Goal: Task Accomplishment & Management: Manage account settings

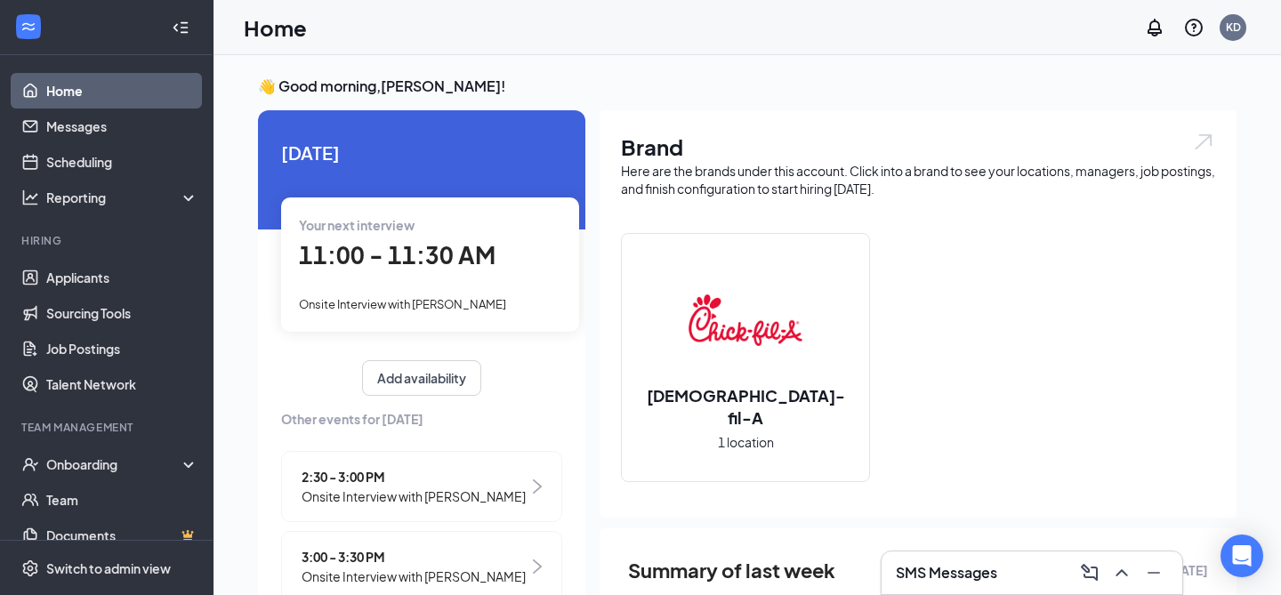
click at [929, 567] on h3 "SMS Messages" at bounding box center [946, 573] width 101 height 20
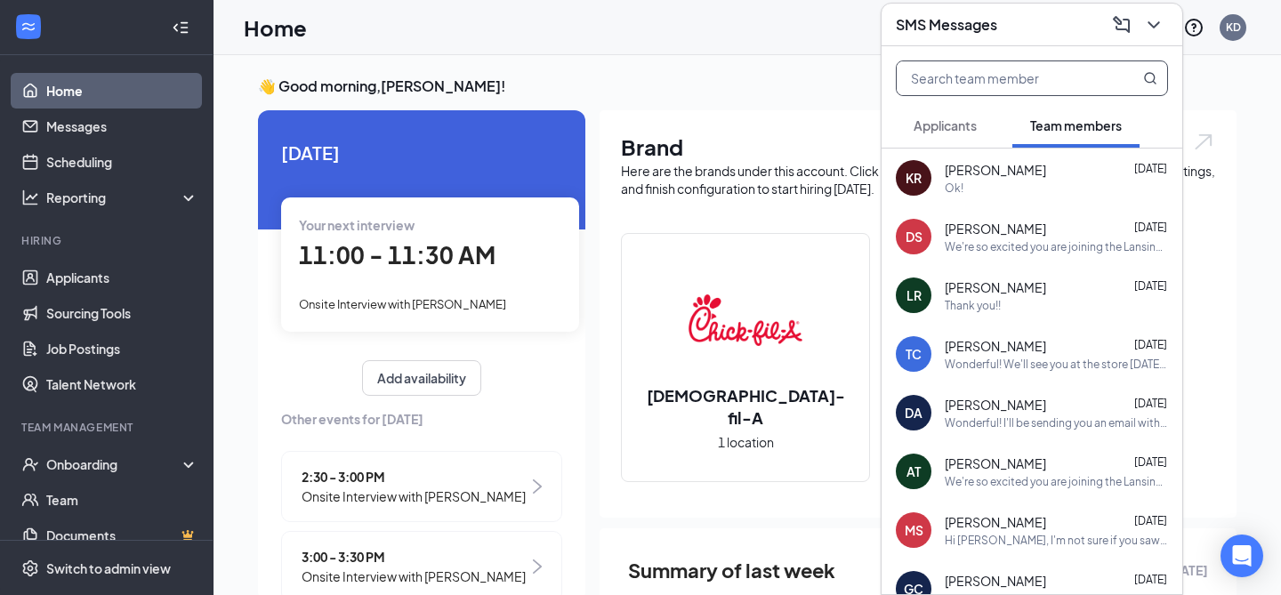
click at [1047, 76] on input "text" at bounding box center [1002, 78] width 211 height 34
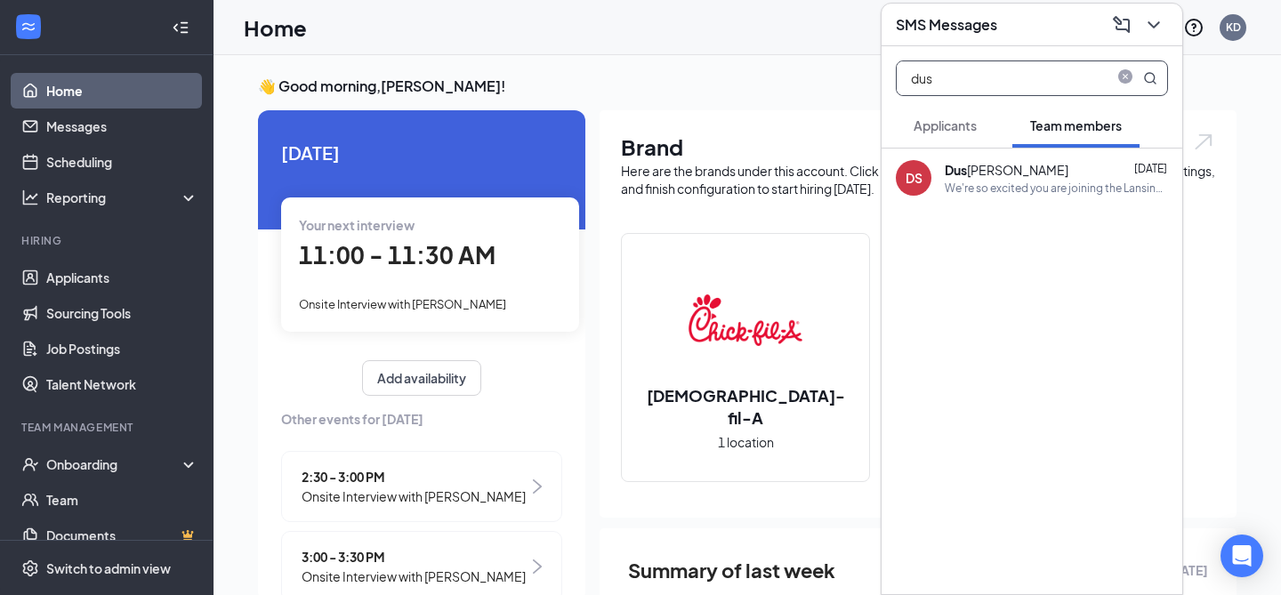
type input "dus"
click at [1057, 162] on div "Dus tin Smith Sep 11" at bounding box center [1056, 170] width 223 height 18
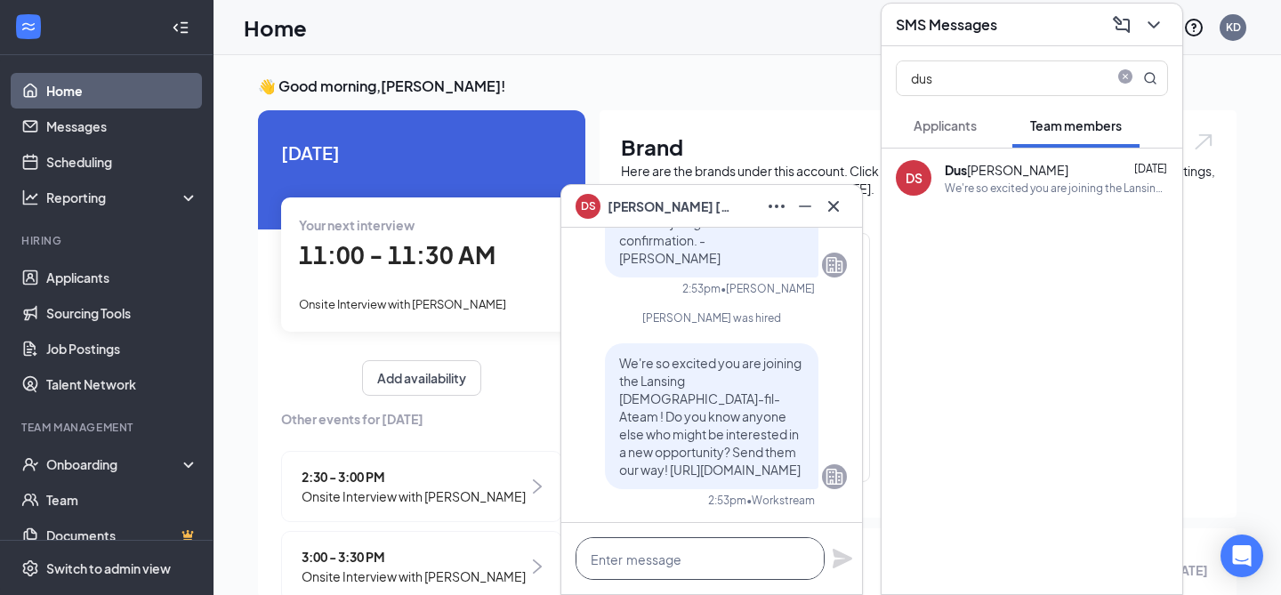
click at [715, 551] on textarea at bounding box center [699, 558] width 249 height 43
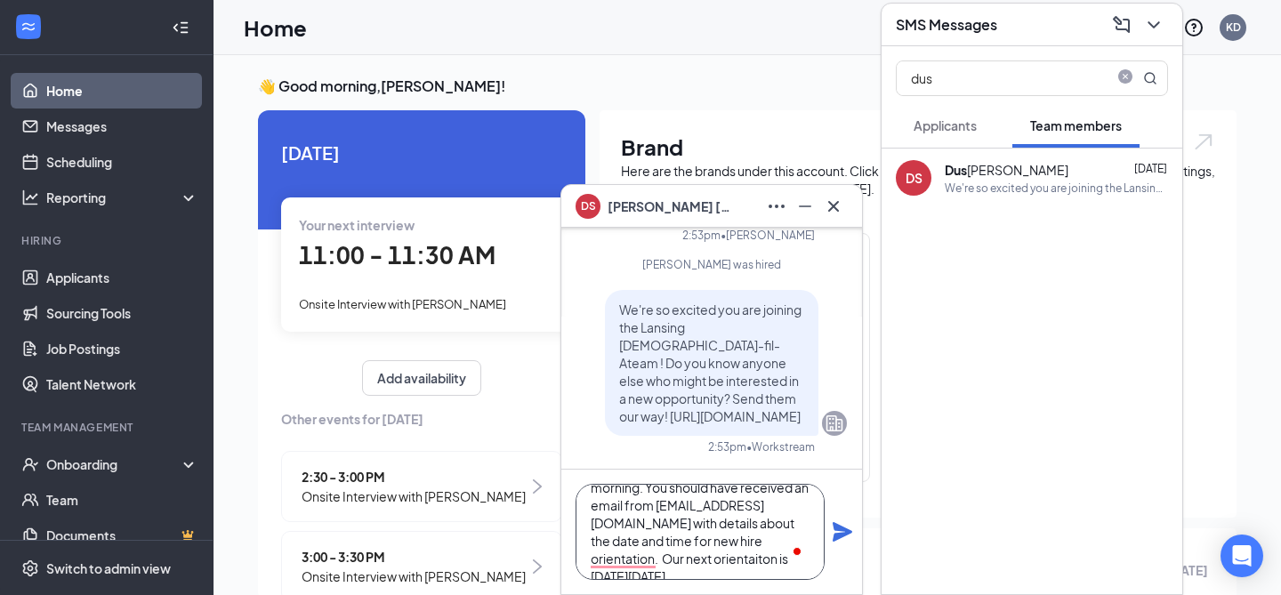
scroll to position [72, 0]
click at [620, 559] on textarea "Hi Dustin, we were sad to miss you at new hire orientation this morning. You sh…" at bounding box center [699, 532] width 249 height 96
click at [681, 570] on textarea "Hi [PERSON_NAME], we were sad to miss you at new hire orientation this morning.…" at bounding box center [699, 532] width 249 height 96
type textarea "Hi [PERSON_NAME], we were sad to miss you at new hire orientation this morning.…"
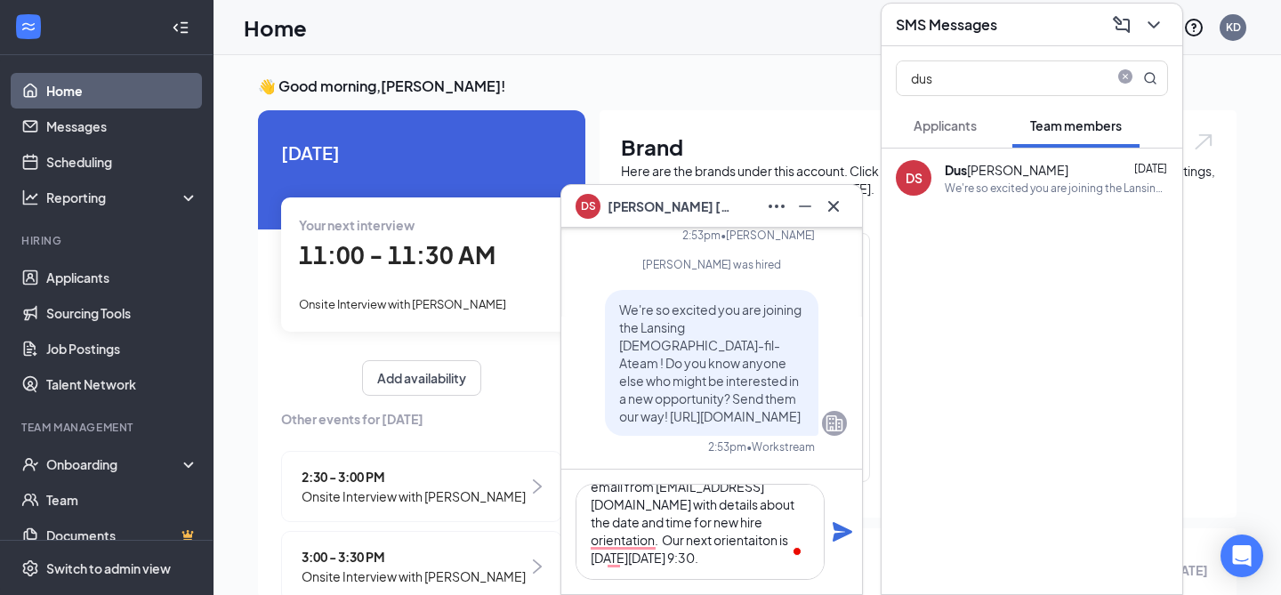
click at [839, 532] on icon "Plane" at bounding box center [842, 531] width 21 height 21
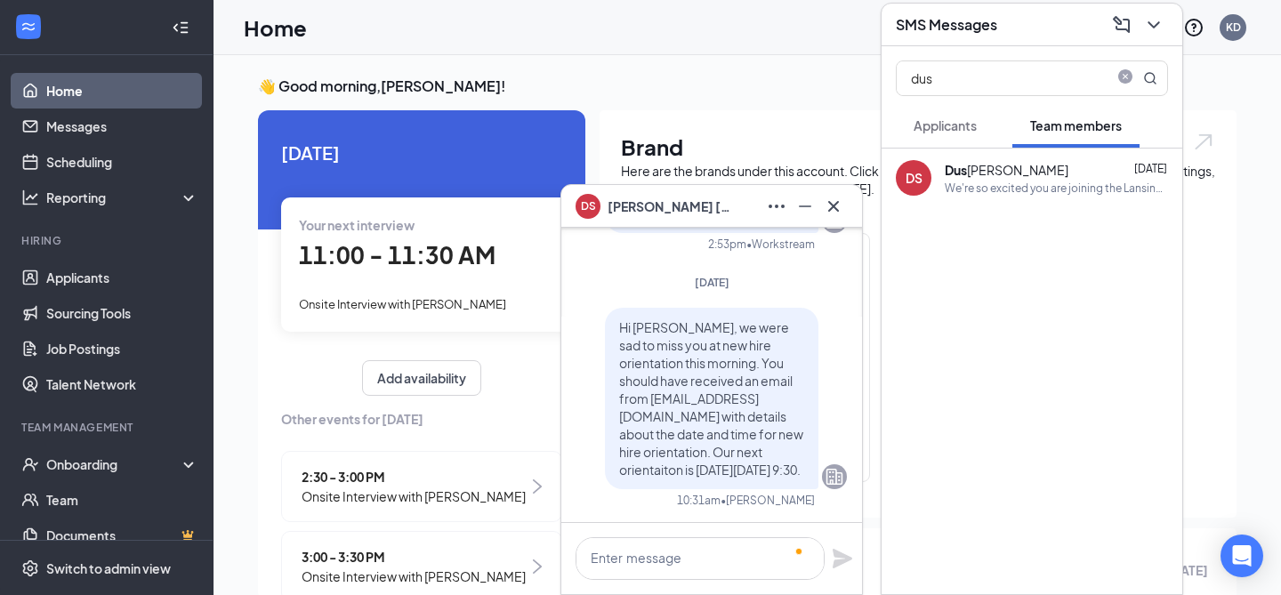
scroll to position [0, 0]
click at [625, 556] on textarea "To enrich screen reader interactions, please activate Accessibility in Grammarl…" at bounding box center [699, 558] width 249 height 43
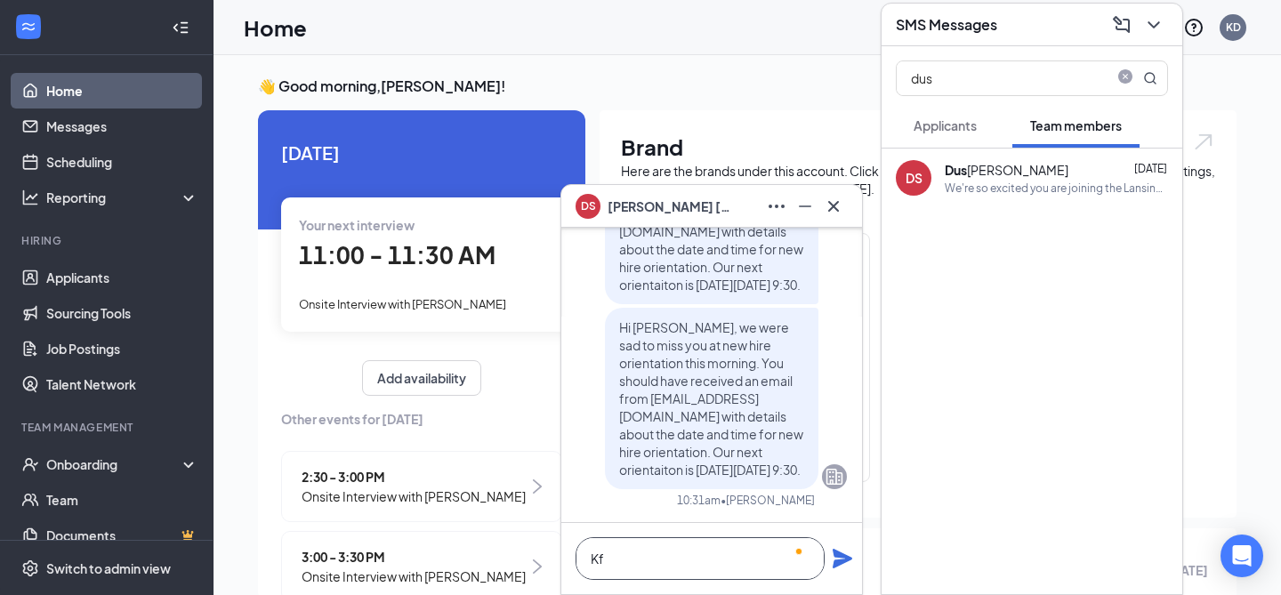
scroll to position [1, 0]
type textarea "K"
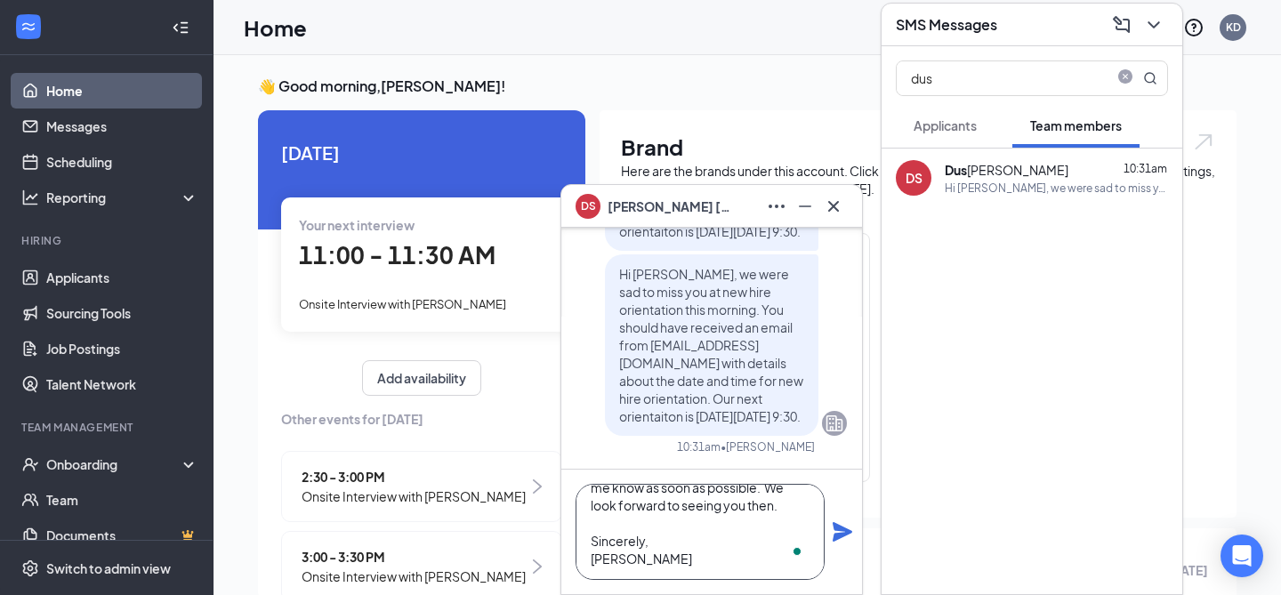
scroll to position [54, 0]
type textarea "If you are unable to make it, please let me know as soon as possible. We look f…"
click at [833, 532] on icon "Plane" at bounding box center [842, 531] width 21 height 21
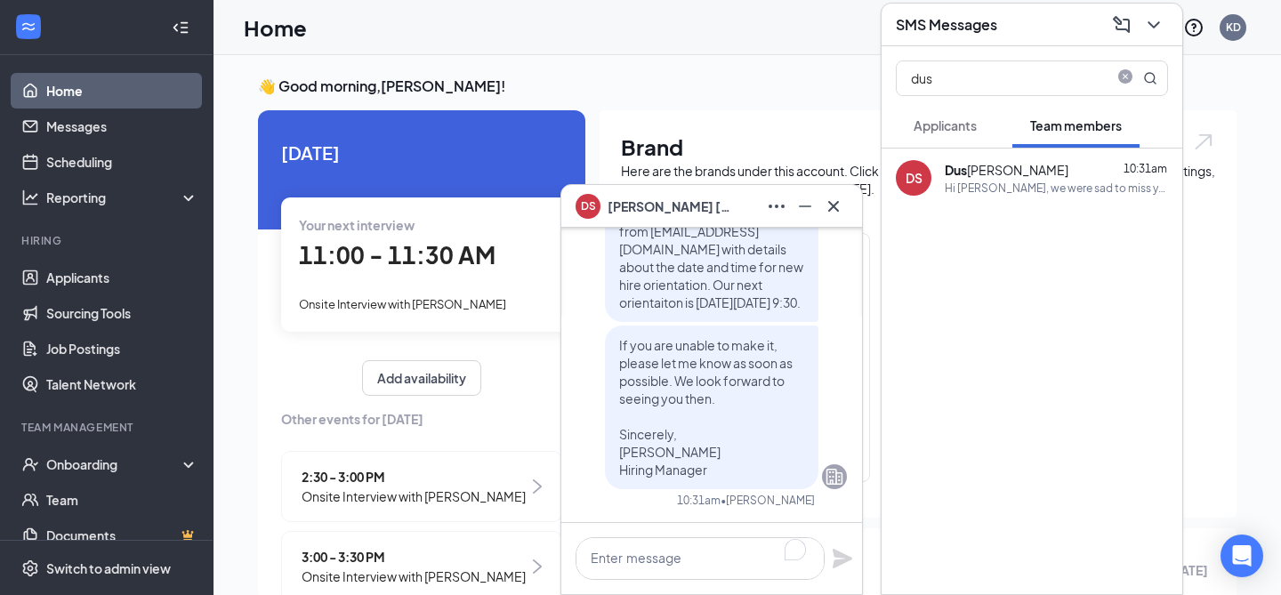
scroll to position [0, 0]
click at [840, 219] on div at bounding box center [833, 206] width 28 height 28
click at [1149, 23] on icon "ChevronDown" at bounding box center [1153, 24] width 12 height 7
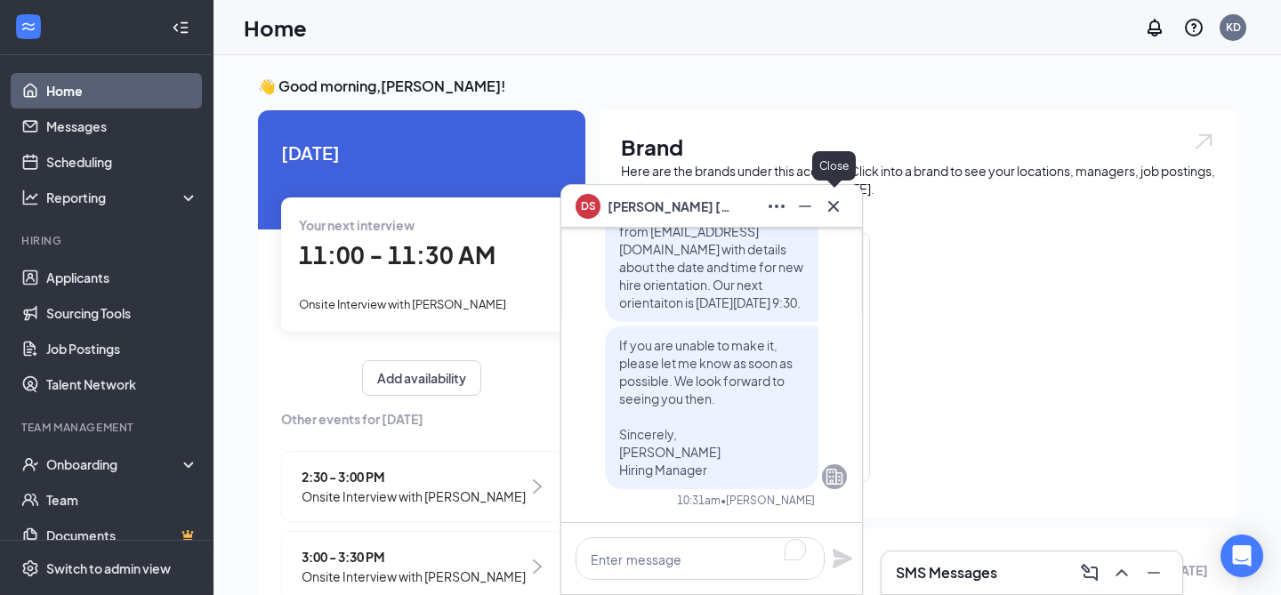
click at [832, 205] on icon "Cross" at bounding box center [833, 205] width 11 height 11
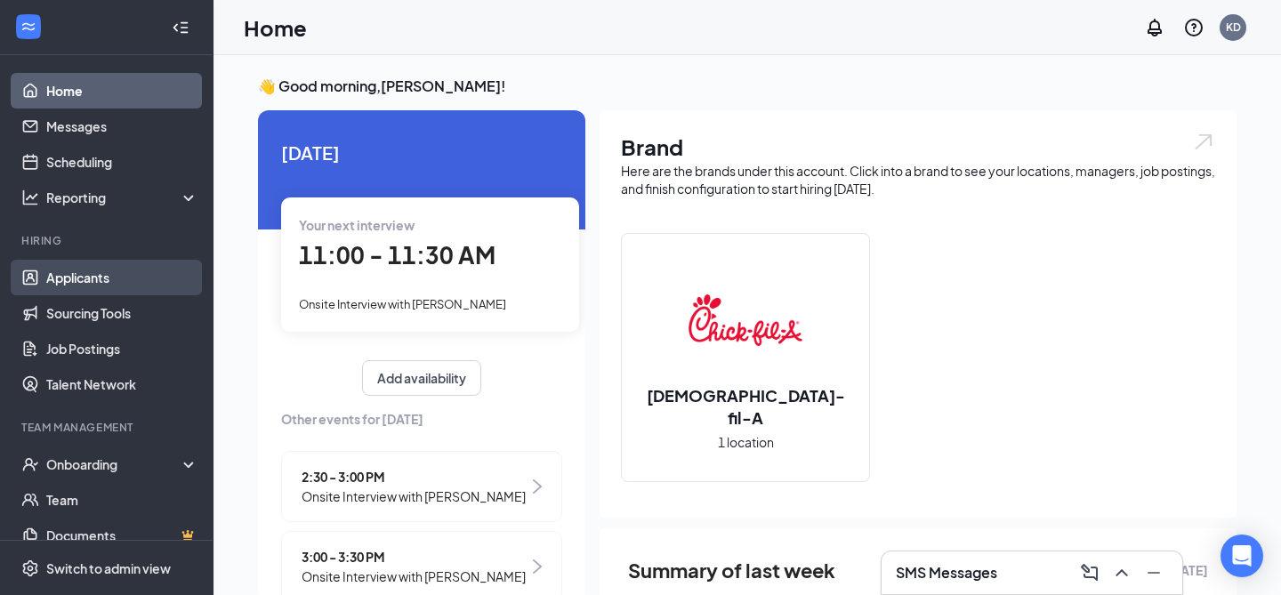
click at [83, 277] on link "Applicants" at bounding box center [122, 278] width 152 height 36
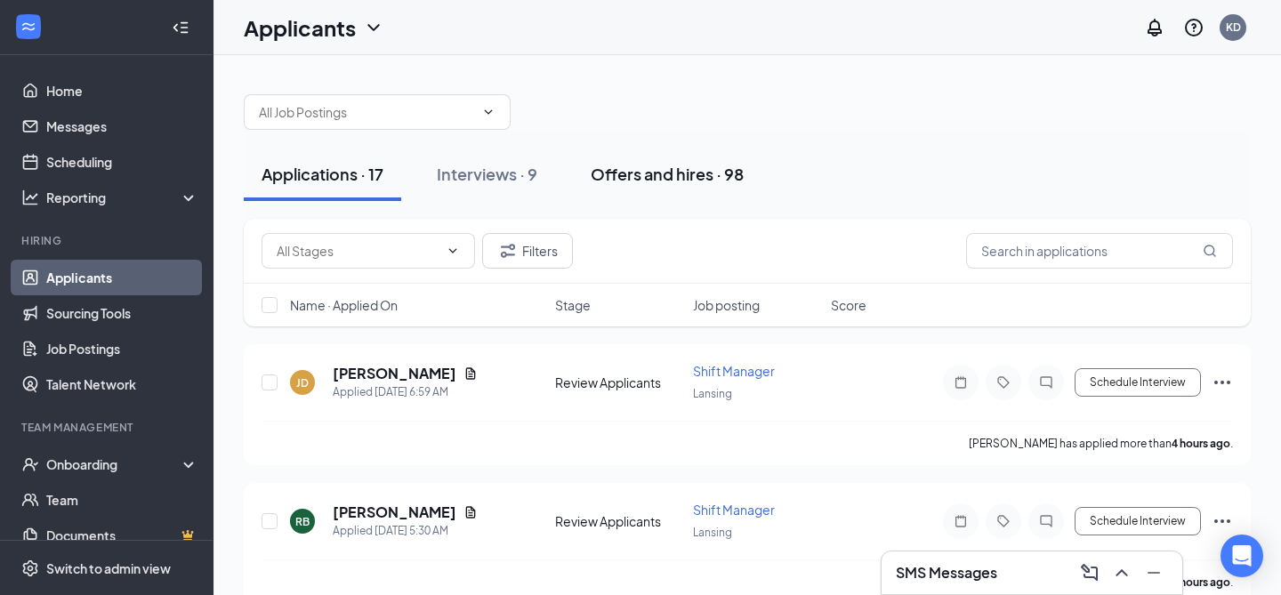
click at [594, 182] on div "Offers and hires · 98" at bounding box center [667, 174] width 153 height 22
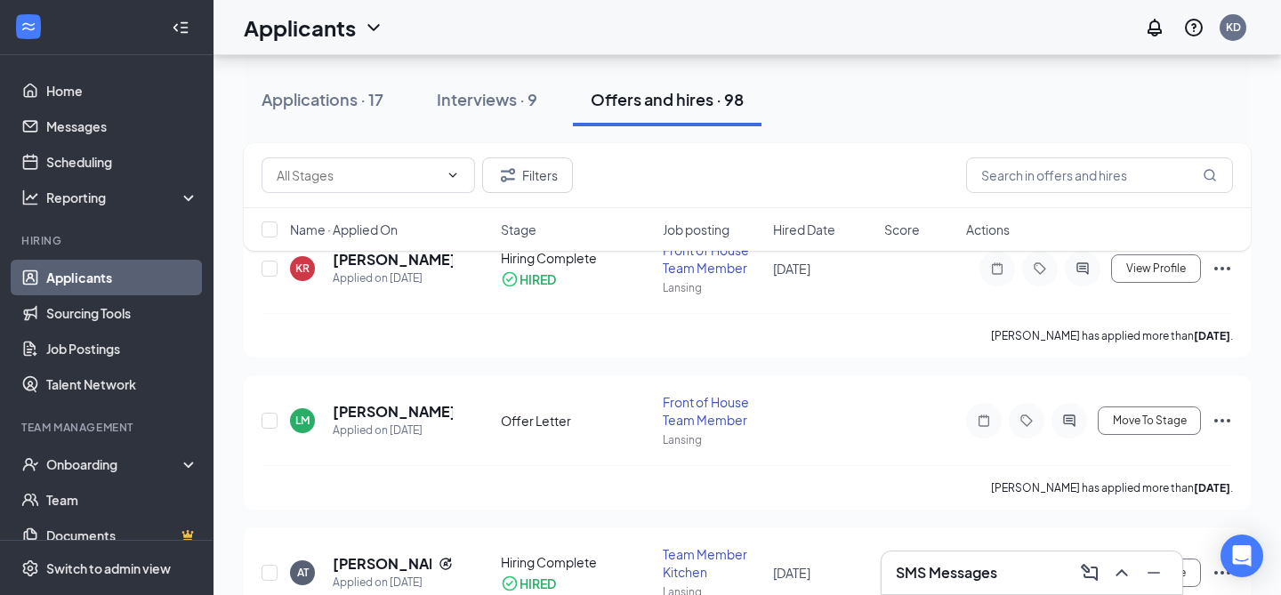
scroll to position [123, 0]
click at [1158, 413] on span "Move To Stage" at bounding box center [1150, 419] width 74 height 12
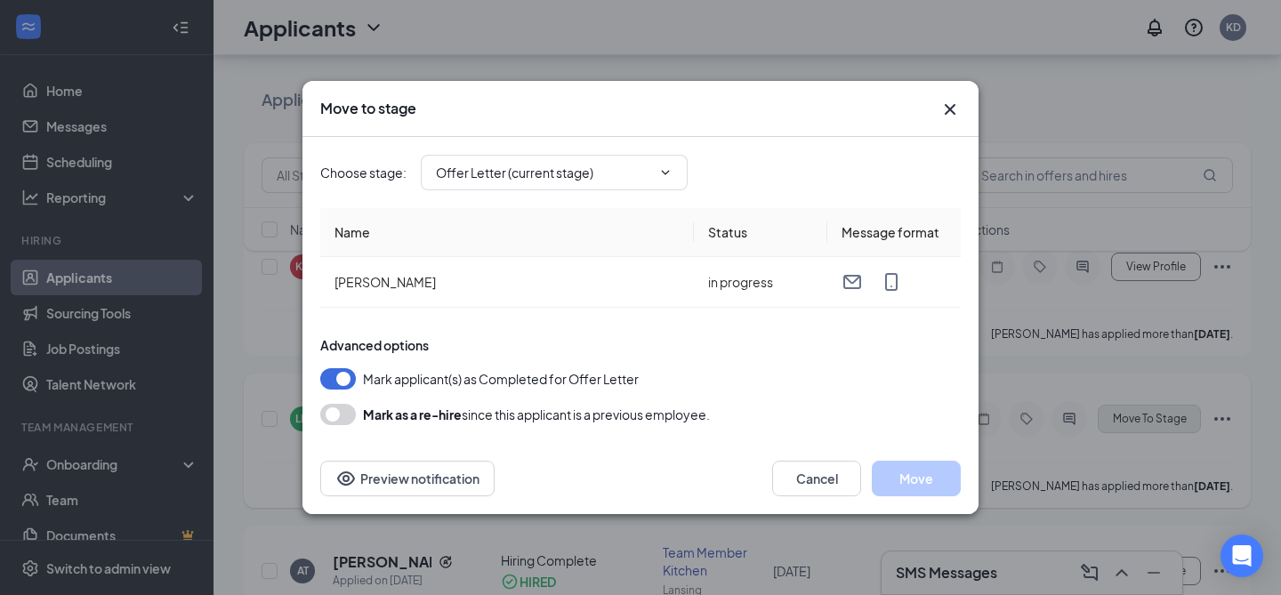
type input "Hiring Complete (final stage)"
click at [915, 479] on button "Move" at bounding box center [916, 479] width 89 height 36
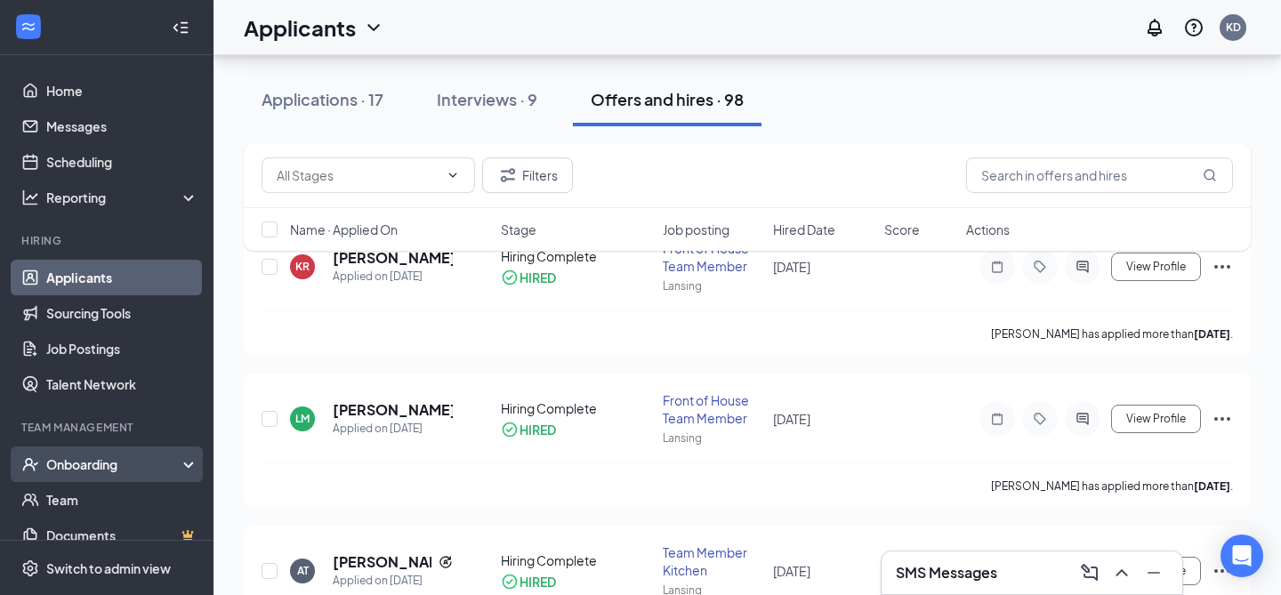
click at [77, 470] on div "Onboarding" at bounding box center [114, 464] width 137 height 18
click at [79, 507] on link "Overview" at bounding box center [122, 500] width 152 height 36
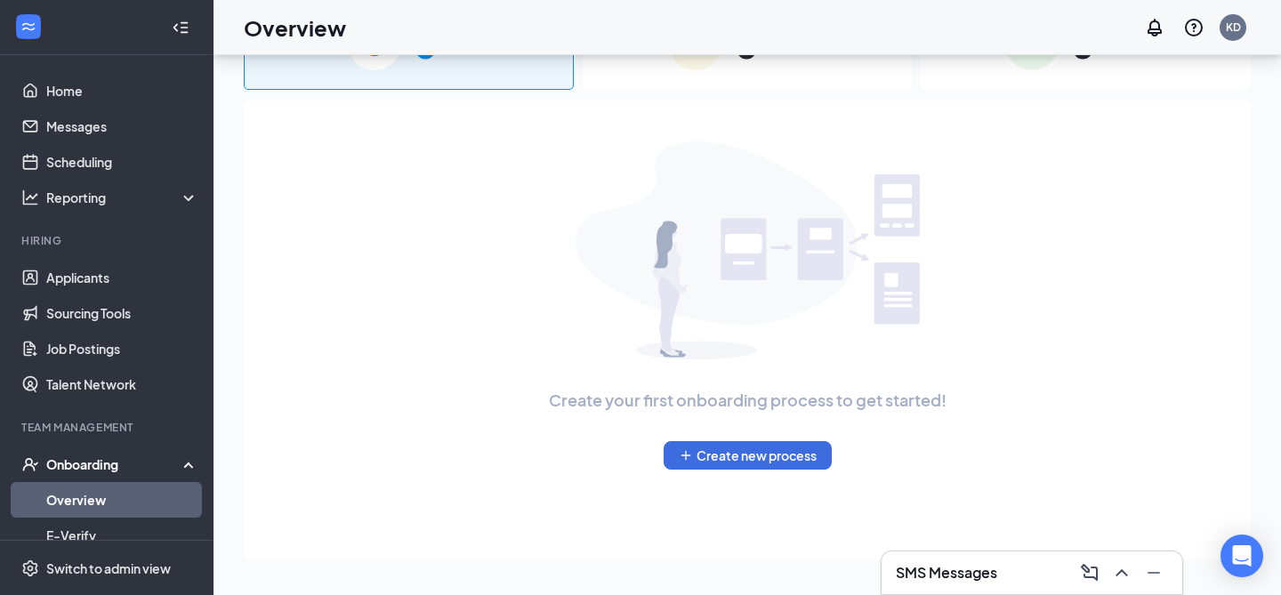
scroll to position [80, 0]
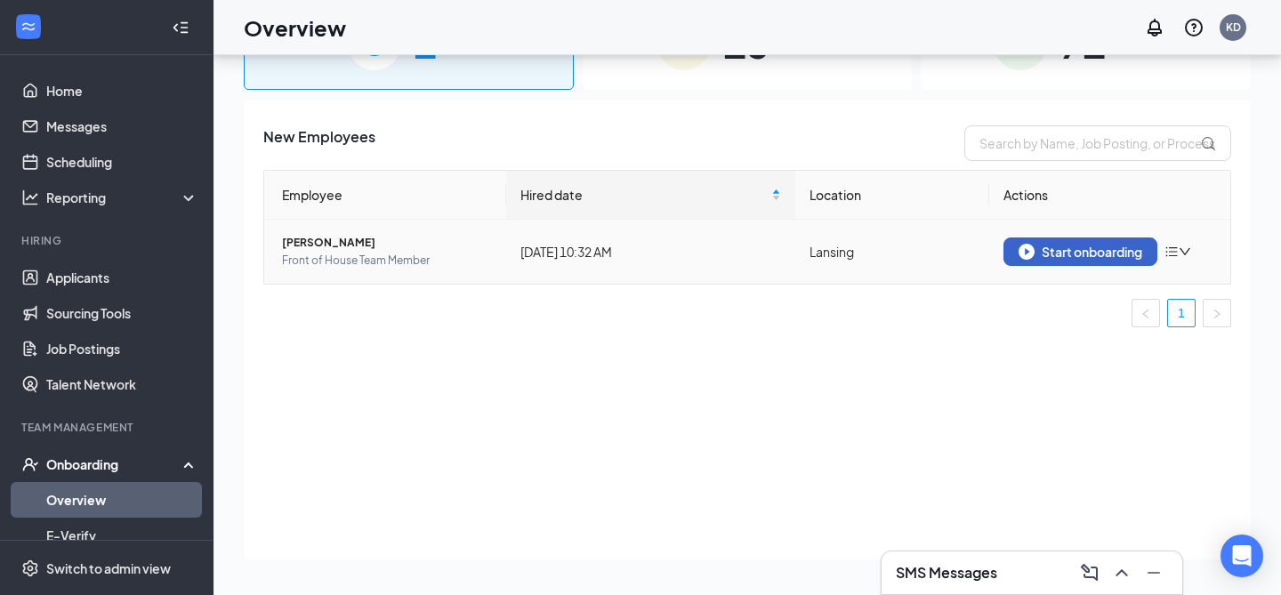
click at [1074, 253] on div "Start onboarding" at bounding box center [1080, 252] width 124 height 16
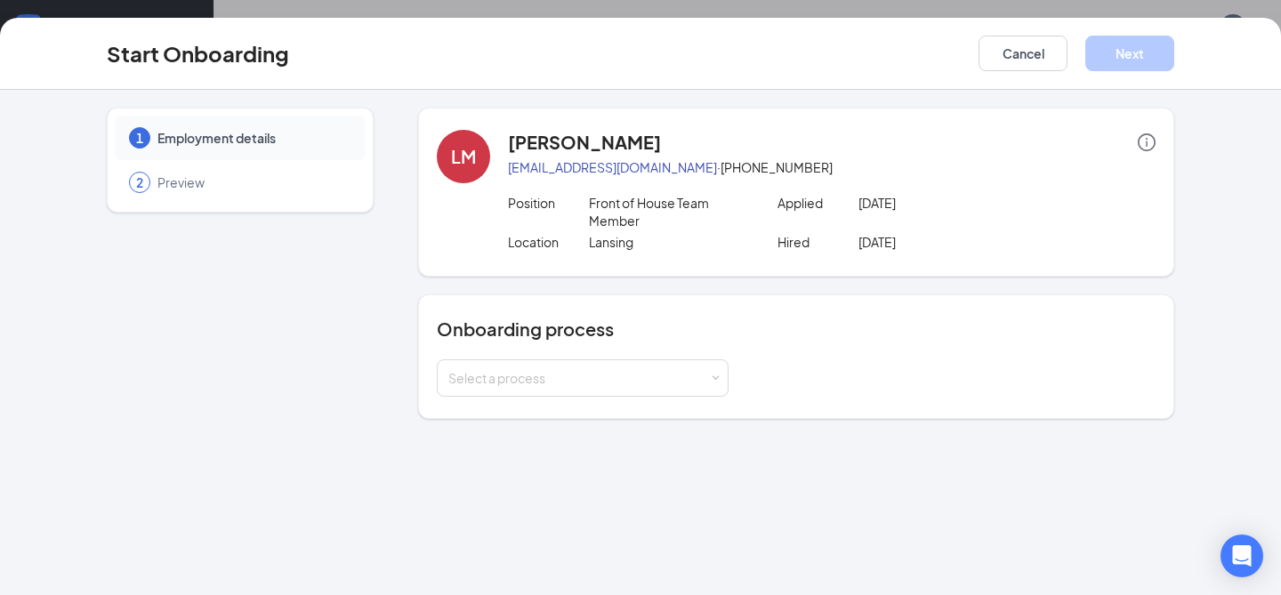
click at [608, 355] on div "Onboarding process Select a process" at bounding box center [796, 357] width 719 height 80
click at [608, 374] on div "Select a process" at bounding box center [578, 378] width 261 height 18
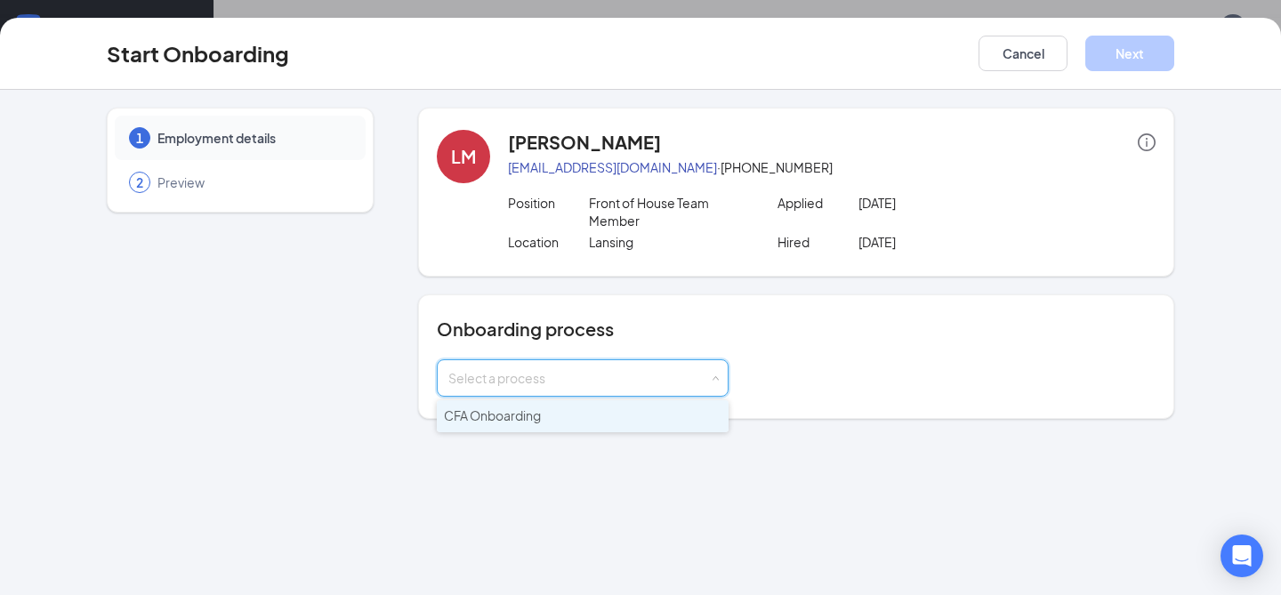
click at [585, 416] on li "CFA Onboarding" at bounding box center [583, 416] width 292 height 32
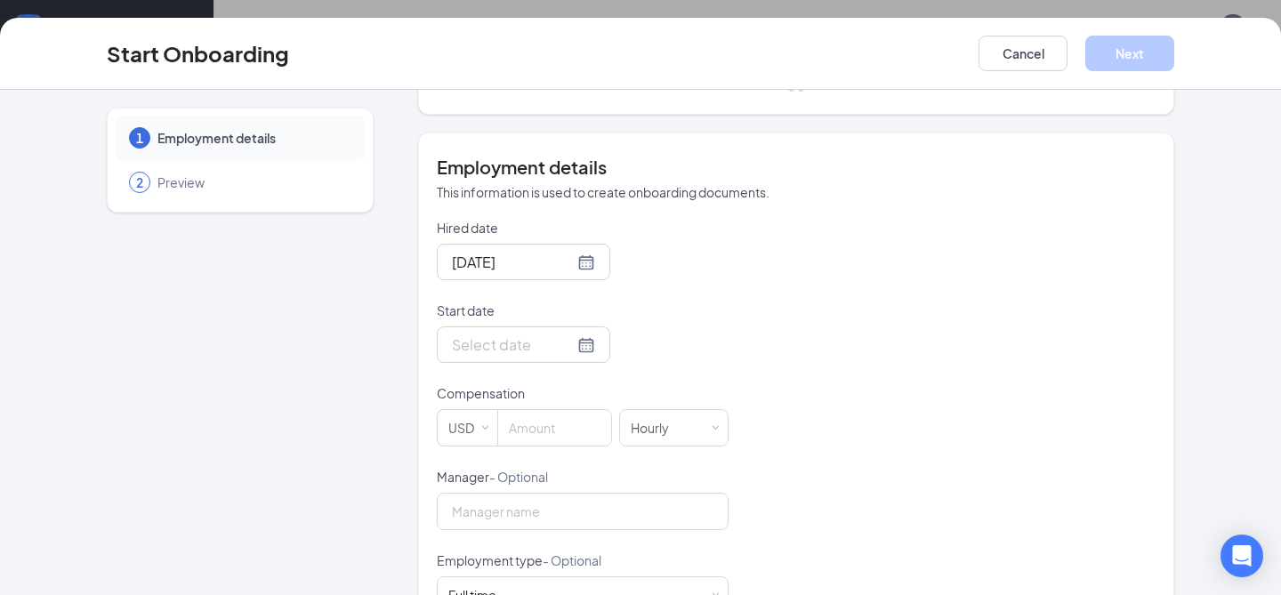
scroll to position [348, 0]
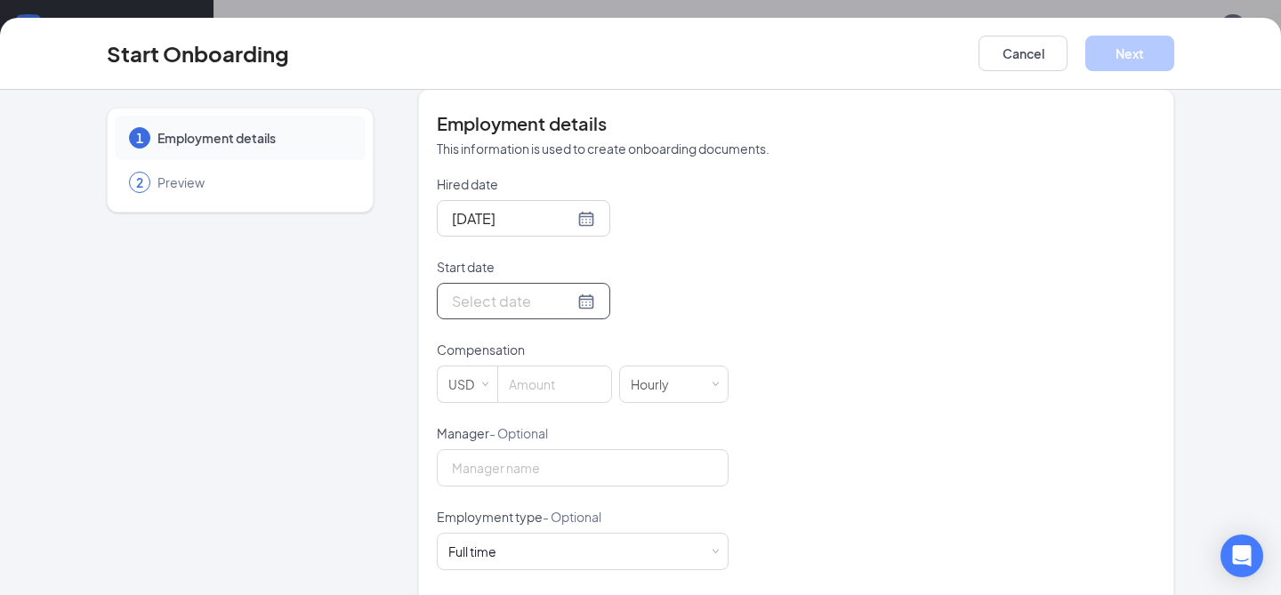
click at [572, 290] on div at bounding box center [523, 301] width 143 height 22
type input "Oct 8, 2025"
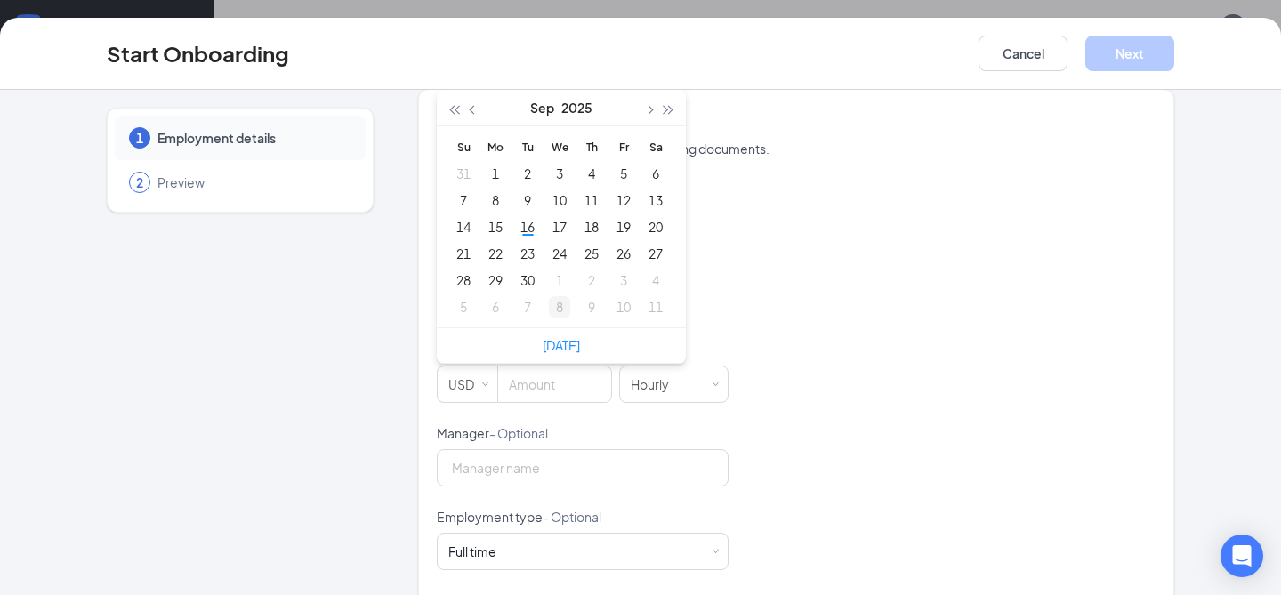
click at [565, 301] on div "8" at bounding box center [559, 306] width 21 height 21
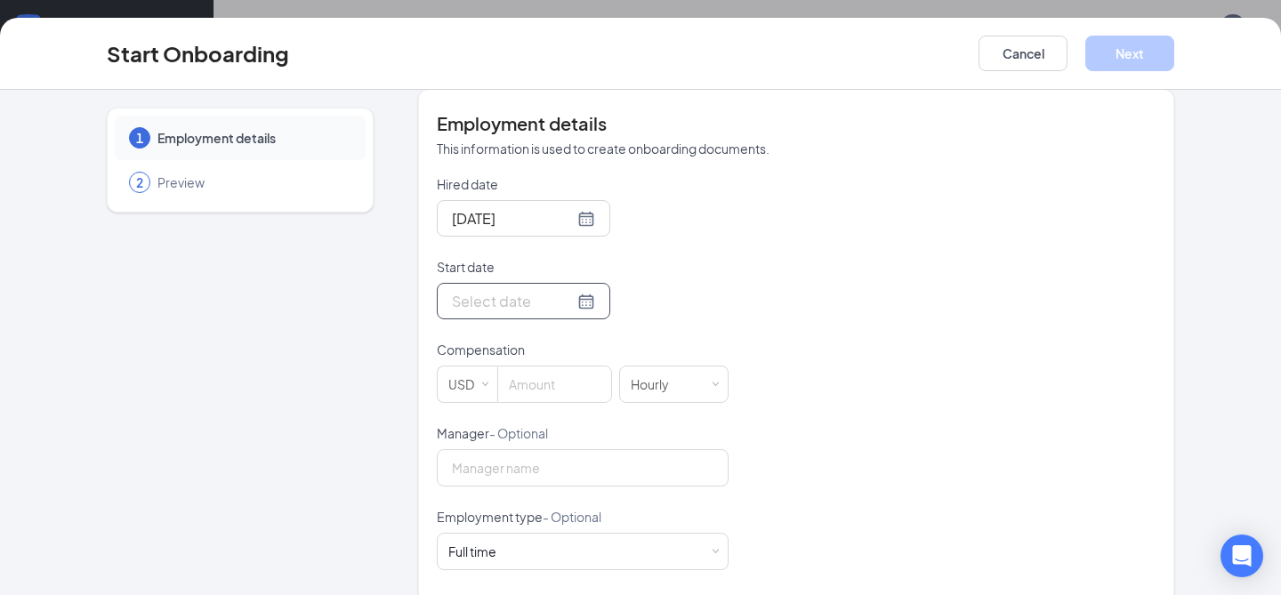
click at [534, 303] on input "Start date" at bounding box center [513, 301] width 122 height 22
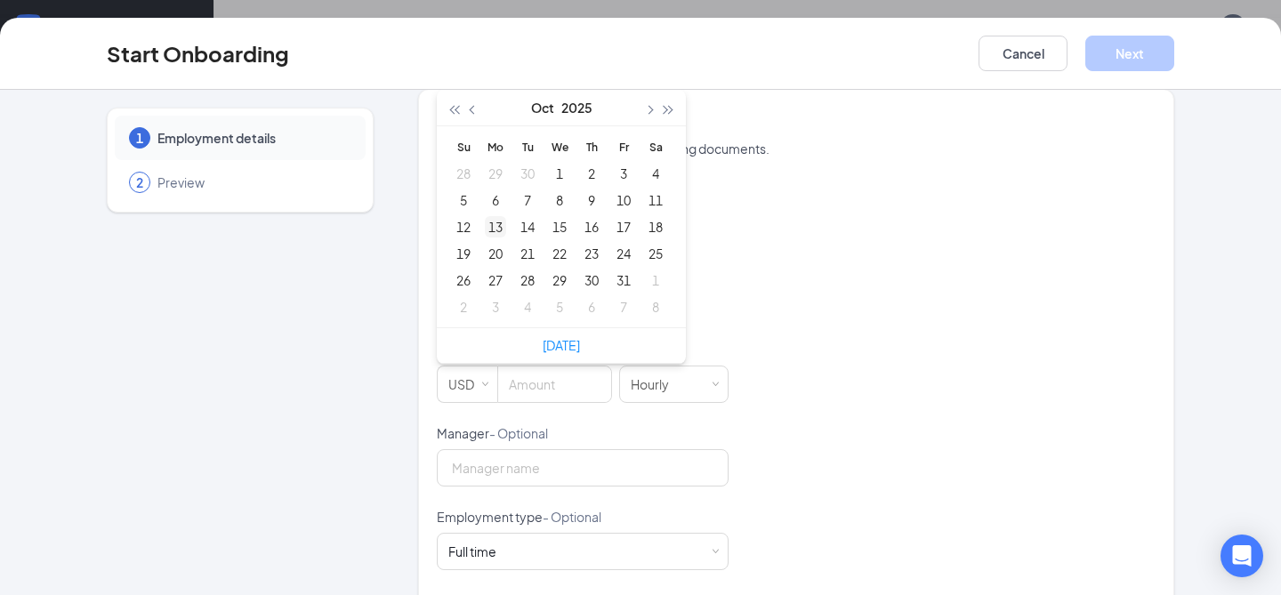
drag, startPoint x: 586, startPoint y: 231, endPoint x: 488, endPoint y: 217, distance: 98.9
click at [488, 221] on tr "12 13 14 15 16 17 18" at bounding box center [559, 226] width 224 height 27
type input "Sep 29, 2025"
click at [473, 110] on span "button" at bounding box center [474, 110] width 9 height 9
type input "Sep 16, 2025"
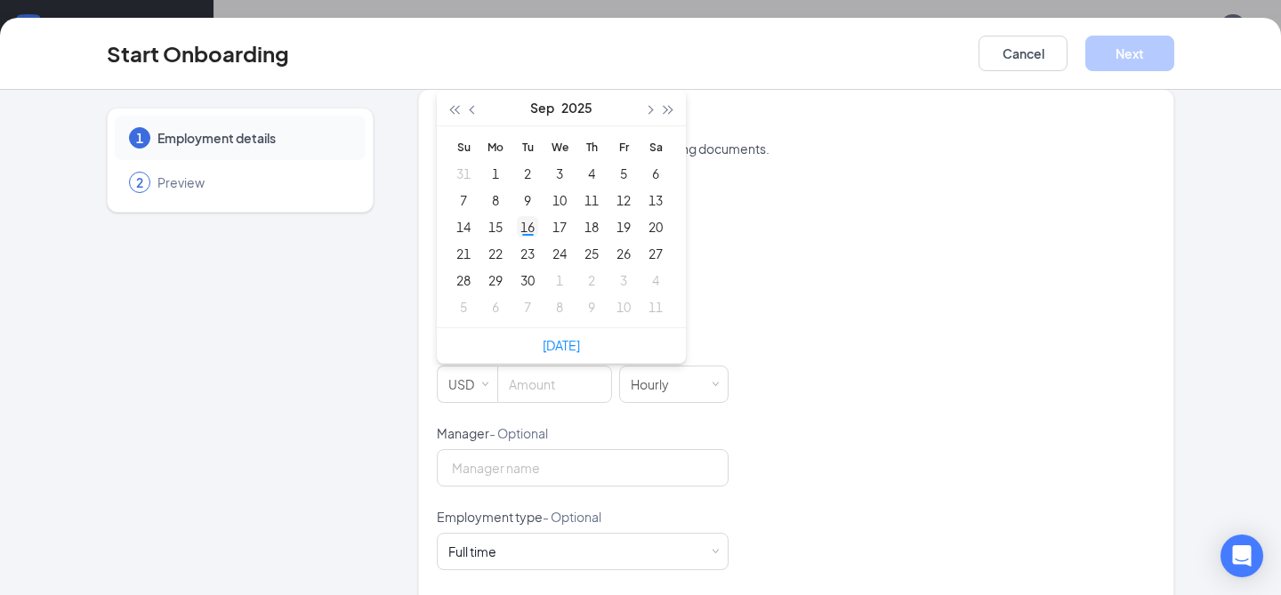
click at [527, 228] on div "16" at bounding box center [527, 226] width 21 height 21
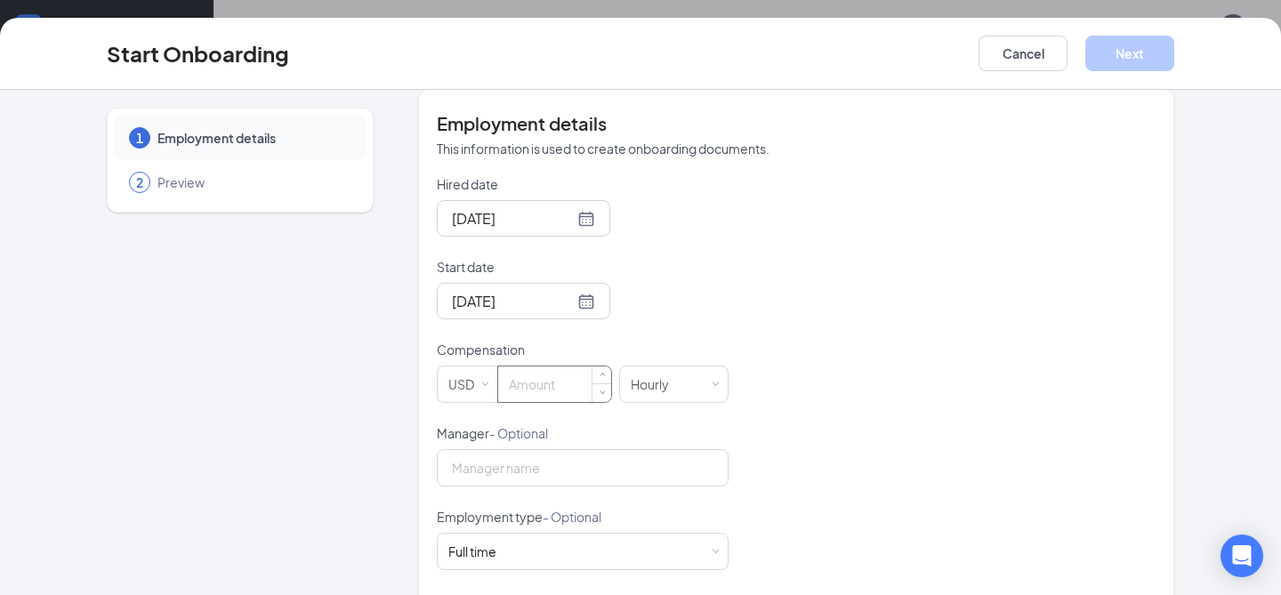
click at [540, 388] on input at bounding box center [554, 384] width 113 height 36
type input "15"
click at [537, 550] on div "Full time Works 30+ hours per week and is reasonably expected to work" at bounding box center [582, 552] width 269 height 36
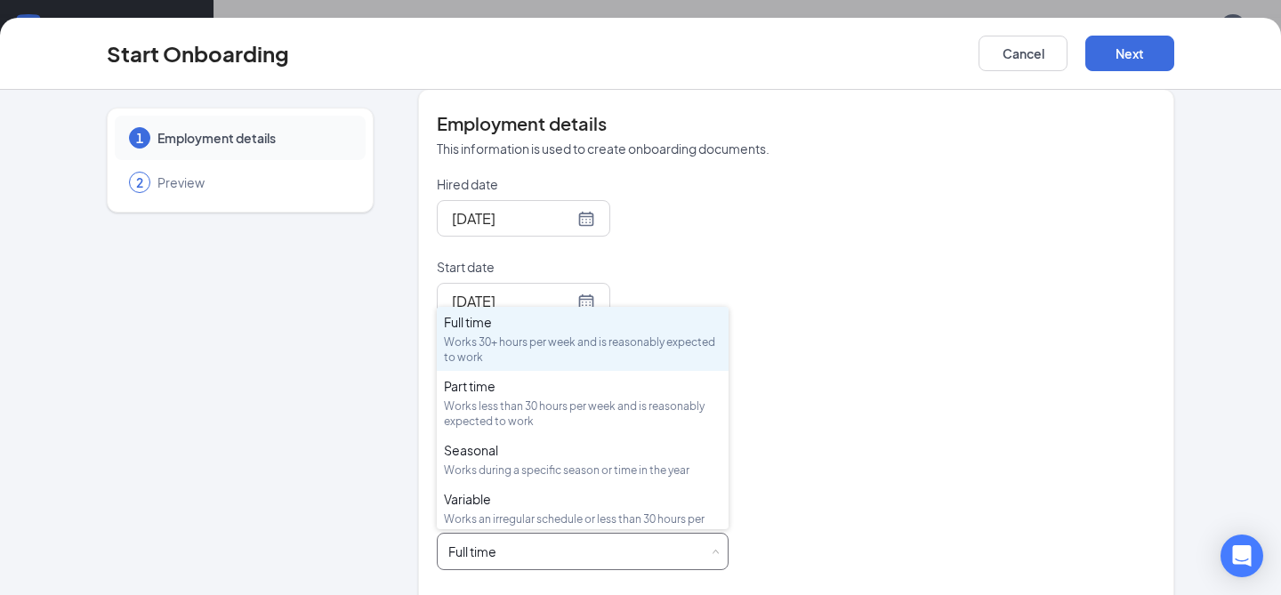
scroll to position [358, 0]
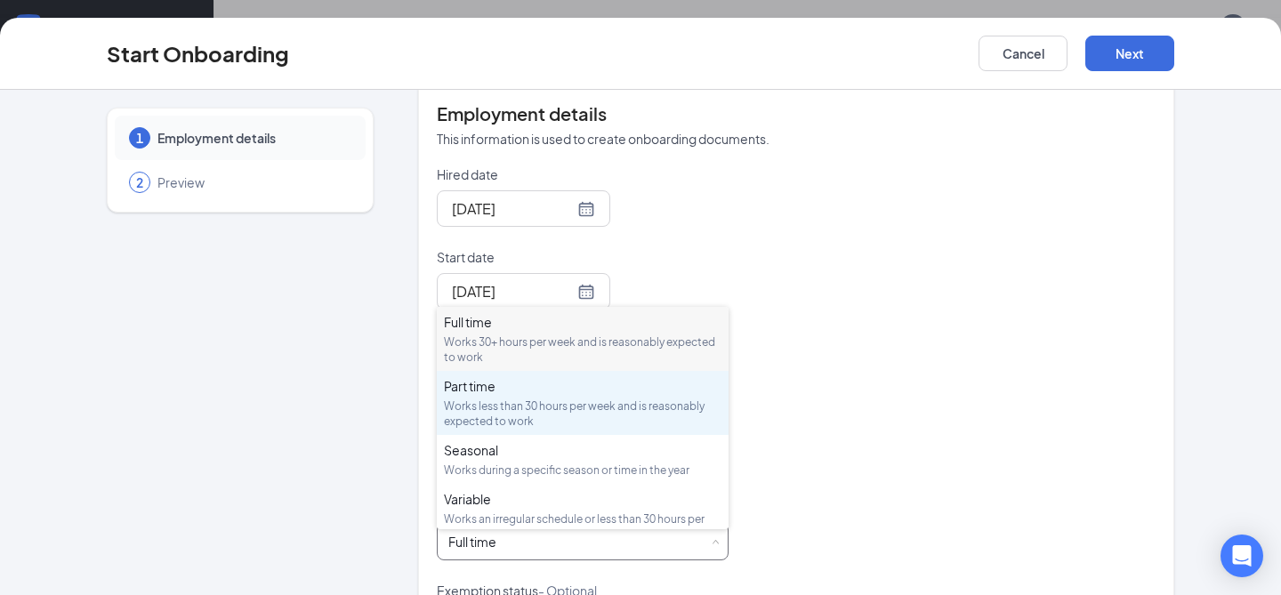
click at [524, 416] on div "Works less than 30 hours per week and is reasonably expected to work" at bounding box center [583, 413] width 278 height 30
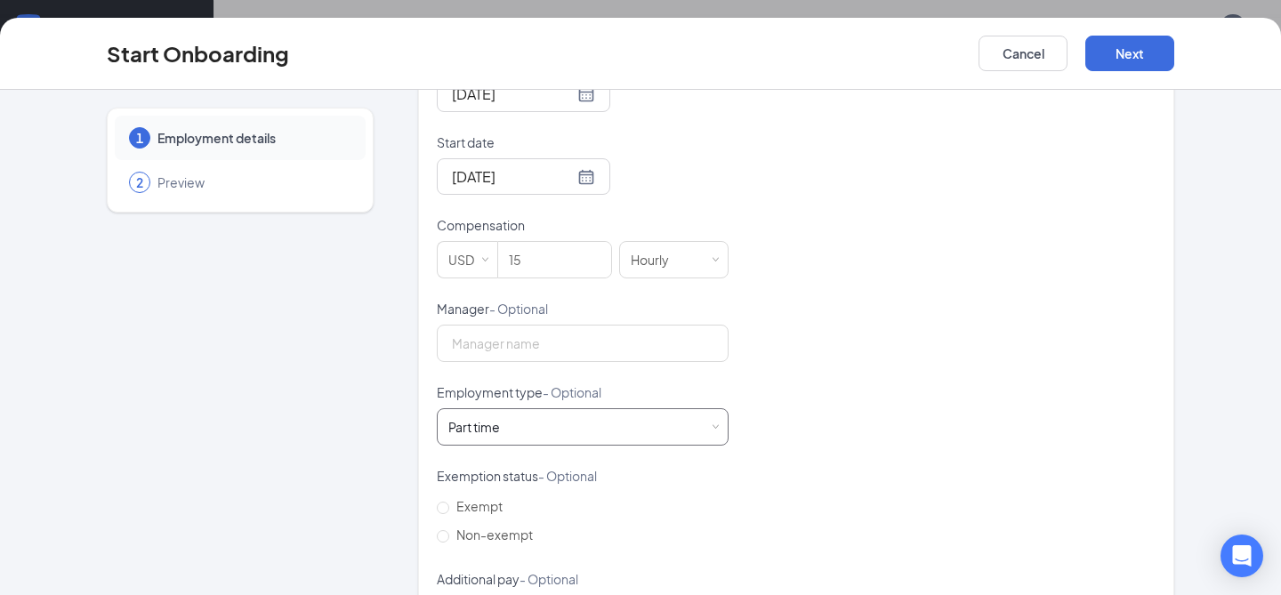
scroll to position [550, 0]
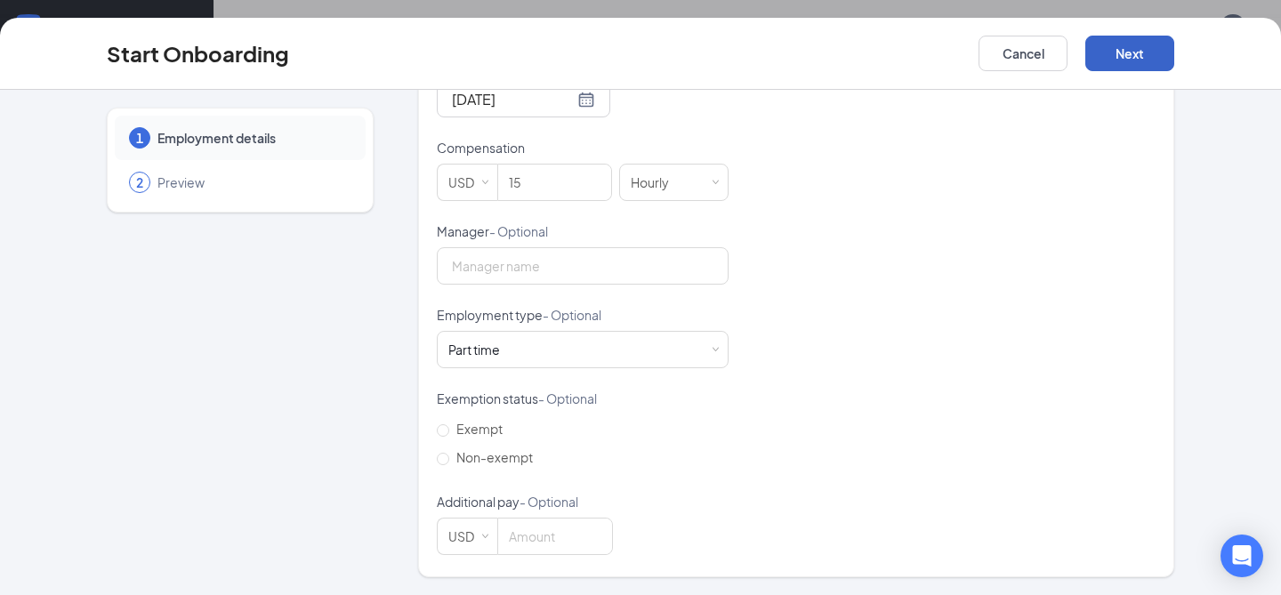
click at [1127, 64] on button "Next" at bounding box center [1129, 54] width 89 height 36
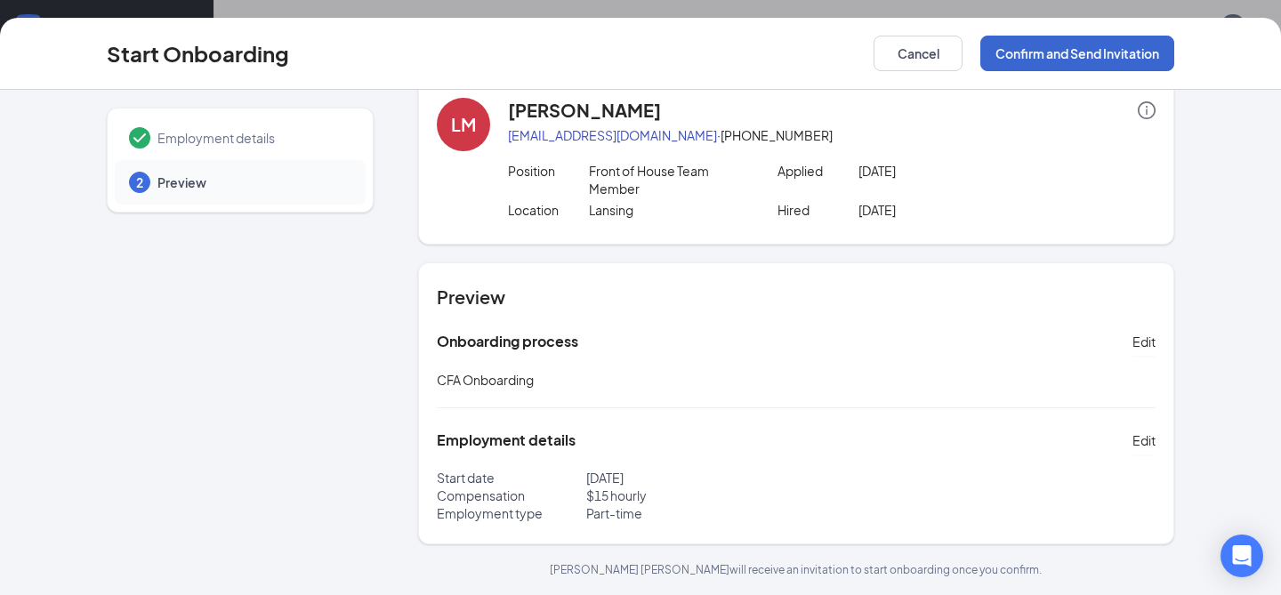
scroll to position [32, 0]
click at [1127, 64] on button "Confirm and Send Invitation" at bounding box center [1077, 54] width 194 height 36
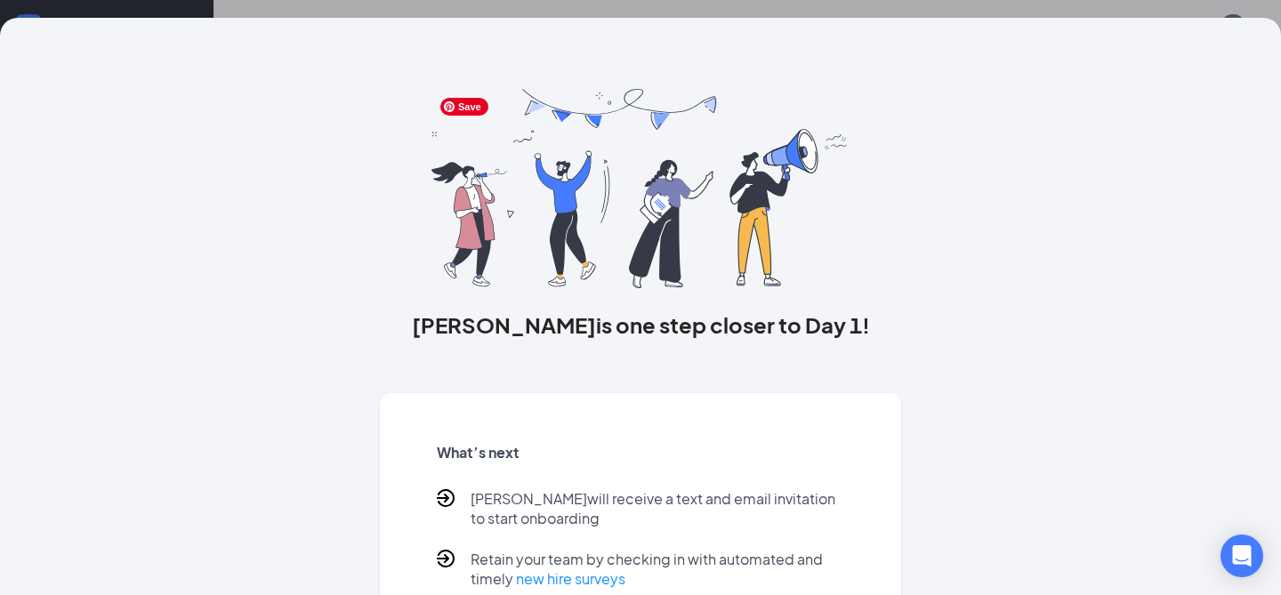
scroll to position [111, 0]
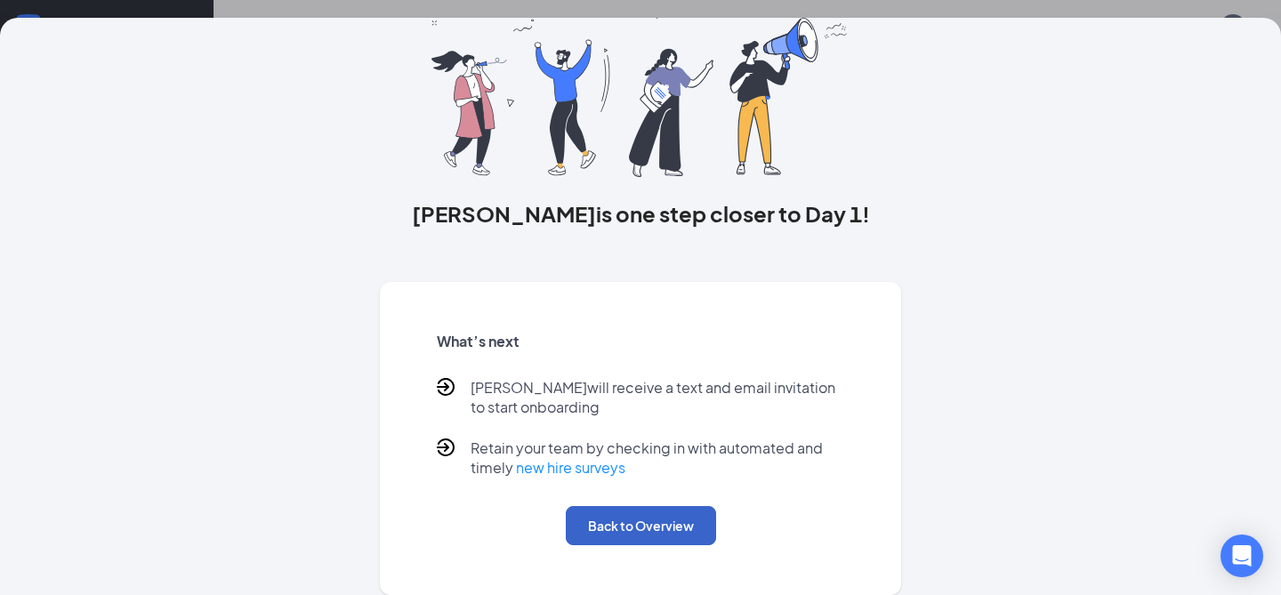
click at [658, 515] on button "Back to Overview" at bounding box center [641, 525] width 150 height 39
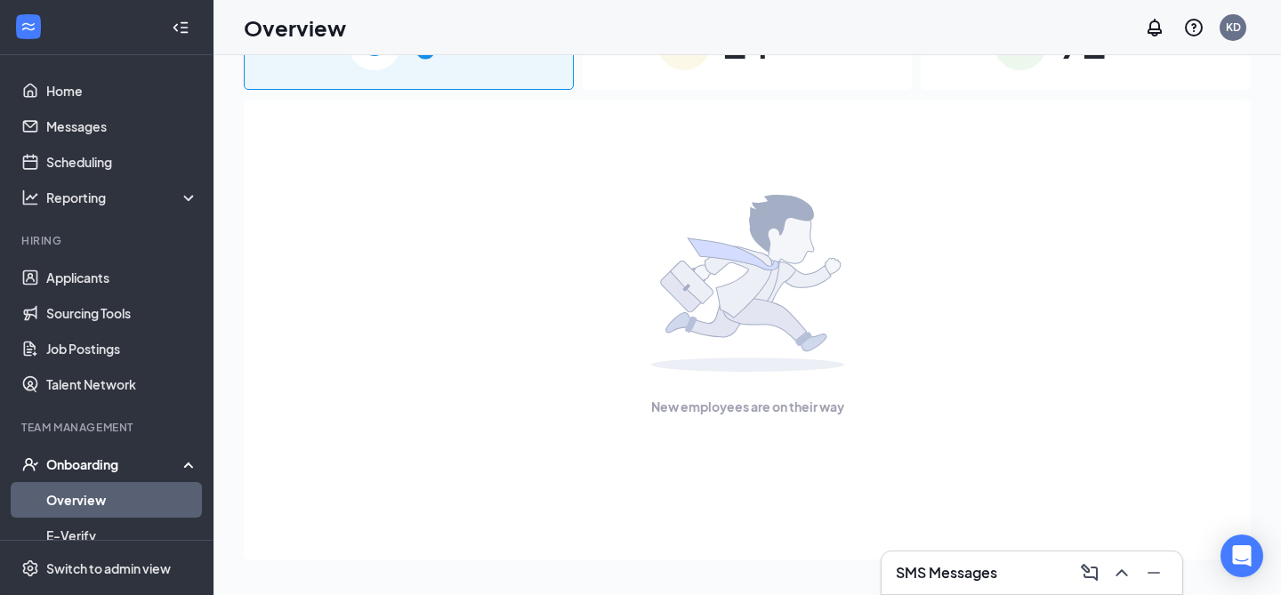
scroll to position [0, 0]
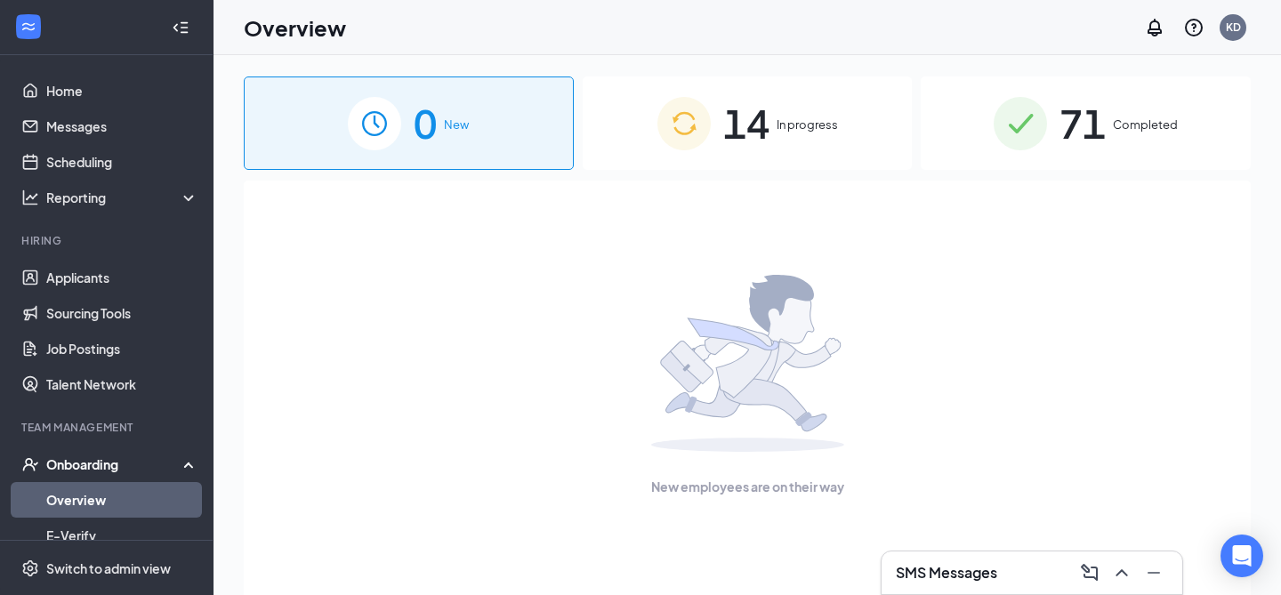
click at [769, 115] on span "14" at bounding box center [746, 123] width 46 height 61
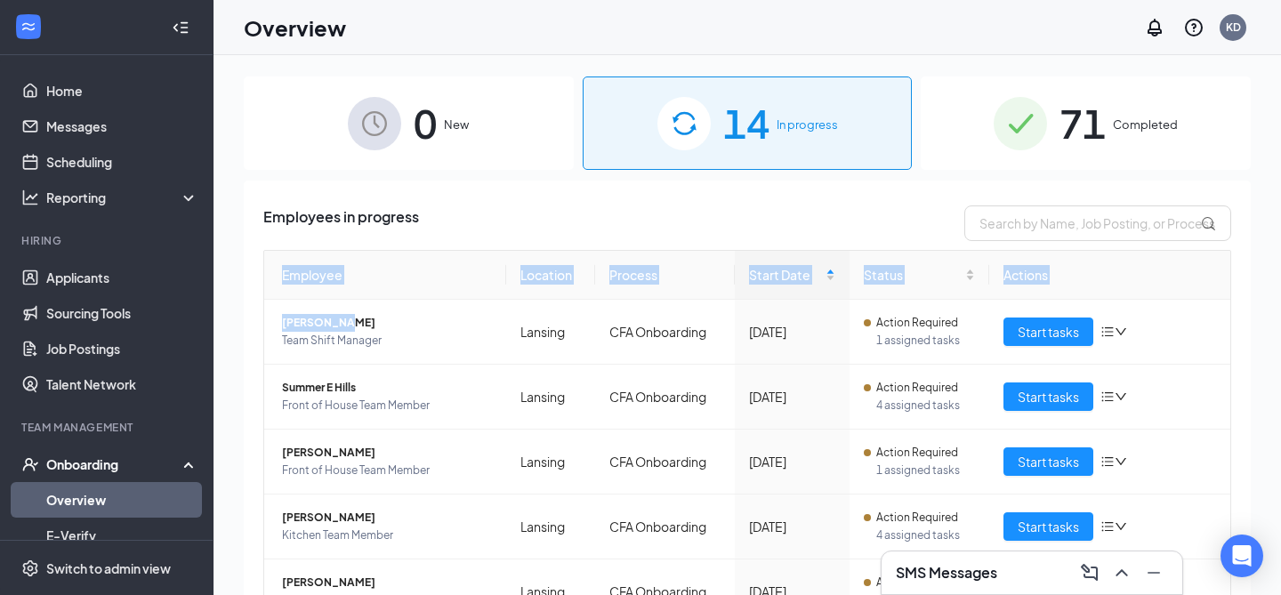
drag, startPoint x: 331, startPoint y: 315, endPoint x: 272, endPoint y: 283, distance: 66.9
click at [270, 283] on th "Employee" at bounding box center [385, 275] width 242 height 49
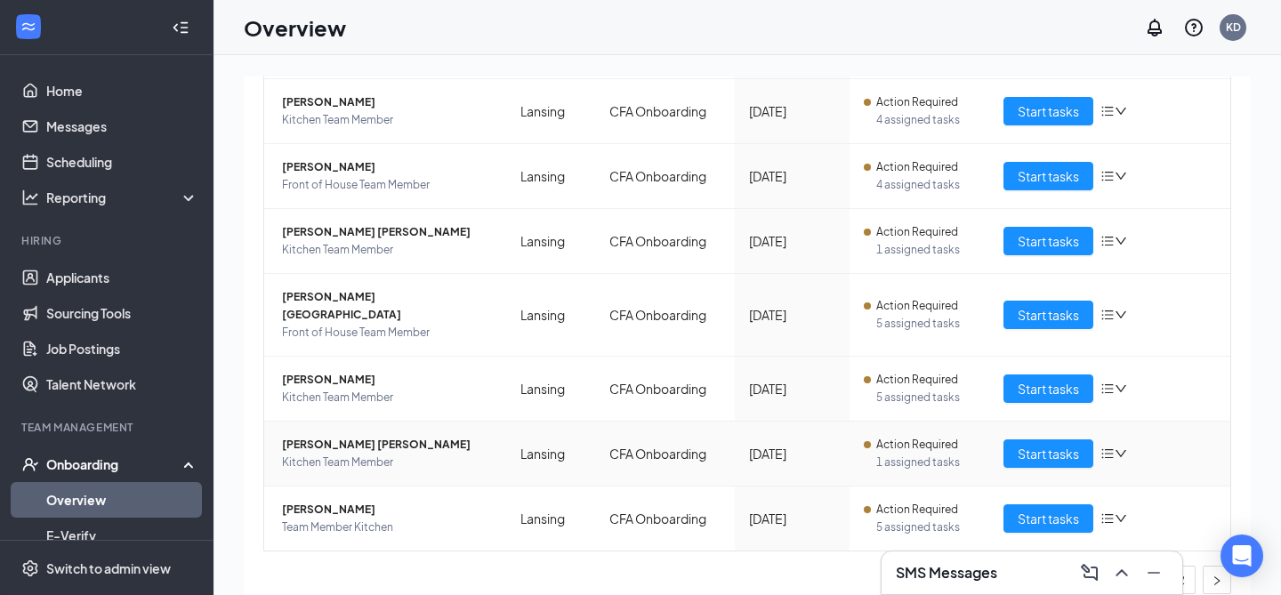
scroll to position [80, 0]
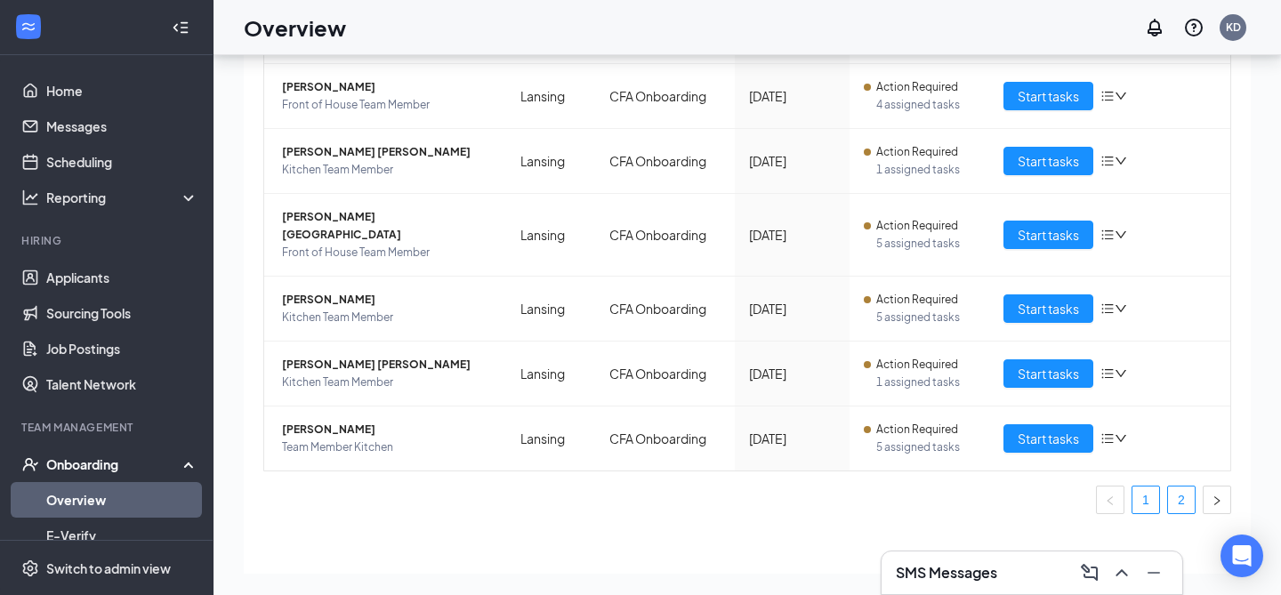
click at [1188, 487] on link "2" at bounding box center [1181, 500] width 27 height 27
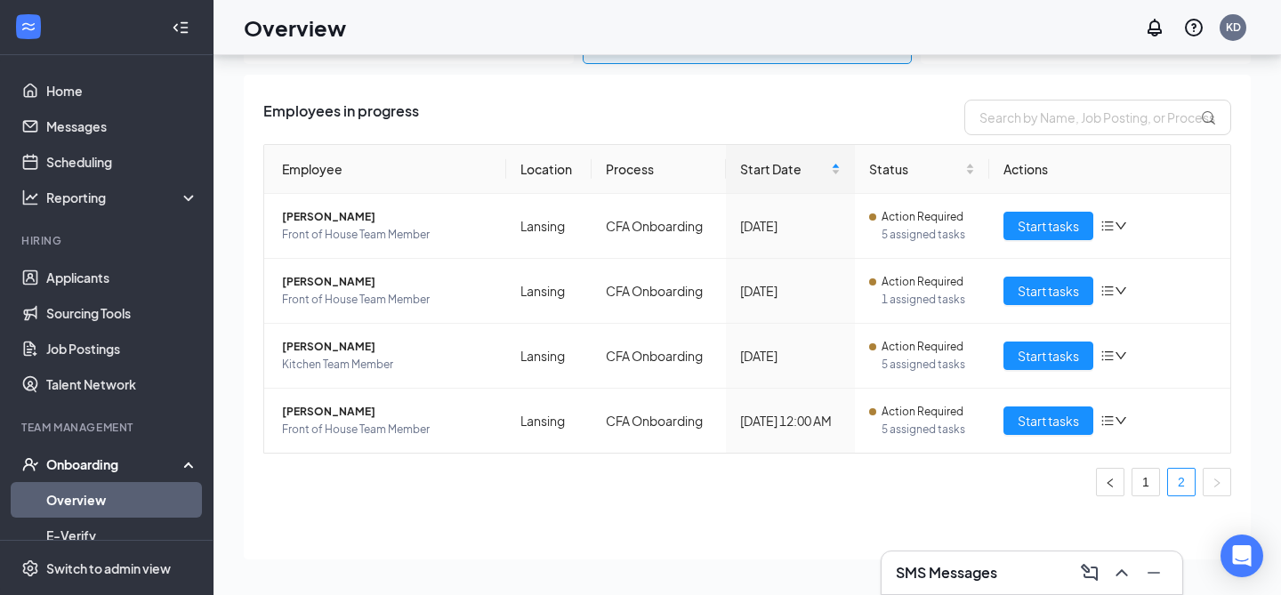
scroll to position [26, 0]
click at [330, 414] on span "[PERSON_NAME]" at bounding box center [387, 412] width 210 height 18
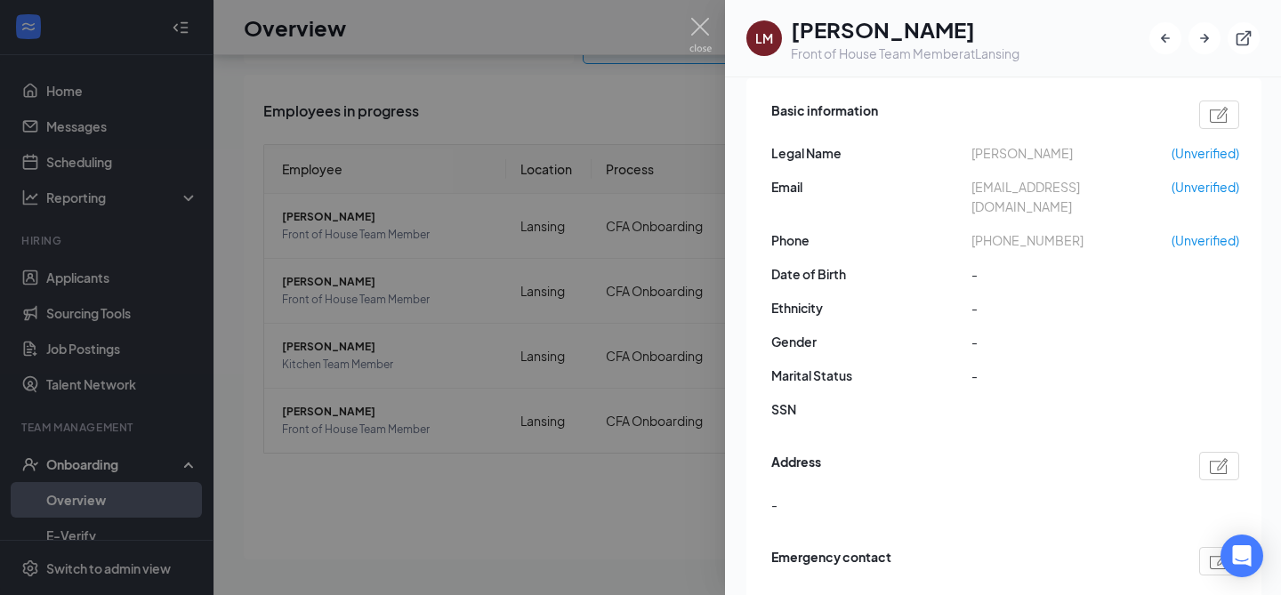
scroll to position [192, 0]
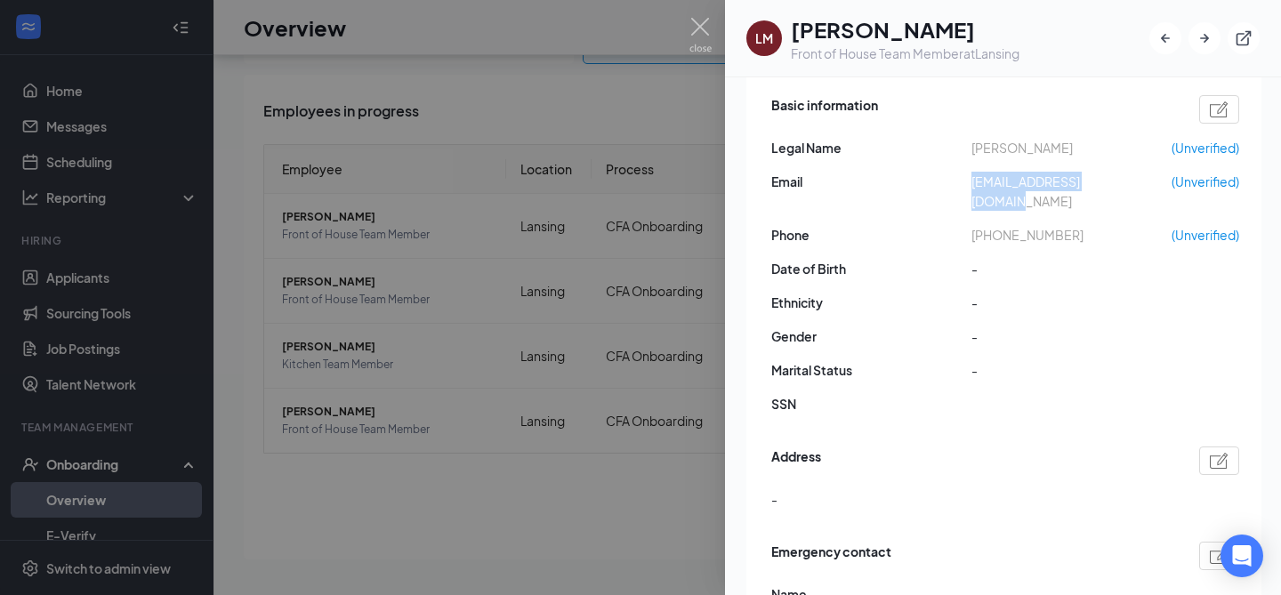
drag, startPoint x: 1135, startPoint y: 183, endPoint x: 969, endPoint y: 175, distance: 166.5
click at [969, 175] on div "Email landonmakley@gmail.com (Unverified)" at bounding box center [1005, 191] width 468 height 39
copy div "landonmakley@gmail.com"
click at [699, 20] on img at bounding box center [700, 35] width 22 height 35
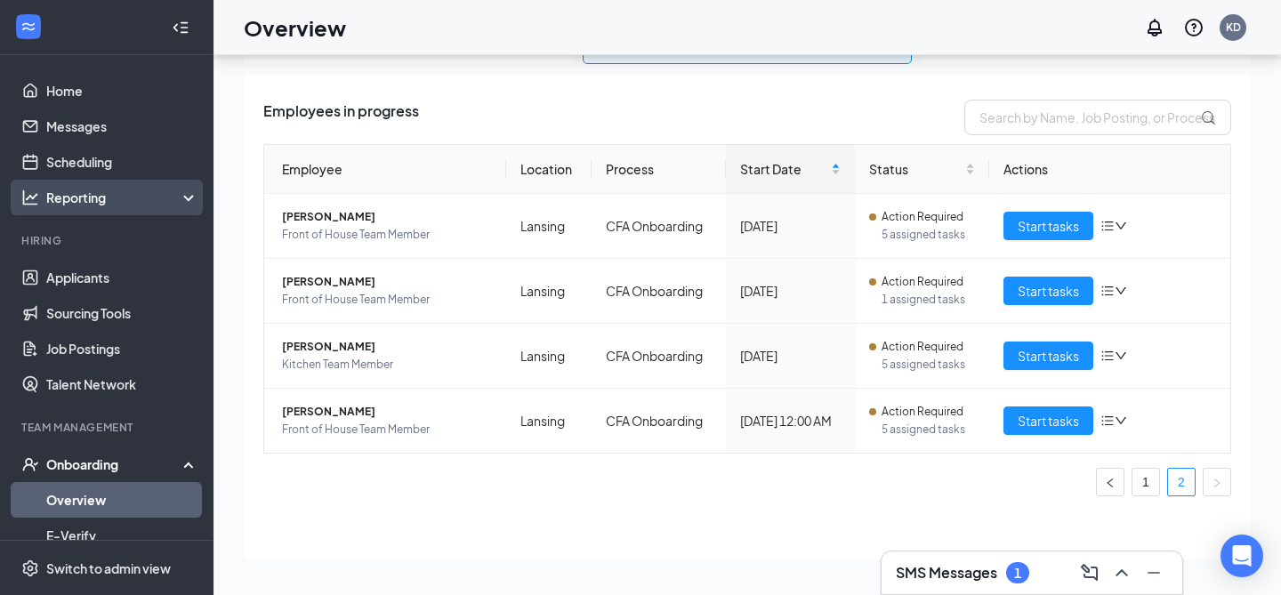
drag, startPoint x: 163, startPoint y: 284, endPoint x: 199, endPoint y: 207, distance: 84.7
click at [163, 284] on link "Applicants" at bounding box center [122, 278] width 152 height 36
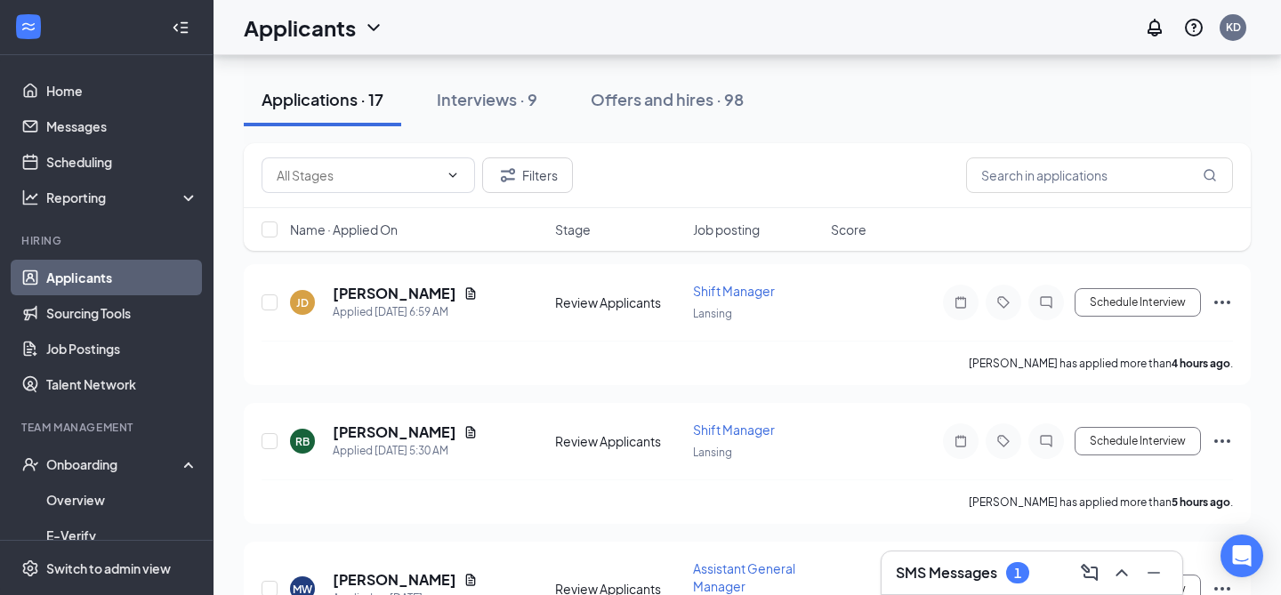
click at [959, 580] on h3 "SMS Messages" at bounding box center [946, 573] width 101 height 20
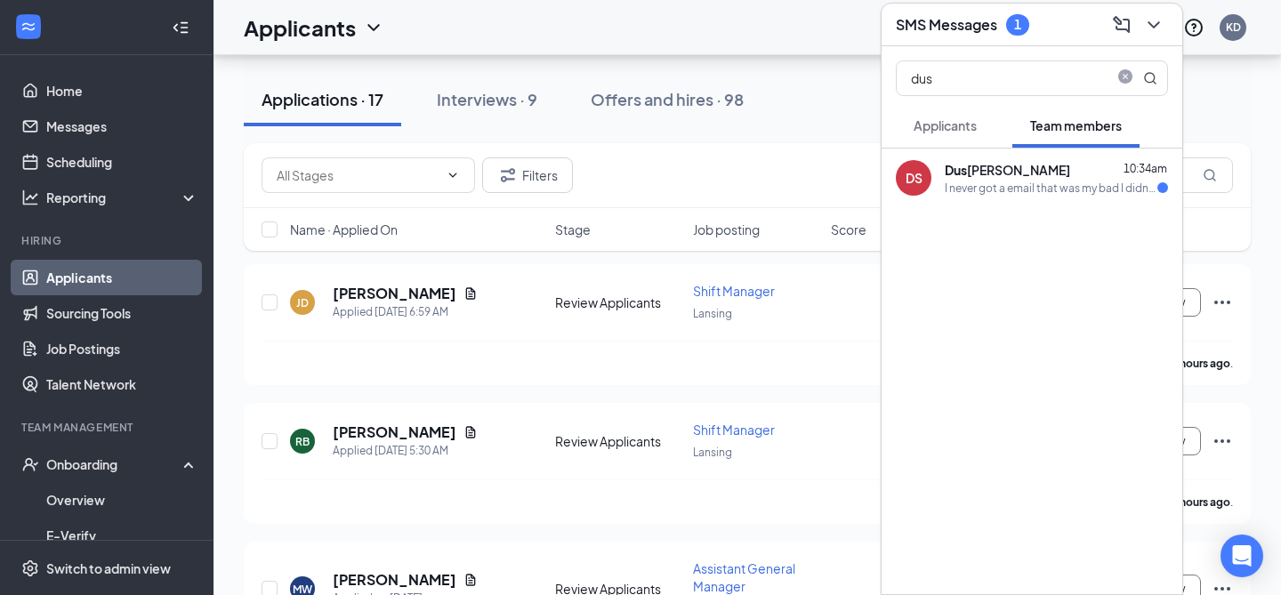
click at [971, 191] on div "I never got a email that was my bad I didn't see it" at bounding box center [1051, 188] width 213 height 15
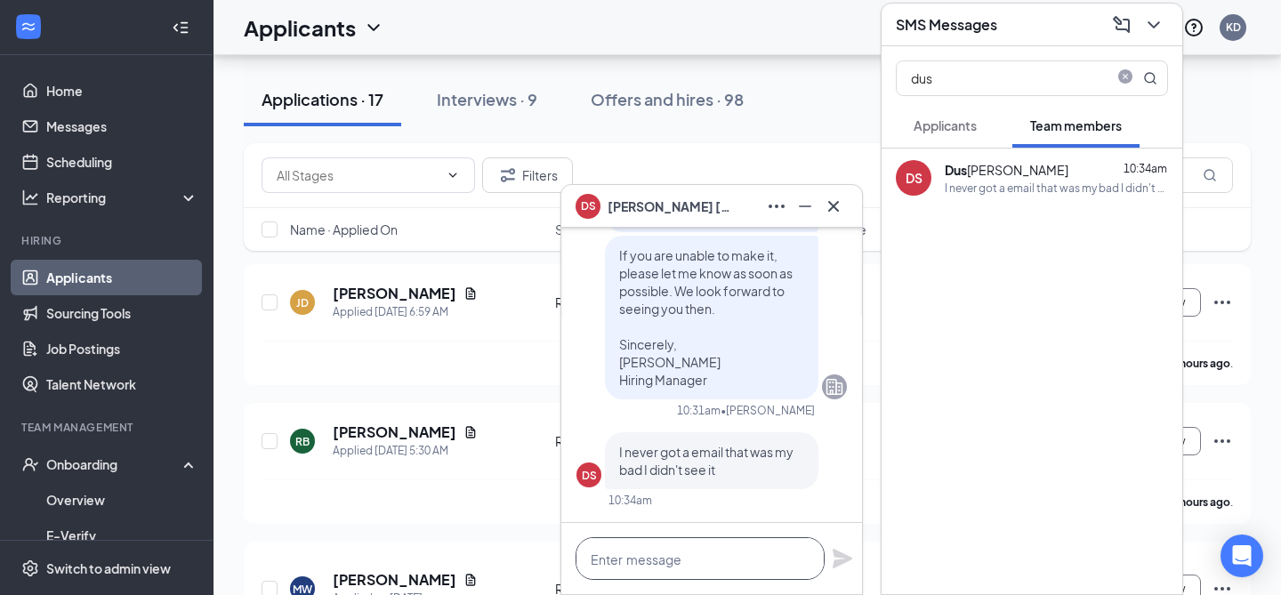
click at [709, 558] on textarea at bounding box center [699, 558] width 249 height 43
click at [709, 558] on textarea "To enrich screen reader interactions, please activate Accessibility in Grammarl…" at bounding box center [699, 558] width 249 height 43
type textarea "C"
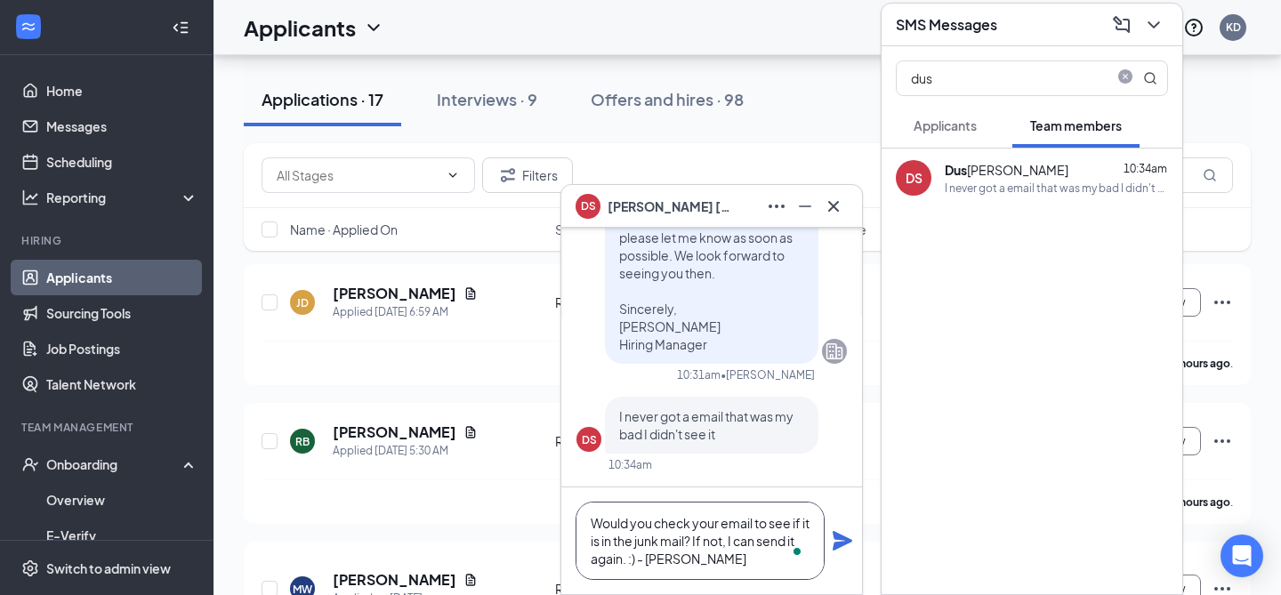
type textarea "Would you check your email to see if it is in the junk mail? If not, I can send…"
click at [832, 547] on icon "Plane" at bounding box center [842, 540] width 21 height 21
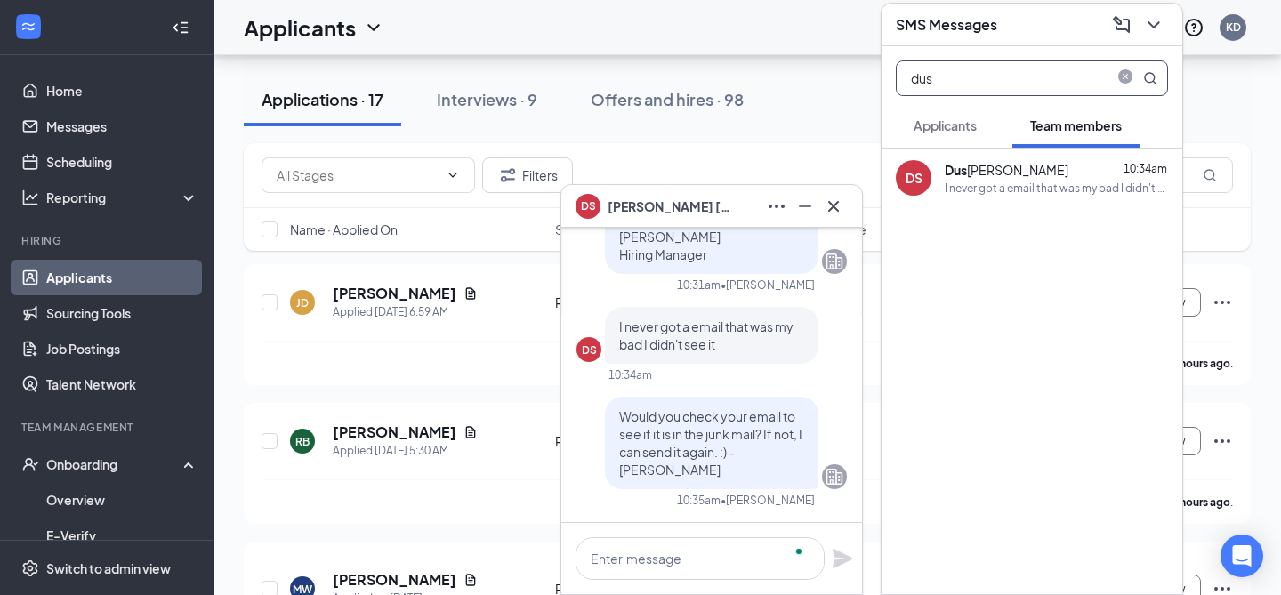
scroll to position [0, 0]
click at [1160, 23] on icon "ChevronDown" at bounding box center [1153, 24] width 21 height 21
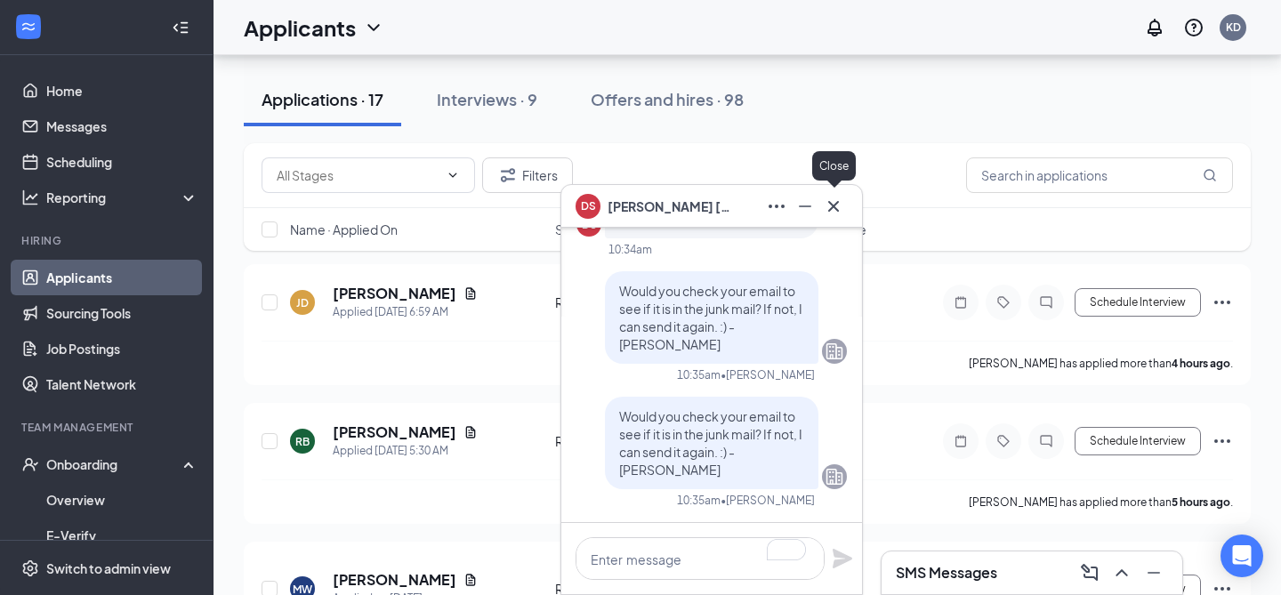
click at [839, 197] on icon "Cross" at bounding box center [833, 206] width 21 height 21
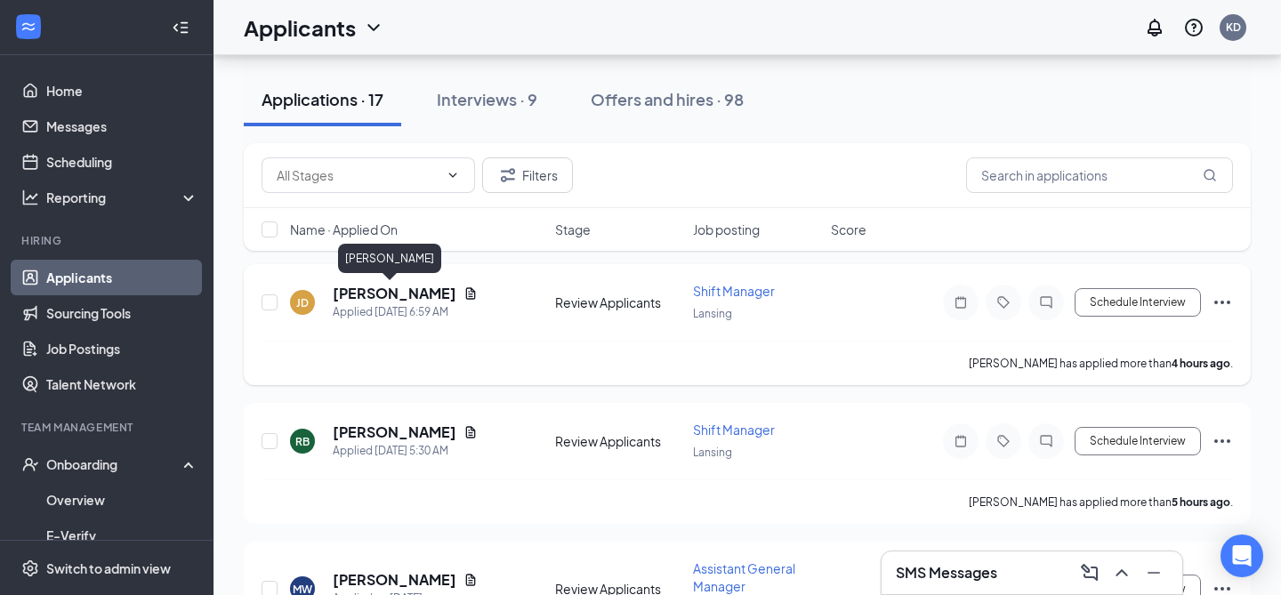
click at [364, 295] on h5 "Joshua Doyle" at bounding box center [395, 294] width 124 height 20
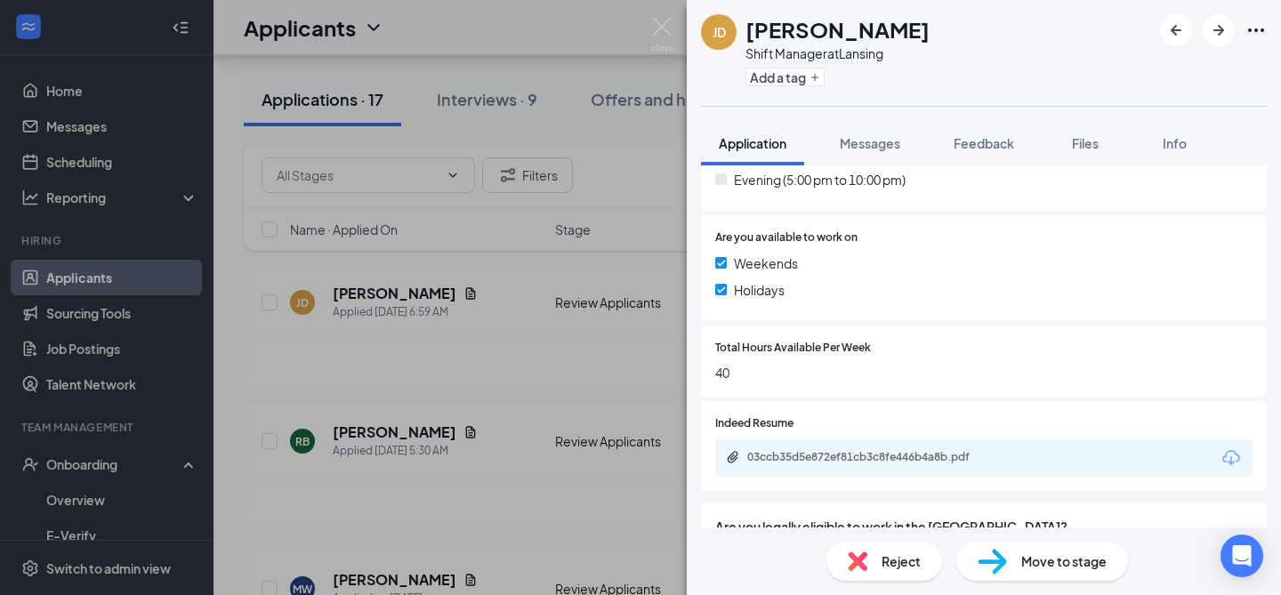
scroll to position [684, 0]
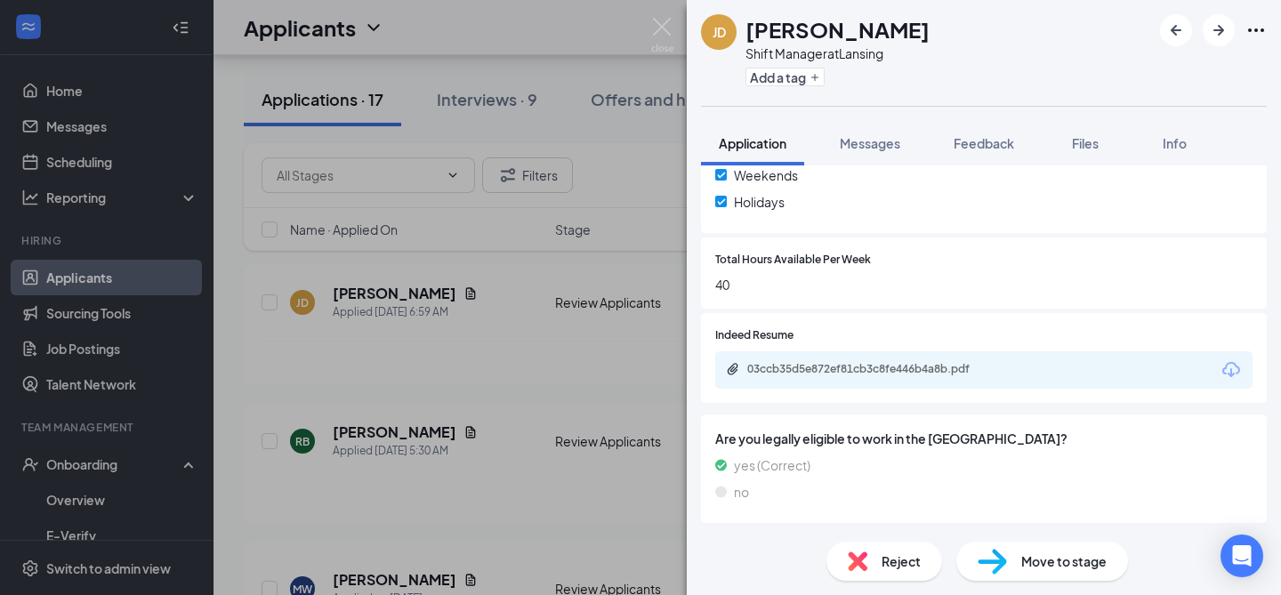
click at [926, 391] on div "Indeed Resume 03ccb35d5e872ef81cb3c8fe446b4a8b.pdf" at bounding box center [984, 358] width 566 height 90
click at [916, 374] on div "03ccb35d5e872ef81cb3c8fe446b4a8b.pdf" at bounding box center [871, 369] width 249 height 14
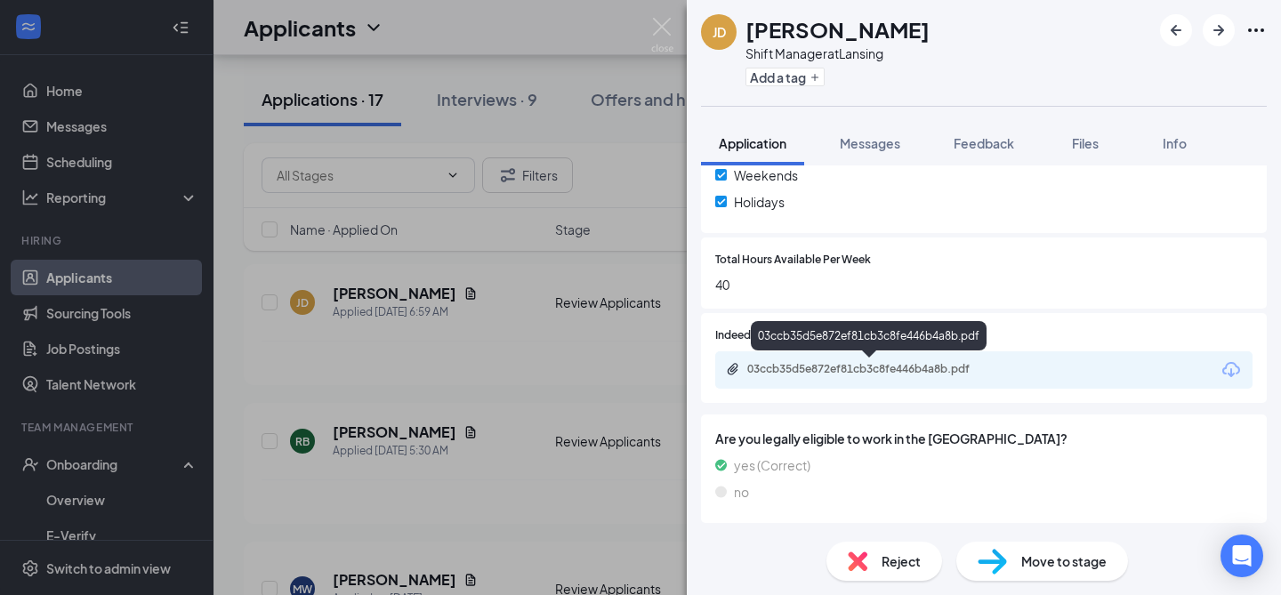
scroll to position [678, 0]
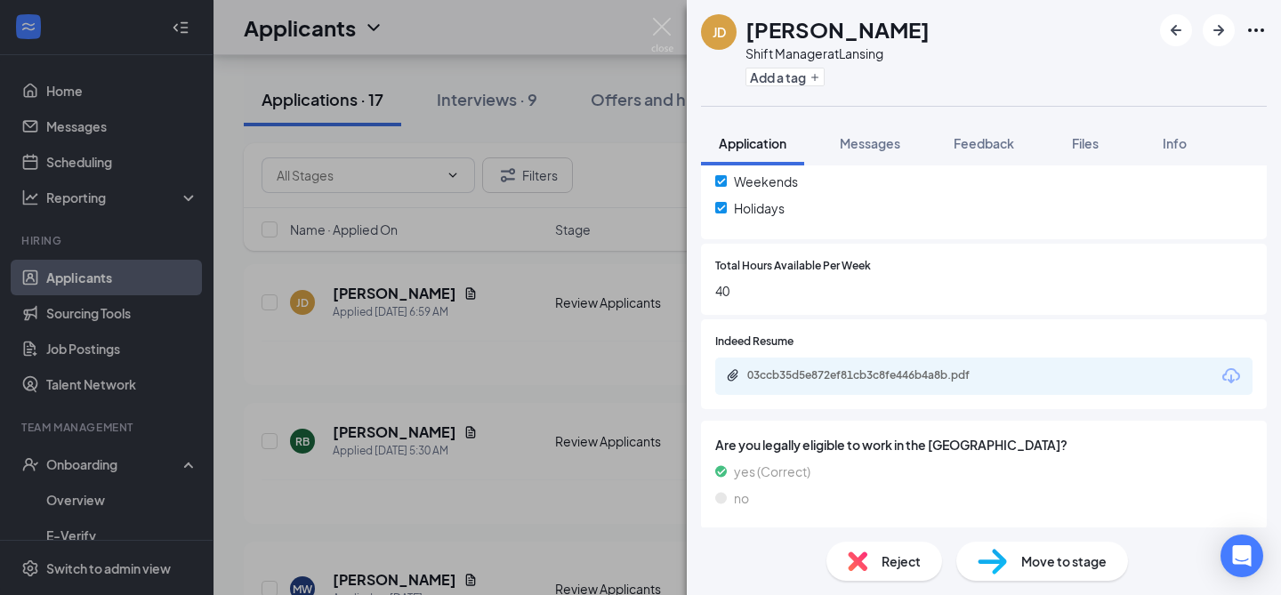
click at [1018, 555] on div "Move to stage" at bounding box center [1042, 561] width 172 height 39
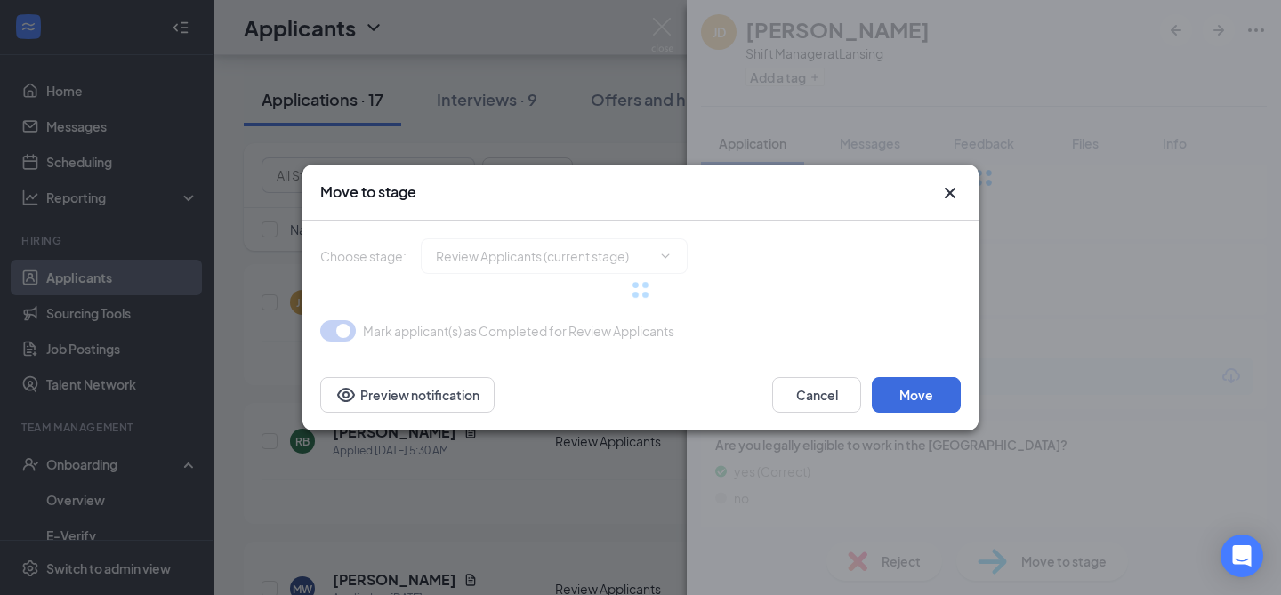
type input "Phone Interview (next stage)"
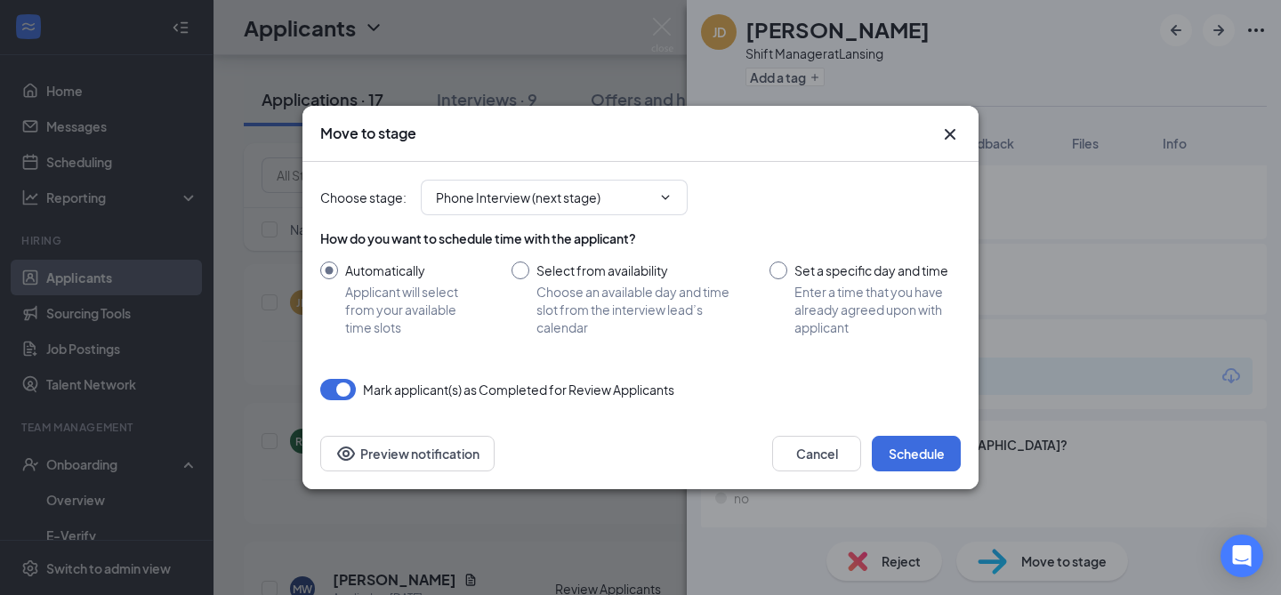
click at [553, 287] on input "Select from availability Choose an available day and time slot from the intervi…" at bounding box center [622, 299] width 222 height 75
radio input "true"
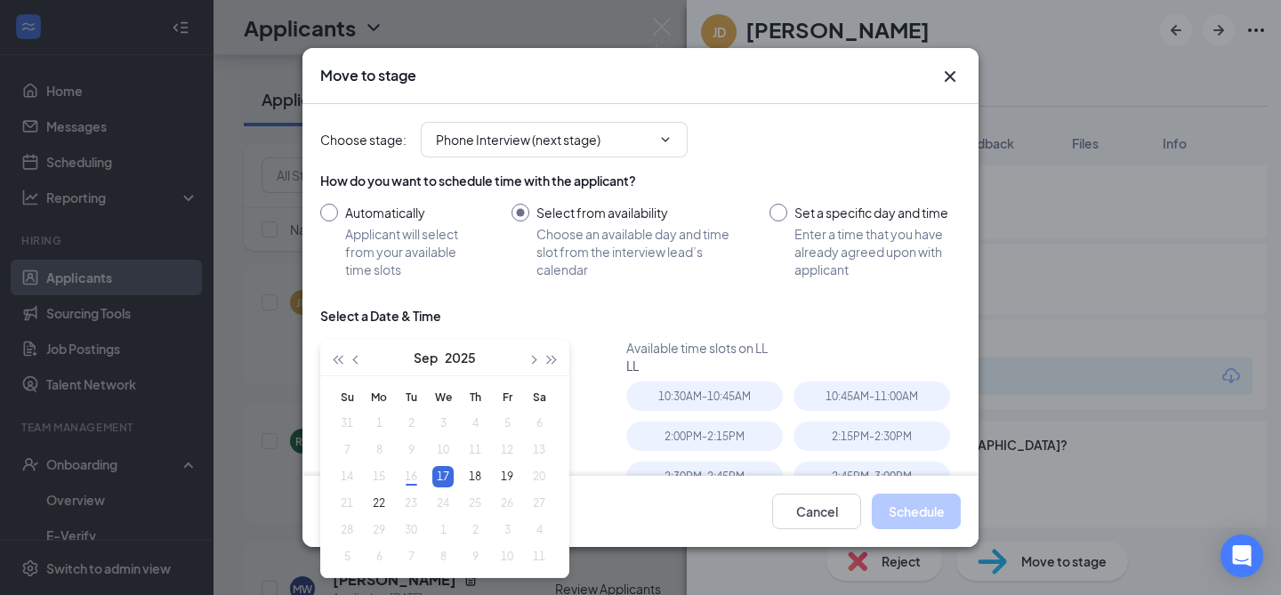
click at [369, 215] on input "Automatically Applicant will select from your available time slots" at bounding box center [398, 241] width 156 height 75
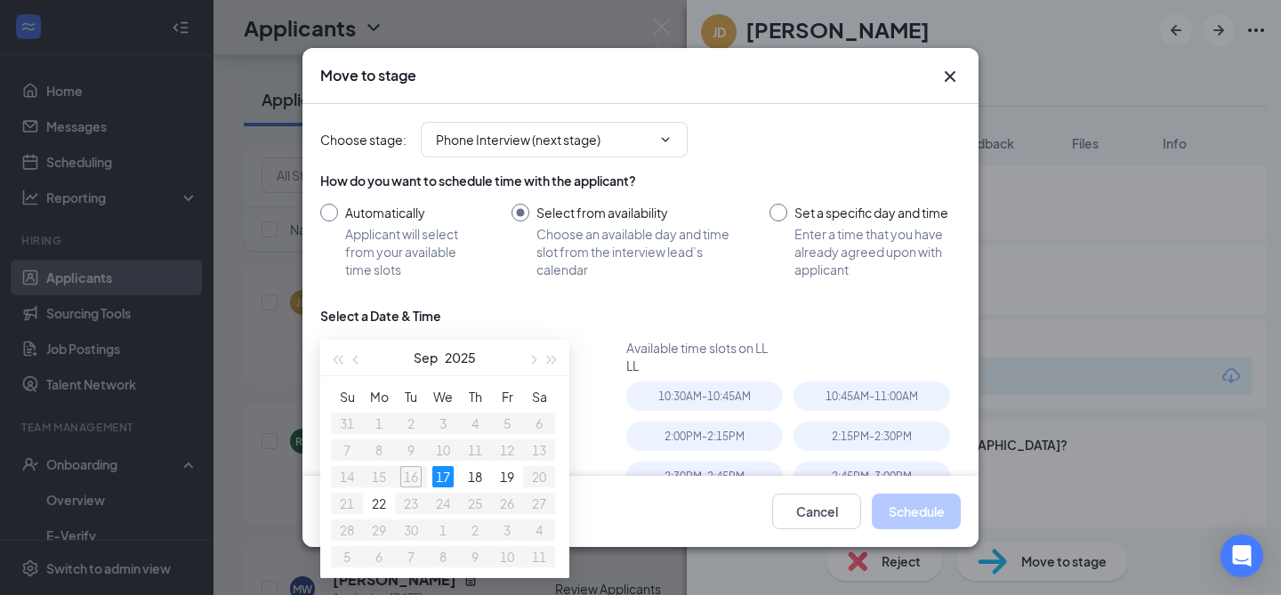
radio input "true"
radio input "false"
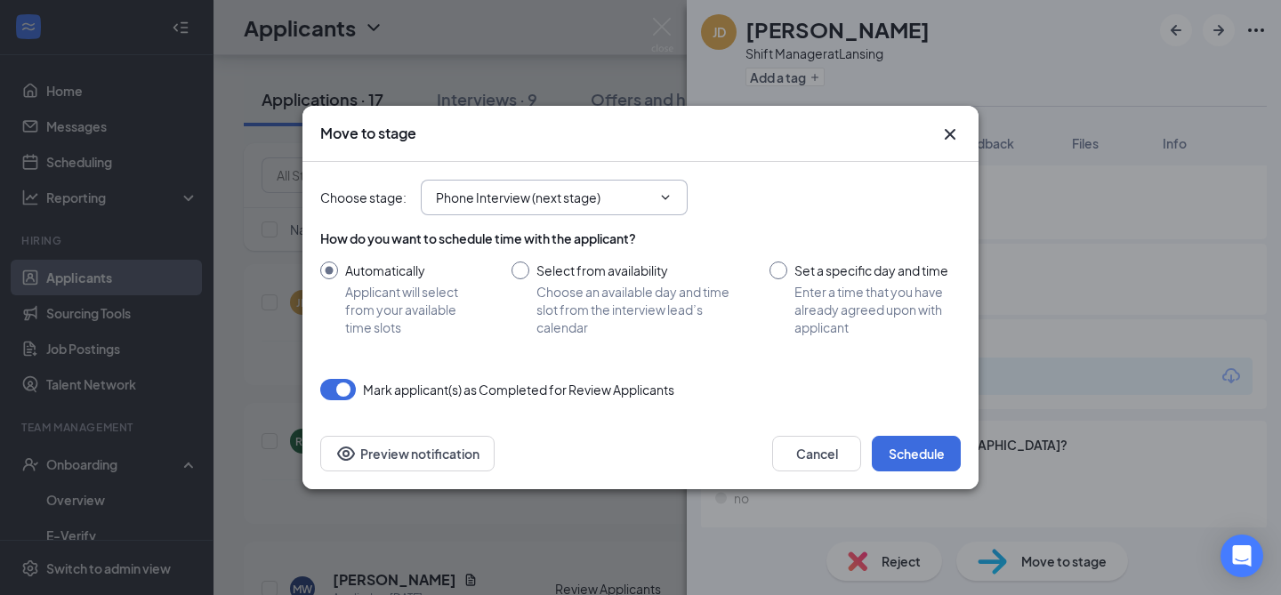
click at [623, 202] on input "Phone Interview (next stage)" at bounding box center [543, 198] width 215 height 20
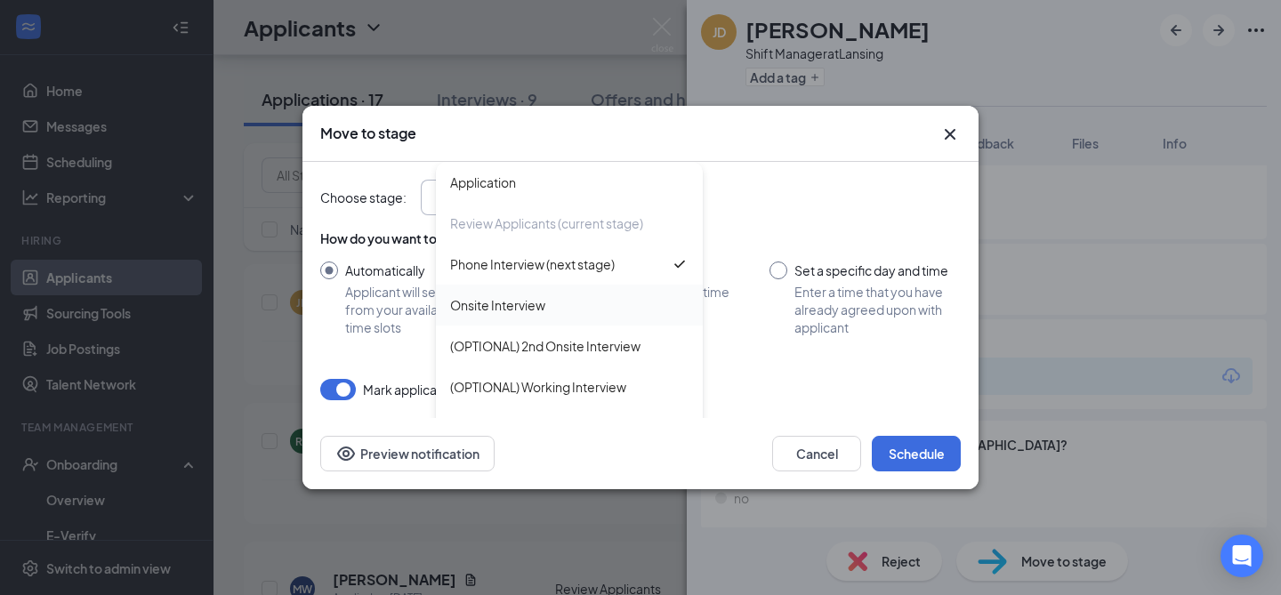
click at [576, 300] on div "Onsite Interview" at bounding box center [569, 305] width 238 height 20
type input "Onsite Interview"
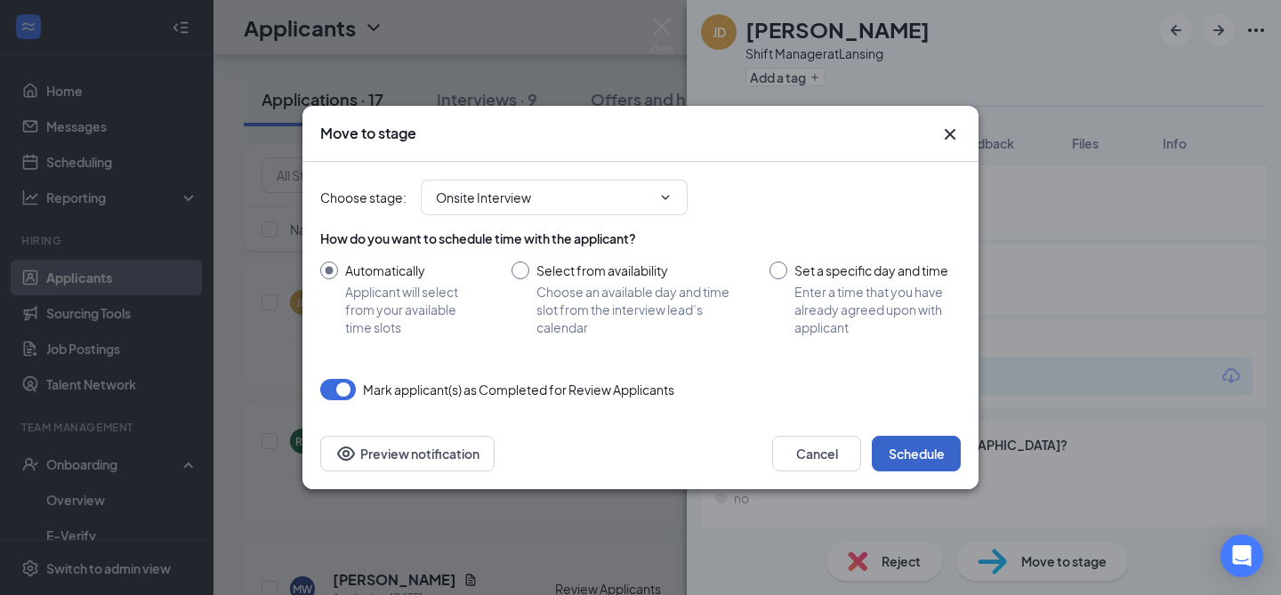
click at [914, 451] on button "Schedule" at bounding box center [916, 454] width 89 height 36
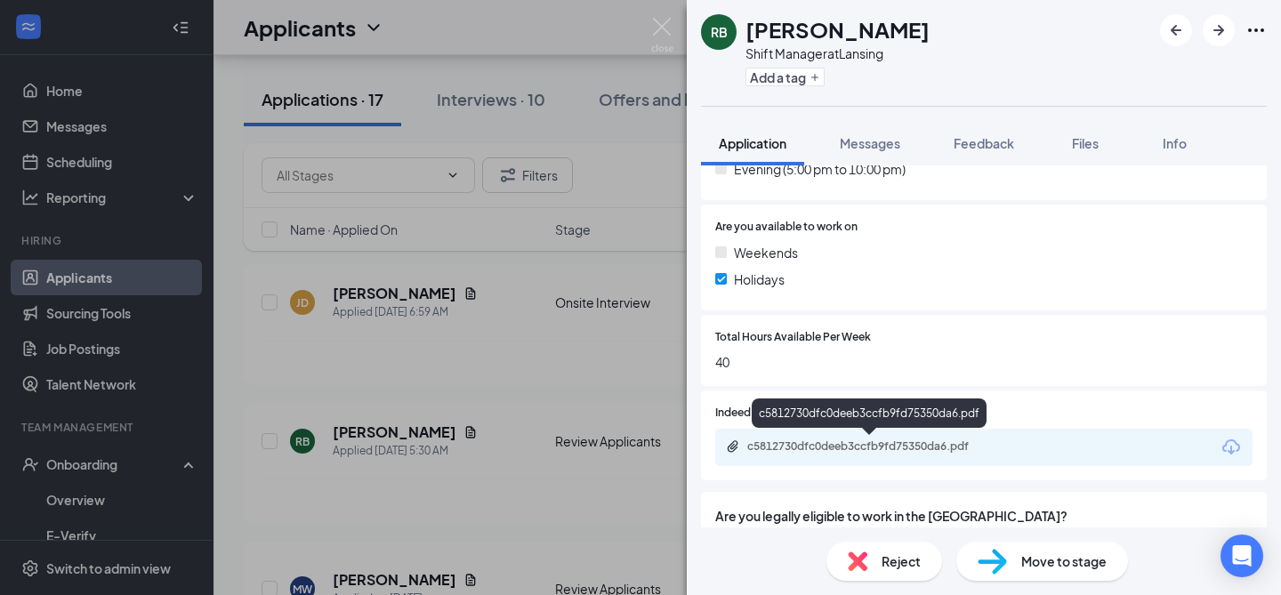
scroll to position [684, 0]
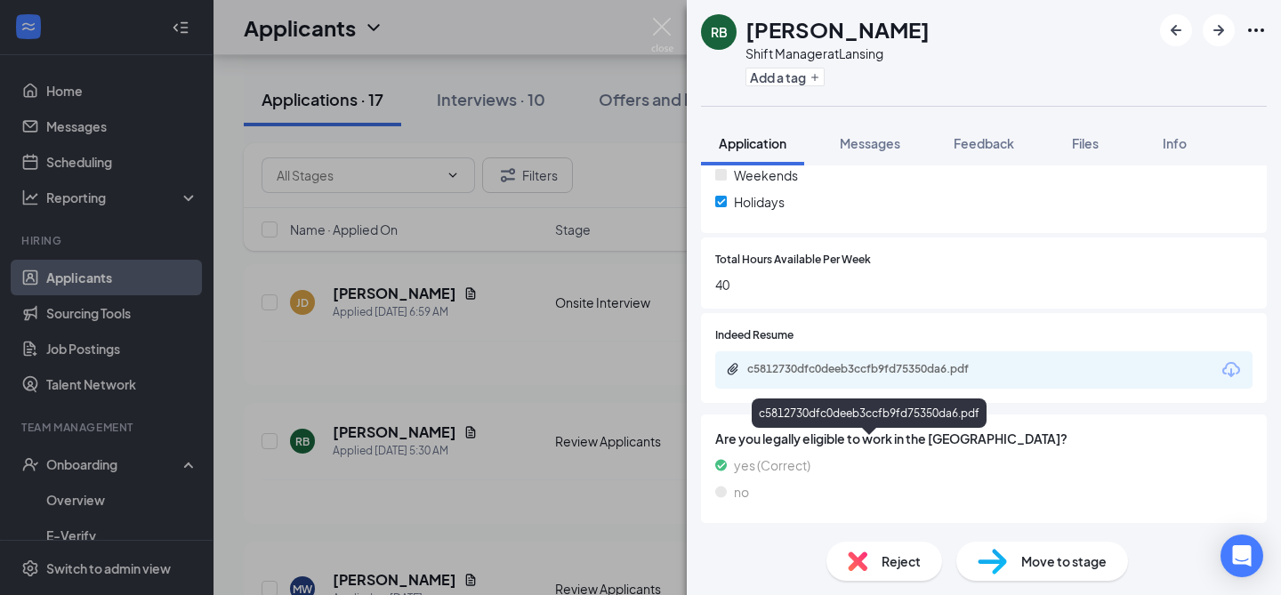
click at [910, 364] on div "c5812730dfc0deeb3ccfb9fd75350da6.pdf" at bounding box center [871, 369] width 249 height 14
click at [876, 570] on div "Reject" at bounding box center [884, 561] width 116 height 39
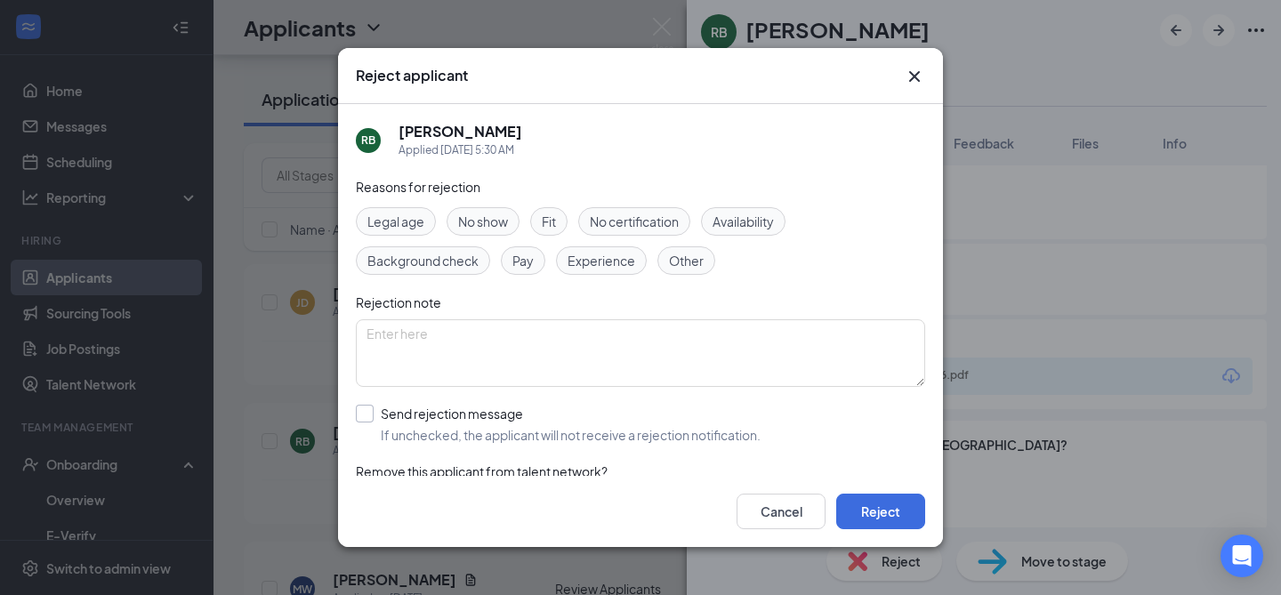
click at [467, 417] on input "Send rejection message If unchecked, the applicant will not receive a rejection…" at bounding box center [558, 424] width 405 height 39
checkbox input "true"
click at [599, 276] on div "Reasons for rejection Legal age No show Fit No certification Availability Backg…" at bounding box center [640, 406] width 569 height 458
click at [596, 265] on span "Experience" at bounding box center [601, 261] width 68 height 20
click at [881, 508] on button "Reject" at bounding box center [880, 512] width 89 height 36
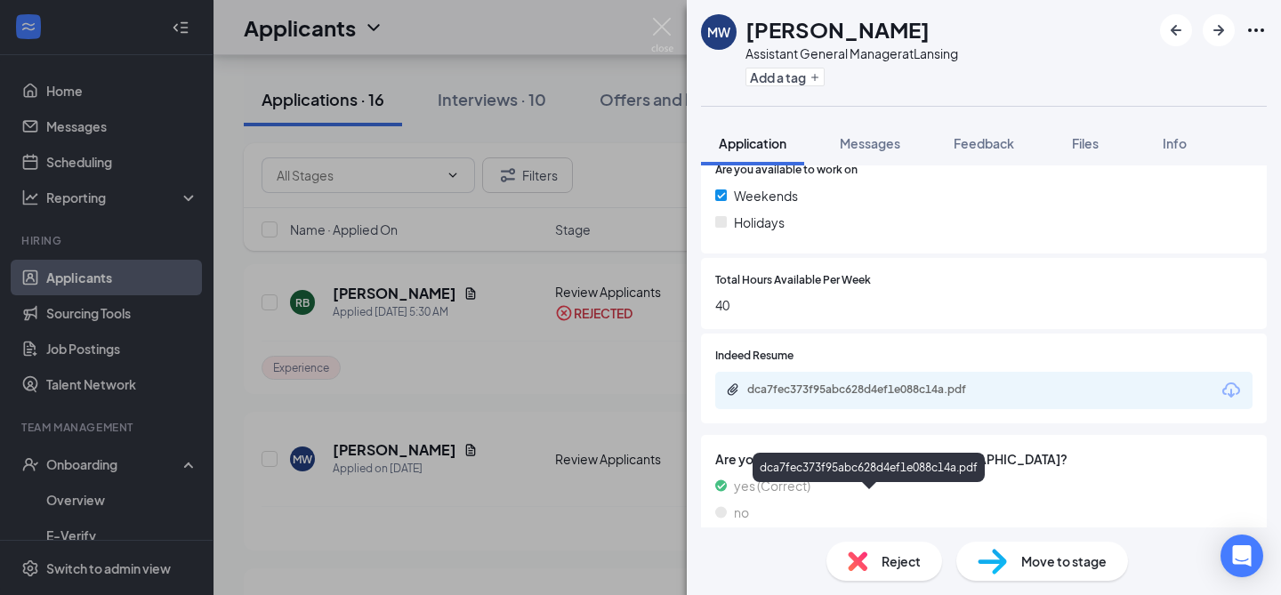
scroll to position [684, 0]
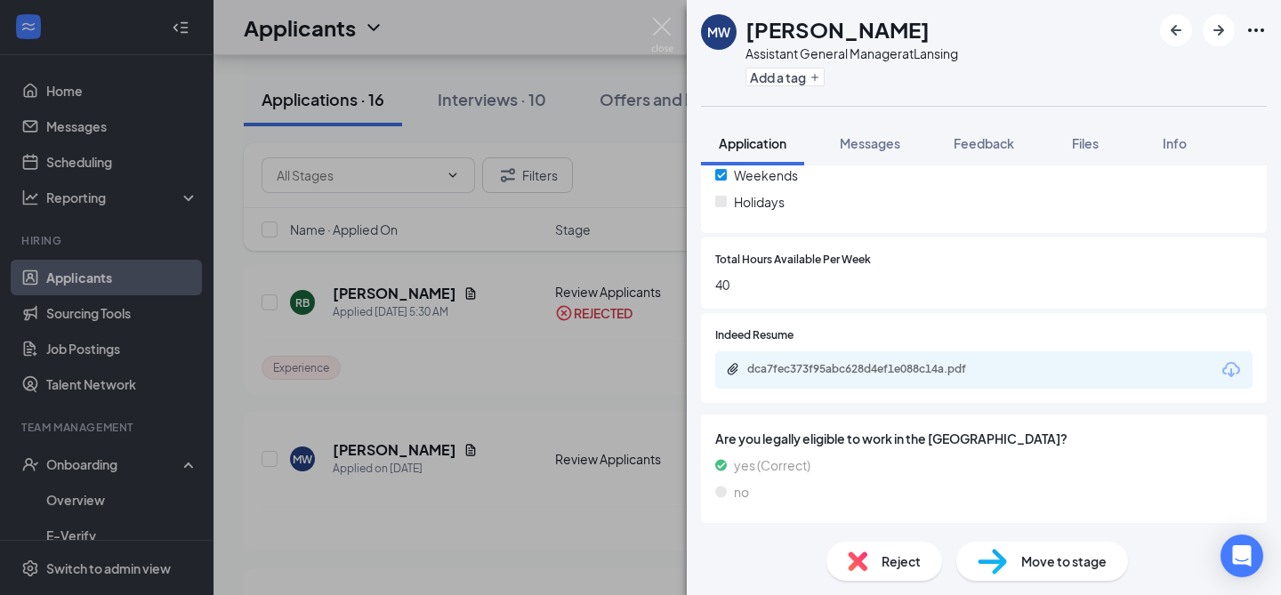
click at [877, 373] on div "dca7fec373f95abc628d4ef1e088c14a.pdf" at bounding box center [871, 369] width 249 height 14
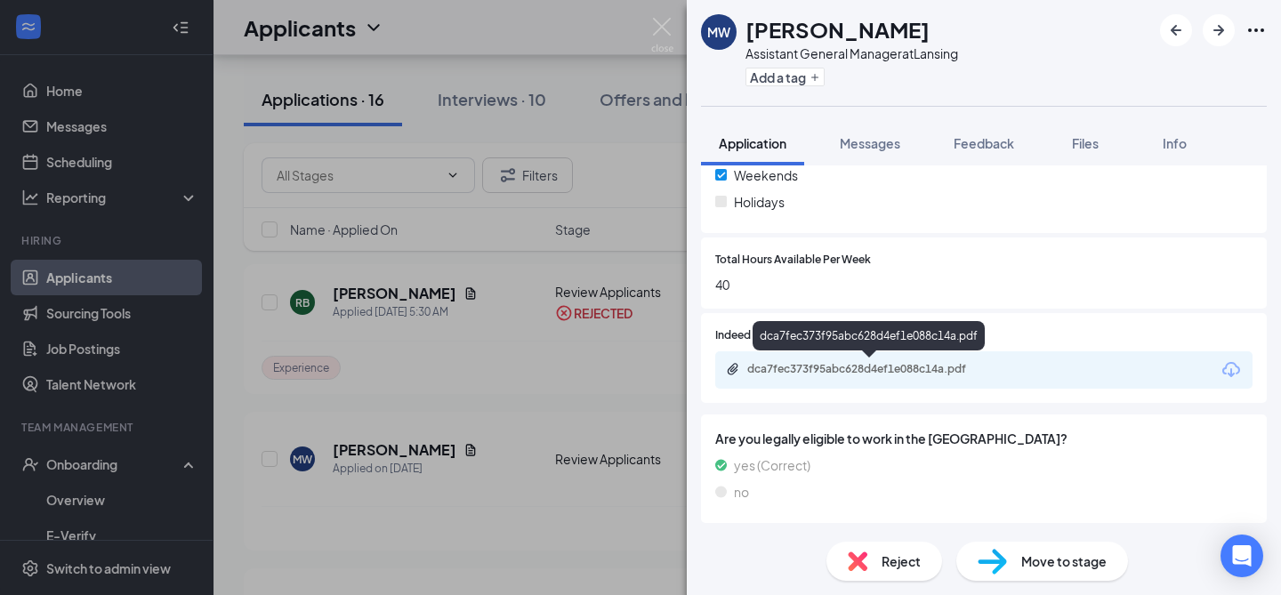
click at [891, 563] on span "Reject" at bounding box center [900, 561] width 39 height 20
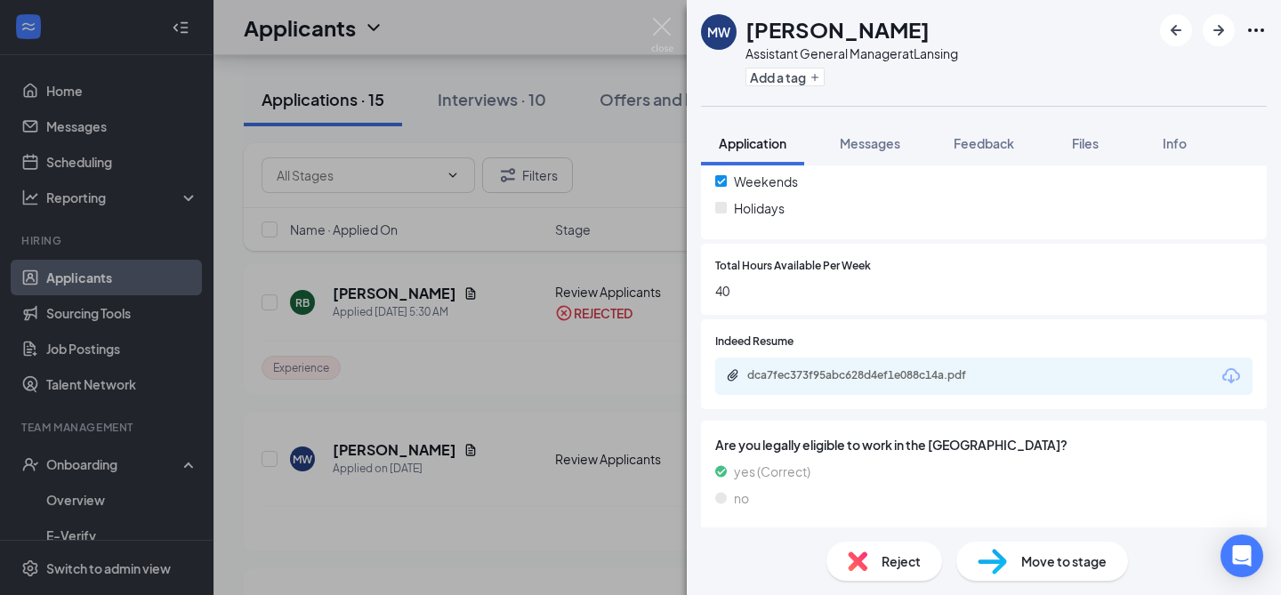
click at [884, 559] on span "Reject" at bounding box center [900, 561] width 39 height 20
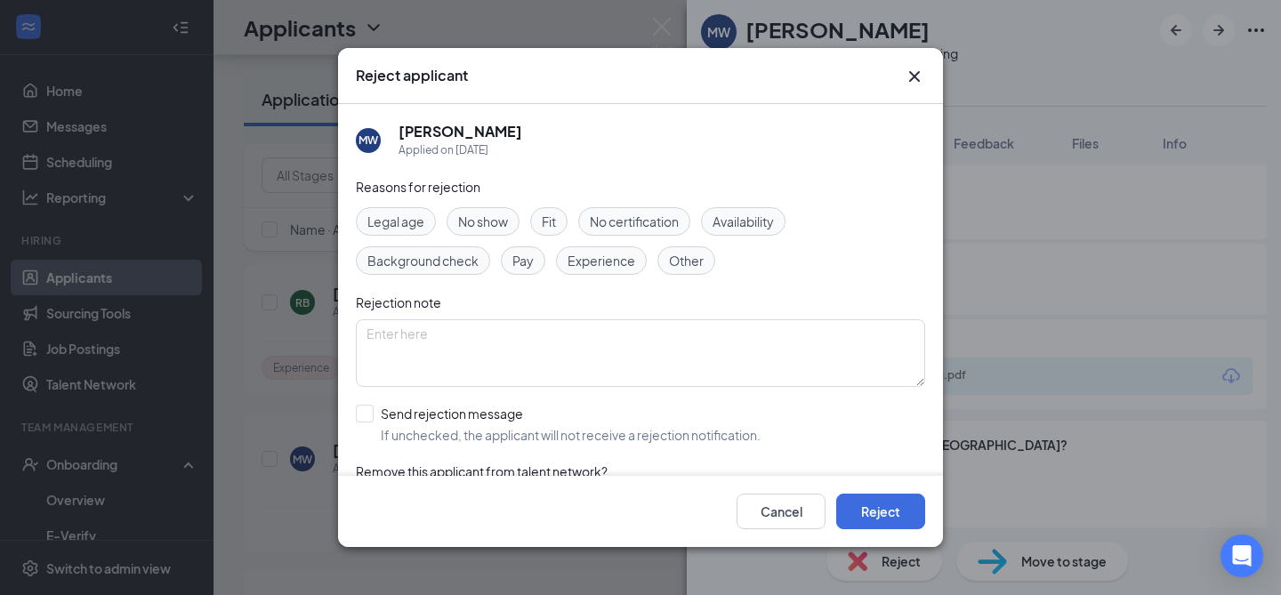
click at [622, 267] on span "Experience" at bounding box center [601, 261] width 68 height 20
click at [625, 352] on textarea at bounding box center [640, 353] width 569 height 68
type textarea "no management e"
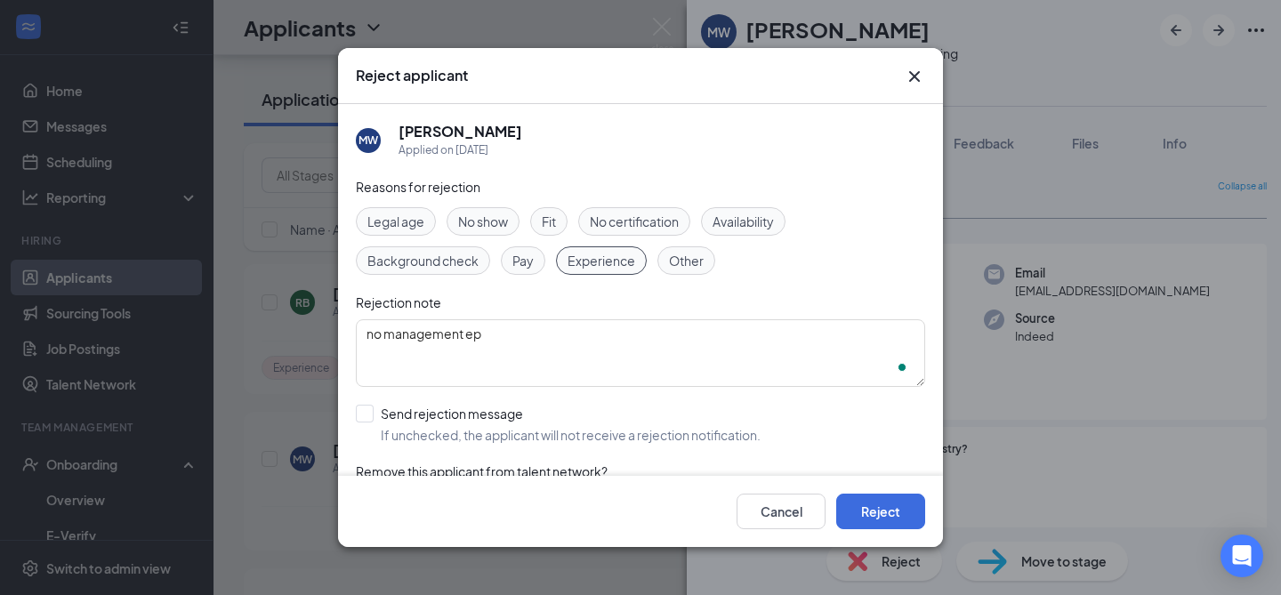
scroll to position [678, 0]
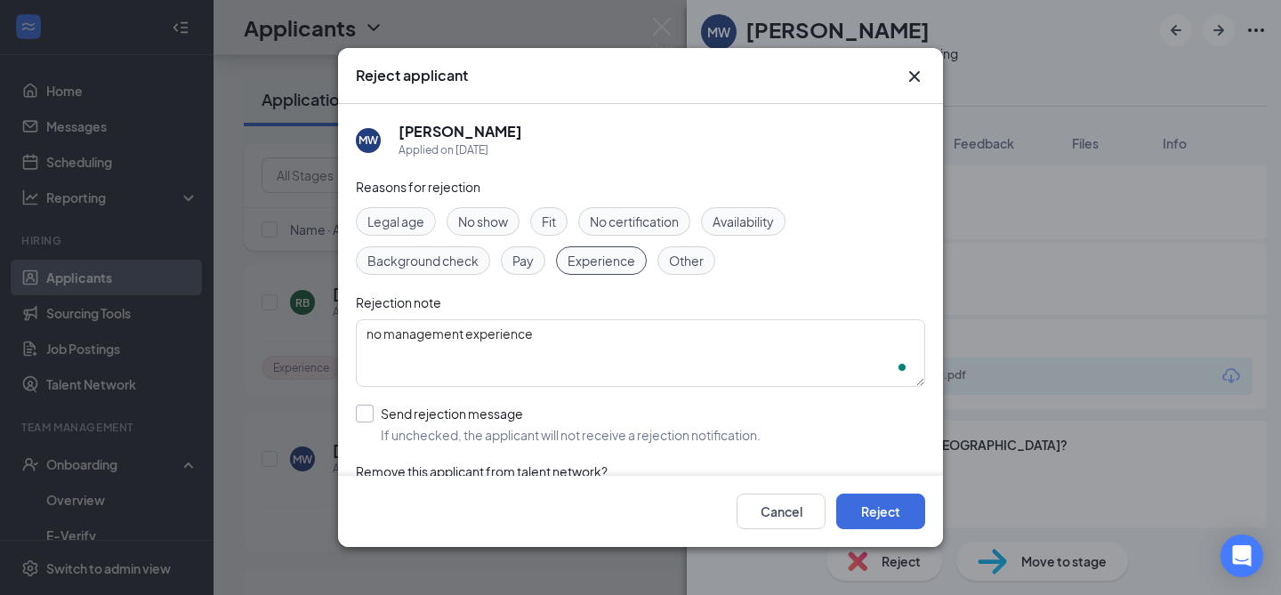
type textarea "no management experience"
click at [522, 419] on input "Send rejection message If unchecked, the applicant will not receive a rejection…" at bounding box center [558, 424] width 405 height 39
checkbox input "true"
click at [869, 525] on button "Reject" at bounding box center [880, 512] width 89 height 36
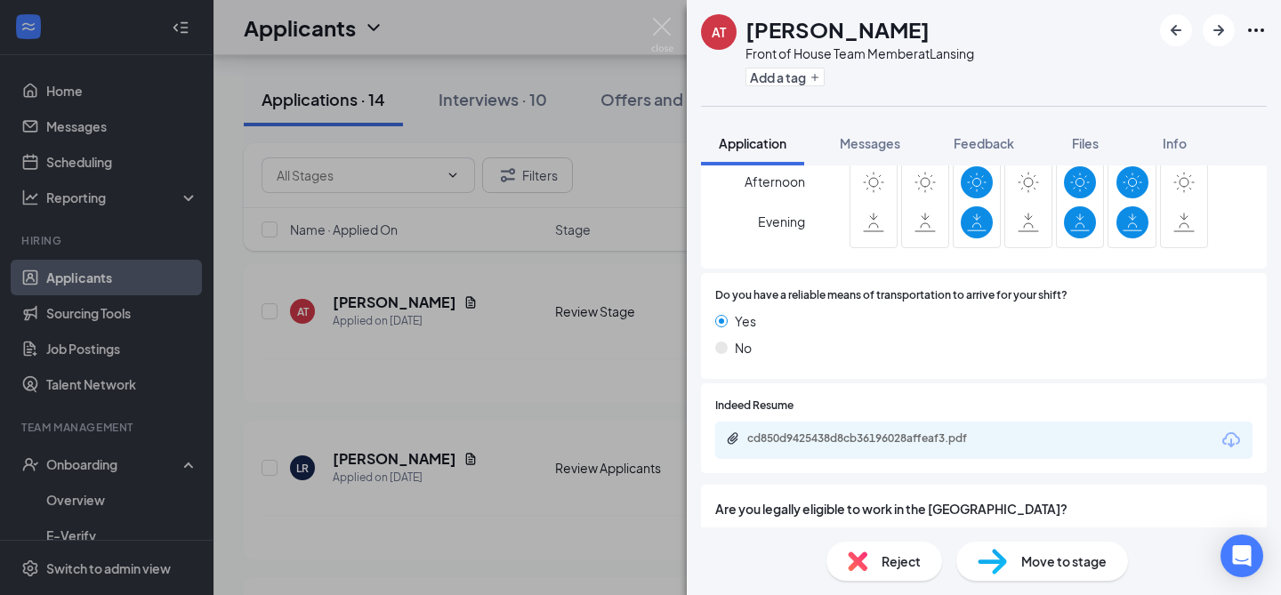
scroll to position [1153, 0]
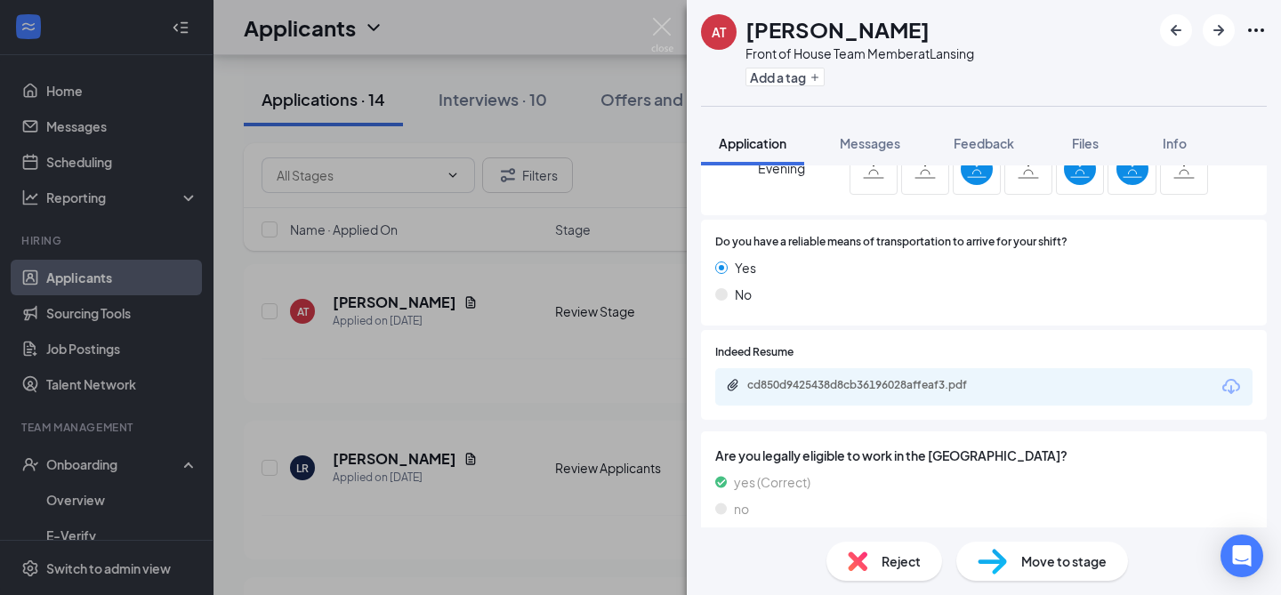
click at [886, 565] on span "Reject" at bounding box center [900, 561] width 39 height 20
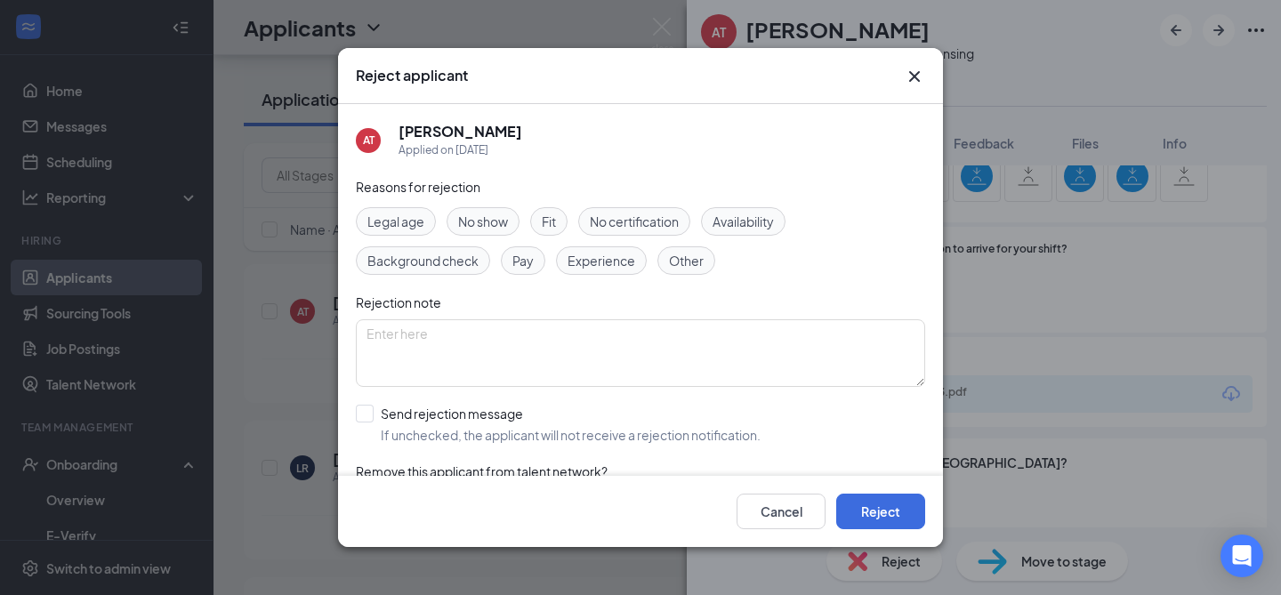
click at [741, 219] on span "Availability" at bounding box center [742, 222] width 61 height 20
click at [500, 415] on input "Send rejection message If unchecked, the applicant will not receive a rejection…" at bounding box center [558, 424] width 405 height 39
checkbox input "true"
click at [893, 522] on button "Reject" at bounding box center [880, 512] width 89 height 36
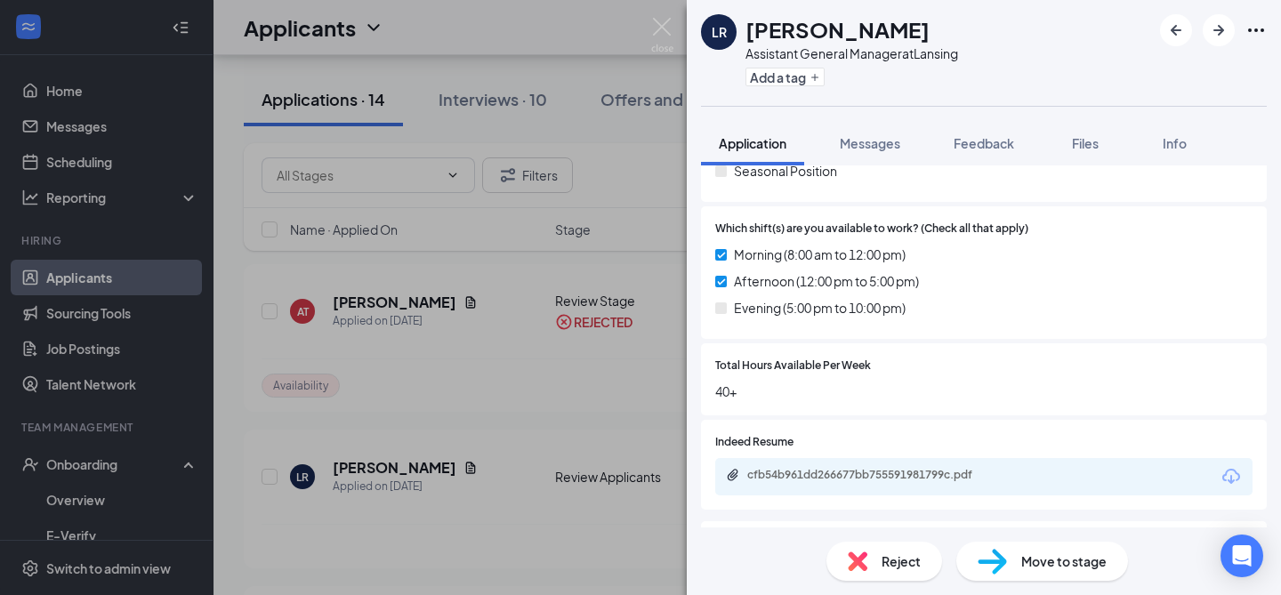
scroll to position [485, 0]
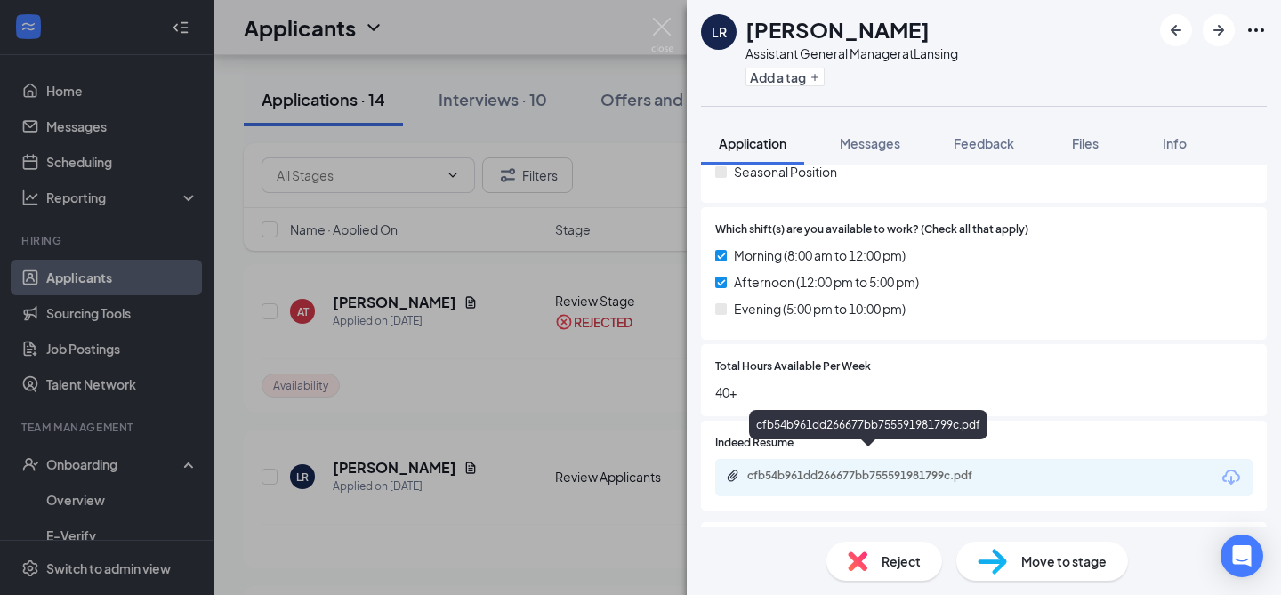
click at [884, 424] on div "cfb54b961dd266677bb755591981799c.pdf" at bounding box center [868, 424] width 238 height 29
click at [889, 469] on div "cfb54b961dd266677bb755591981799c.pdf" at bounding box center [871, 476] width 249 height 14
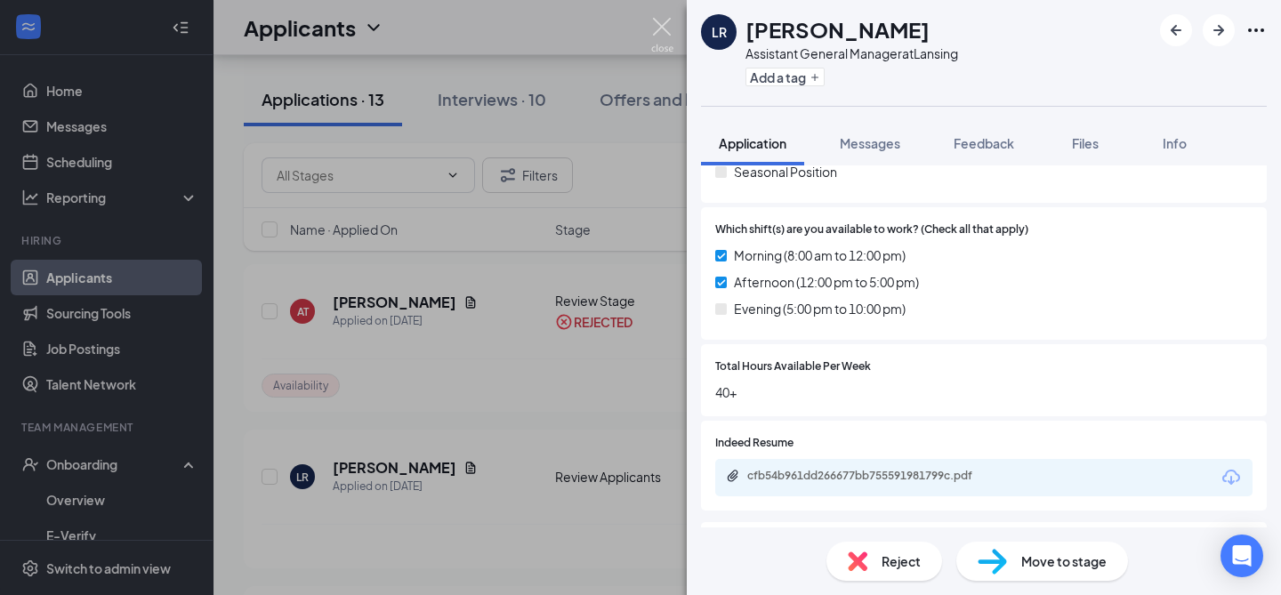
click at [664, 34] on img at bounding box center [662, 35] width 22 height 35
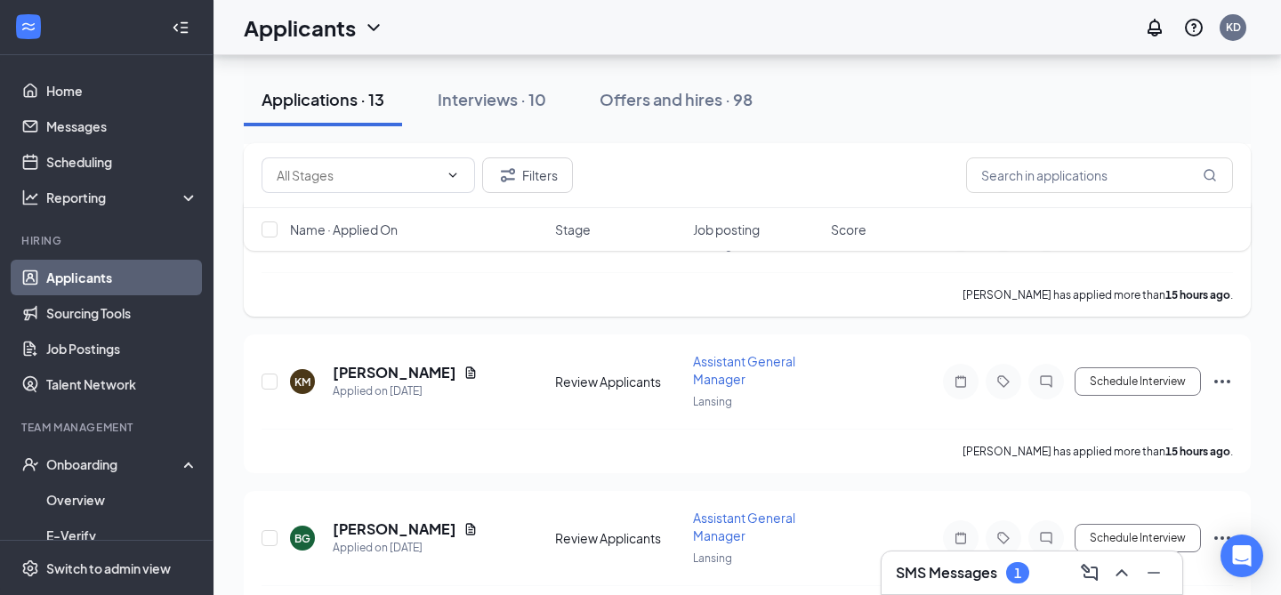
scroll to position [407, 0]
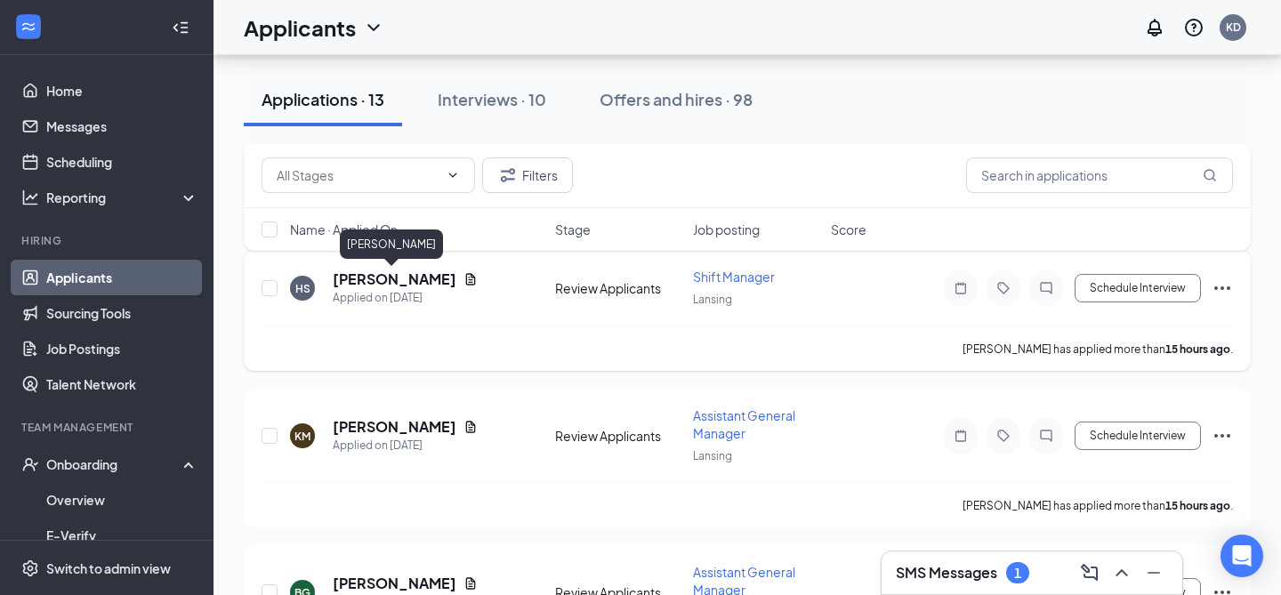
click at [387, 281] on h5 "[PERSON_NAME]" at bounding box center [395, 280] width 124 height 20
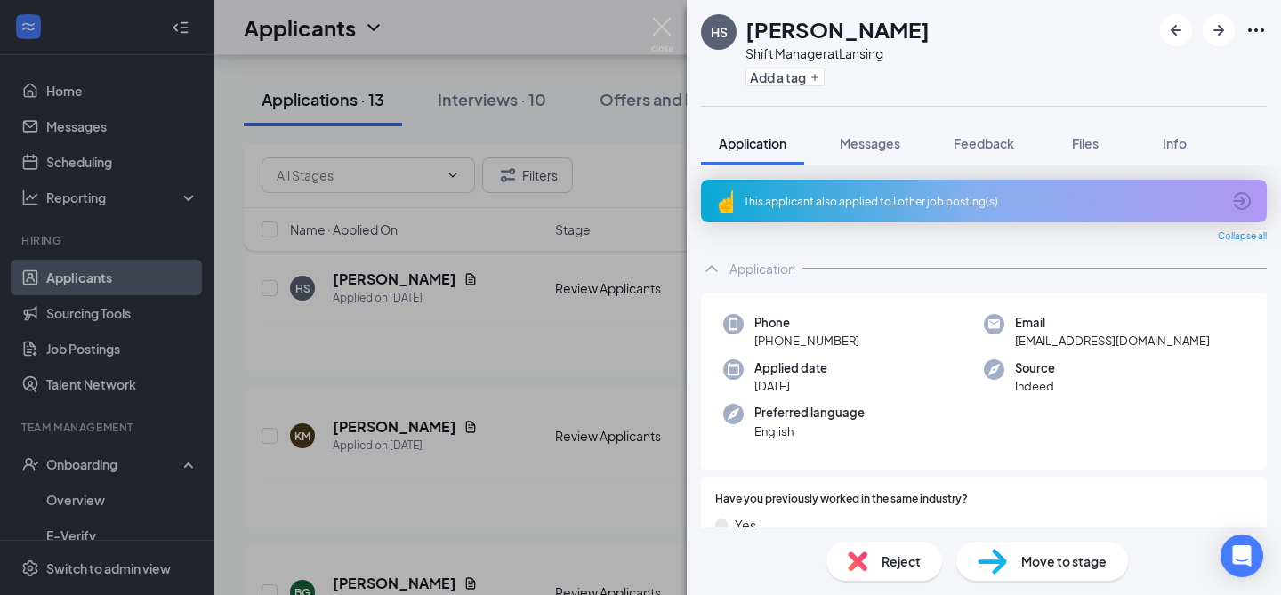
click at [851, 216] on div "This applicant also applied to 1 other job posting(s)" at bounding box center [984, 201] width 566 height 43
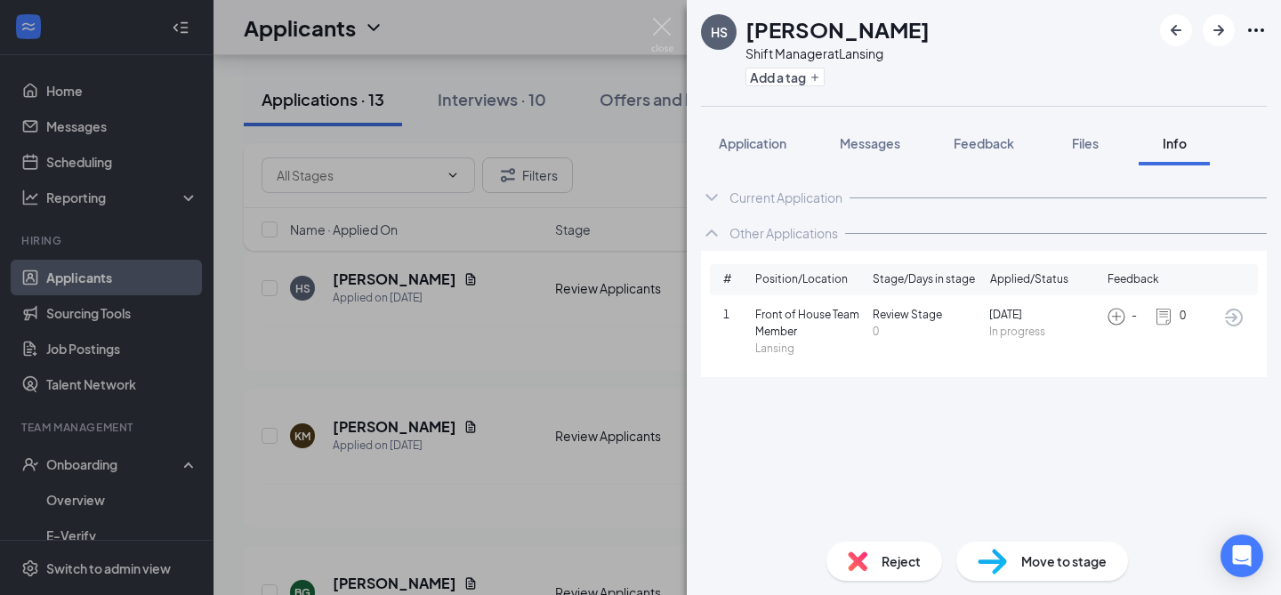
click at [809, 197] on div "Current Application" at bounding box center [785, 198] width 113 height 18
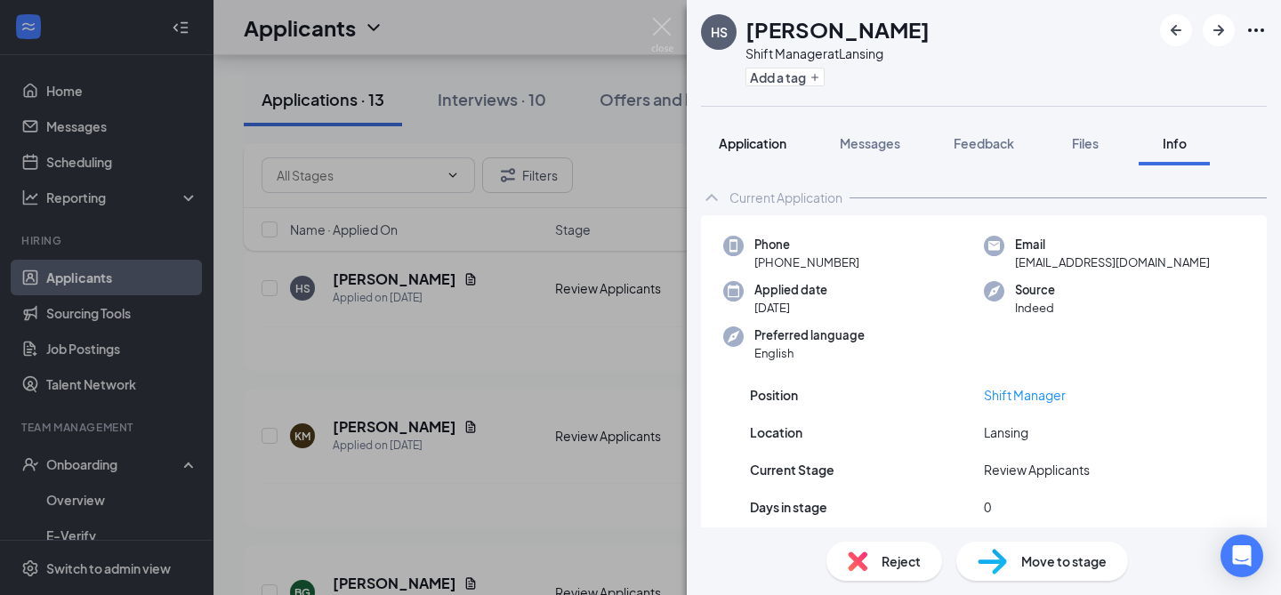
click at [764, 144] on span "Application" at bounding box center [753, 143] width 68 height 16
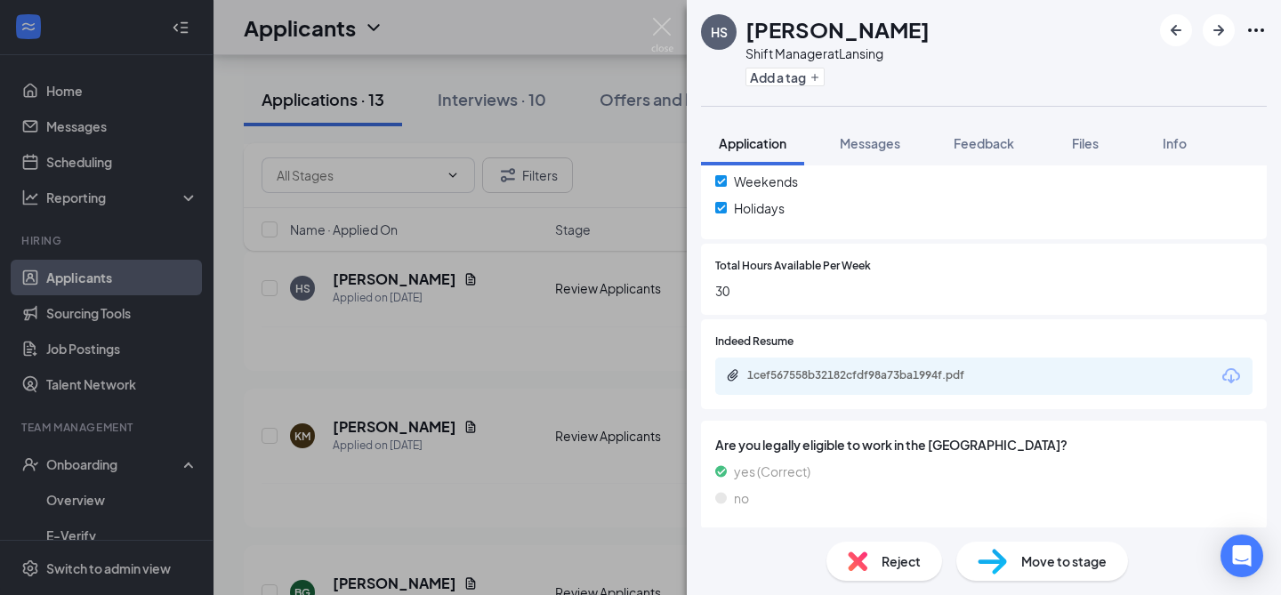
scroll to position [734, 0]
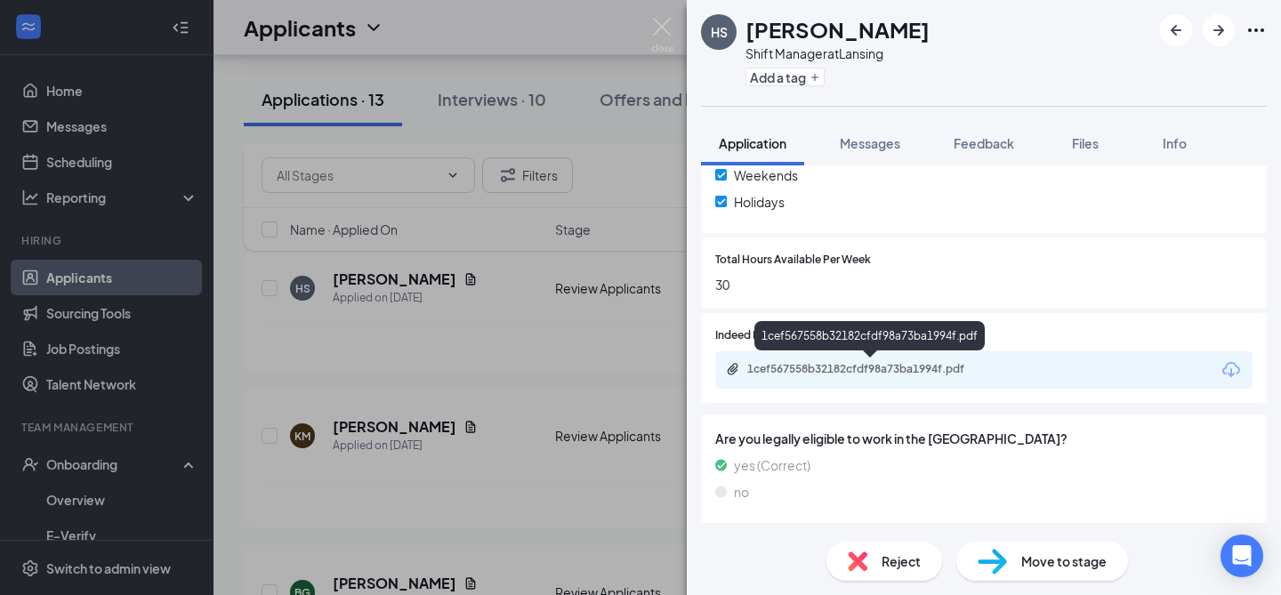
click at [905, 365] on div "1cef567558b32182cfdf98a73ba1994f.pdf" at bounding box center [871, 369] width 249 height 14
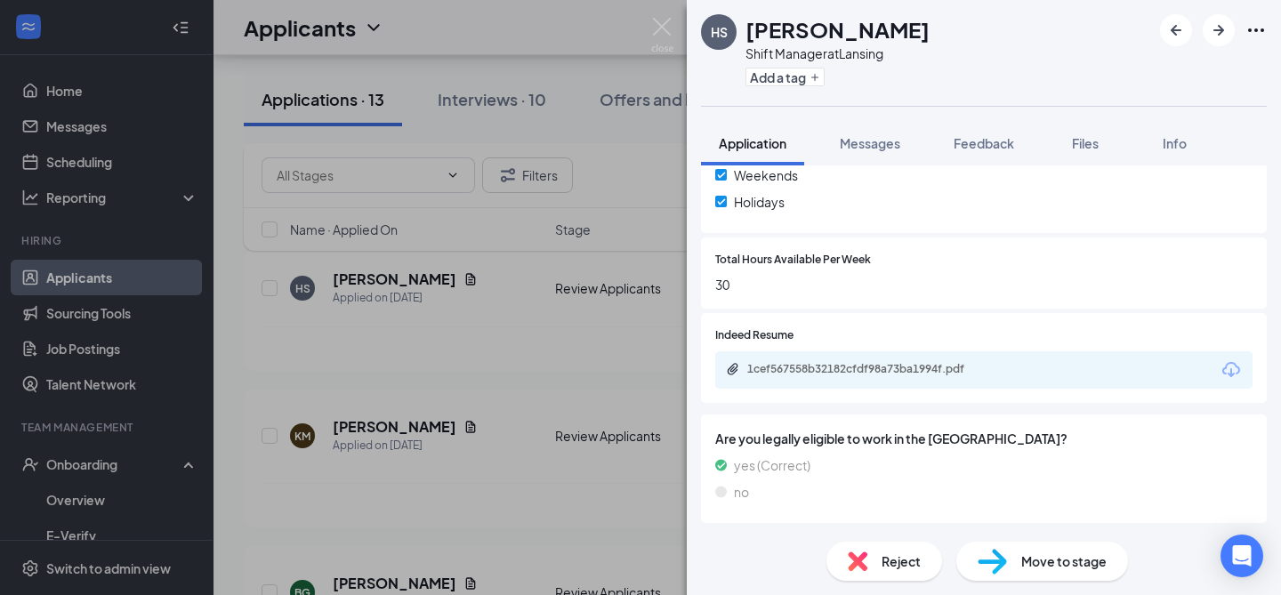
scroll to position [728, 0]
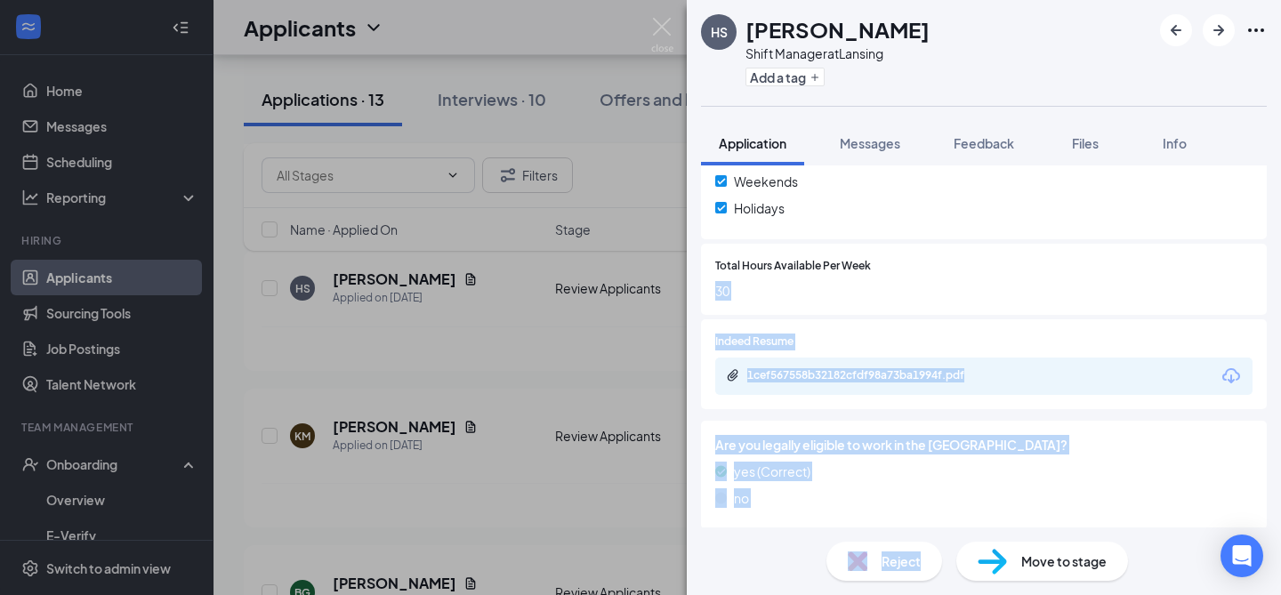
drag, startPoint x: 887, startPoint y: 571, endPoint x: 1090, endPoint y: 253, distance: 377.3
click at [1090, 253] on div "HS [PERSON_NAME] Shift Manager at Lansing Add a tag Application Messages Feedba…" at bounding box center [984, 297] width 594 height 595
click at [1219, 28] on icon "ArrowRight" at bounding box center [1218, 30] width 11 height 11
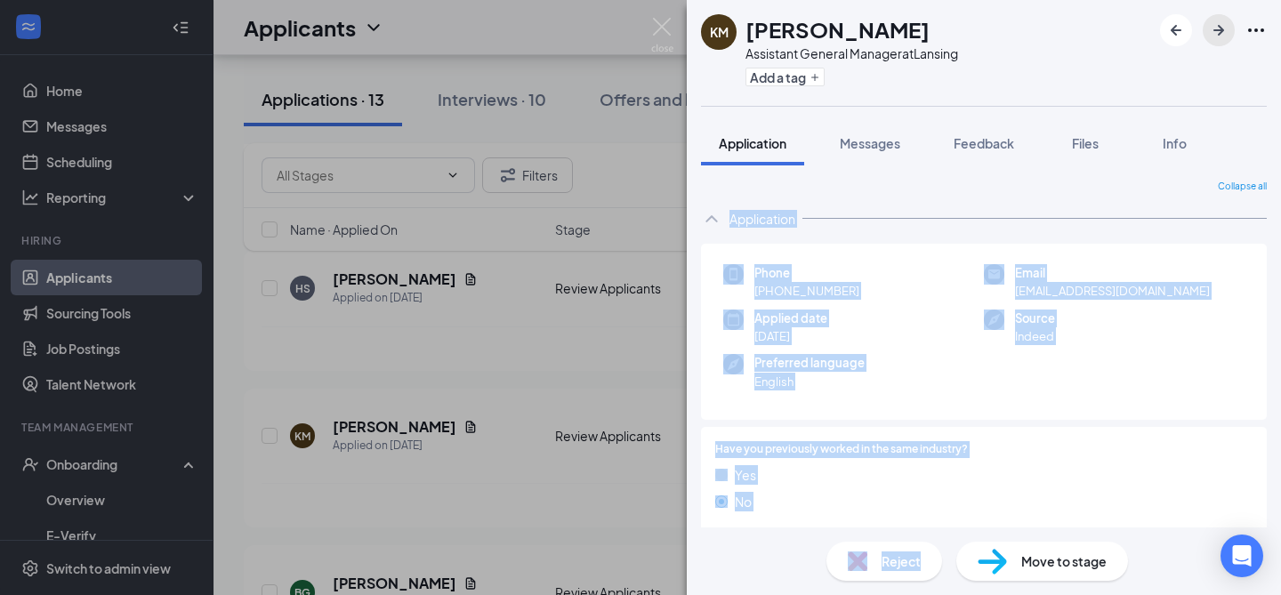
click at [1219, 29] on icon "ArrowRight" at bounding box center [1218, 30] width 11 height 11
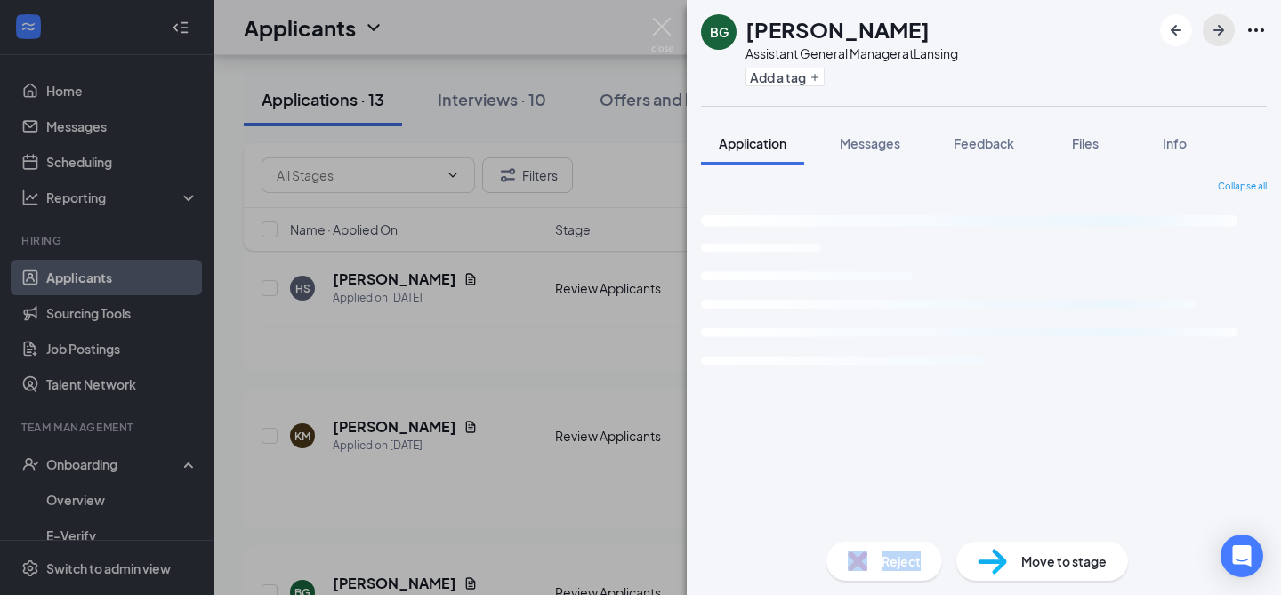
click at [1219, 29] on icon "ArrowRight" at bounding box center [1218, 30] width 11 height 11
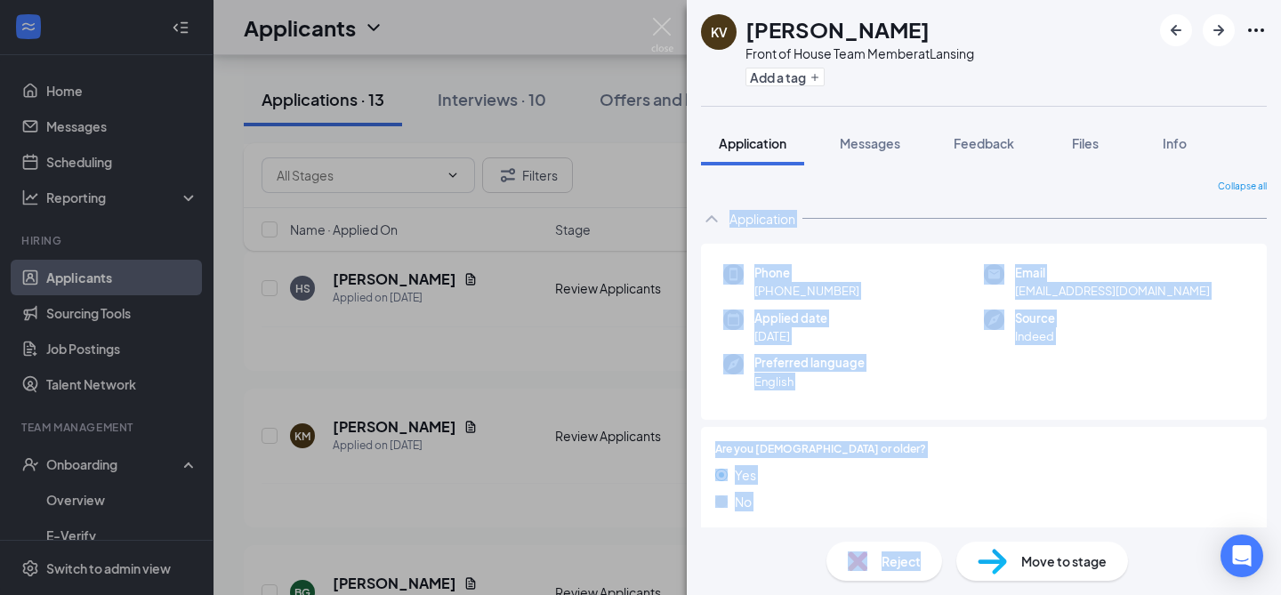
click at [664, 24] on img at bounding box center [662, 35] width 22 height 35
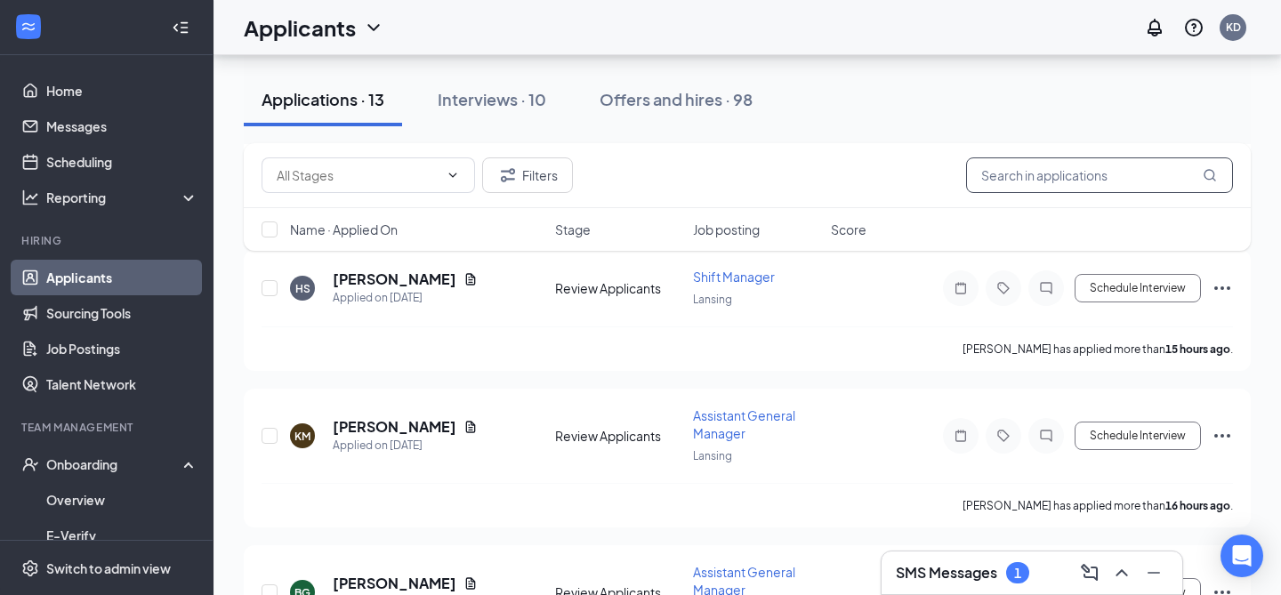
click at [1049, 186] on input "text" at bounding box center [1099, 175] width 267 height 36
type input "singh"
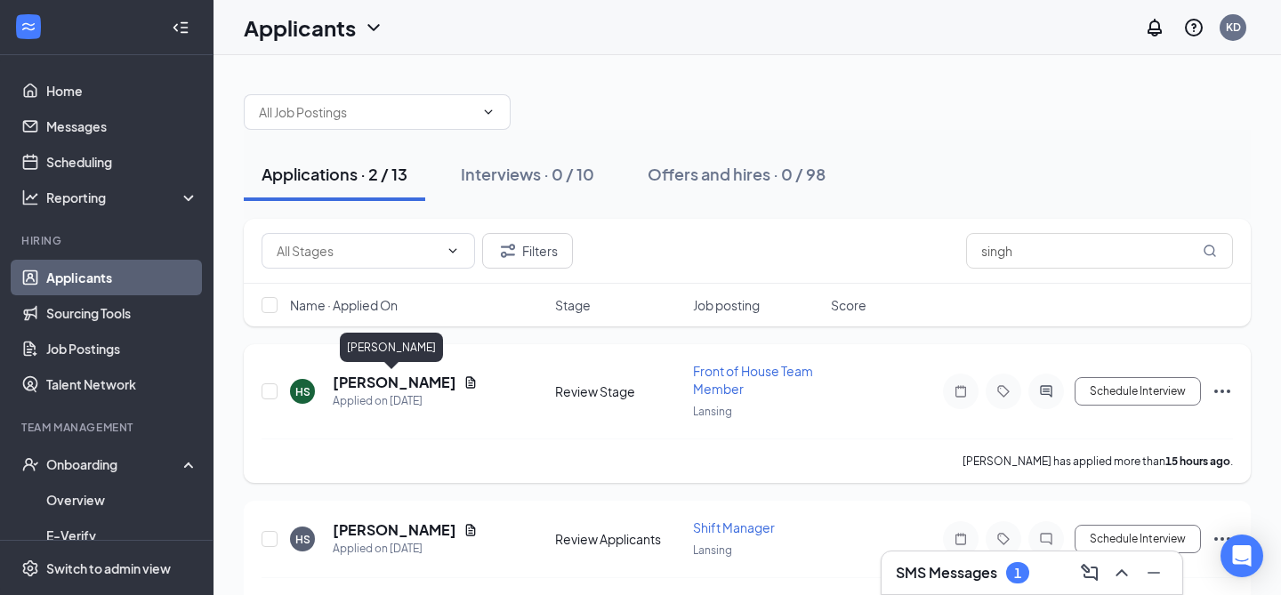
click at [402, 382] on h5 "[PERSON_NAME]" at bounding box center [395, 383] width 124 height 20
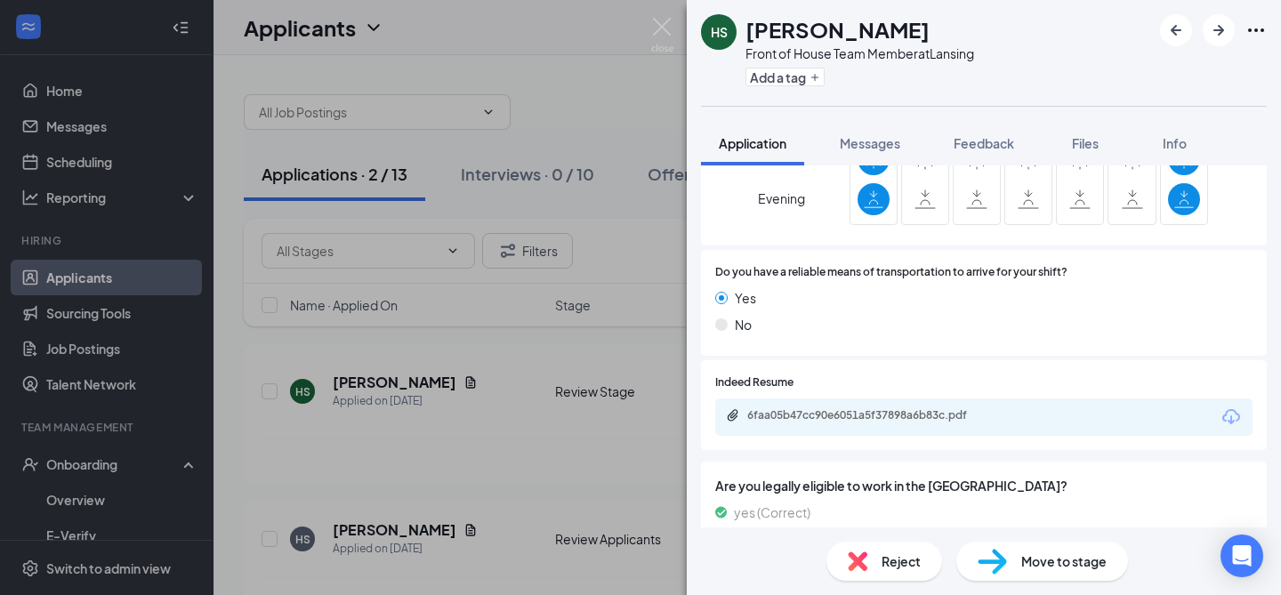
scroll to position [1203, 0]
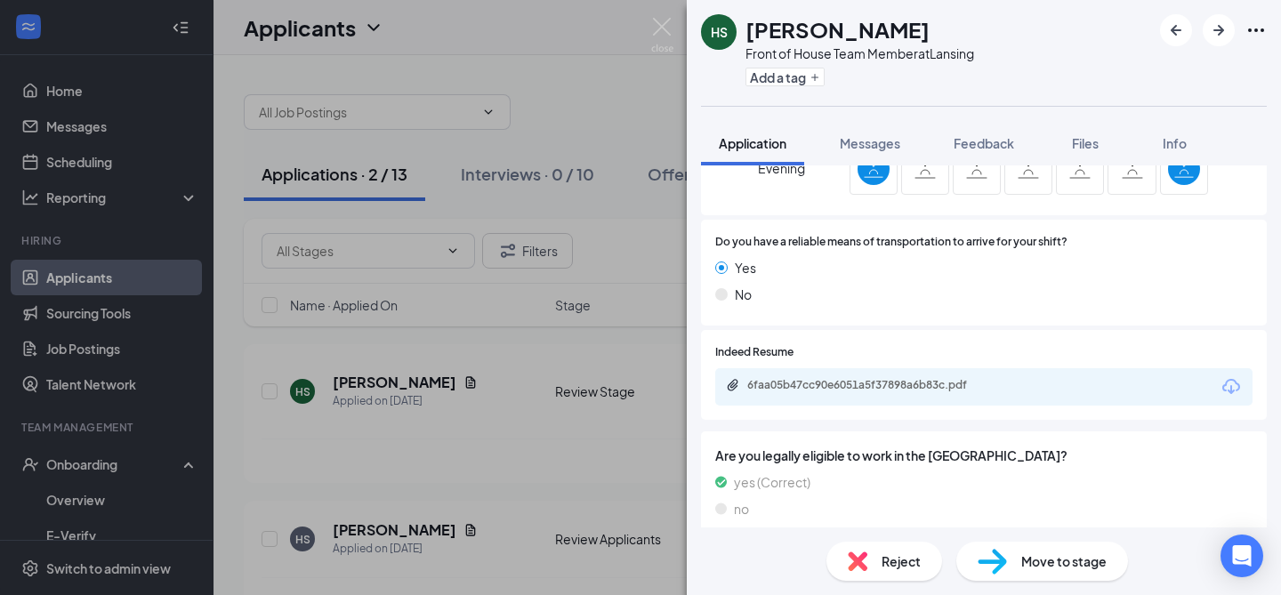
click at [881, 557] on span "Reject" at bounding box center [900, 561] width 39 height 20
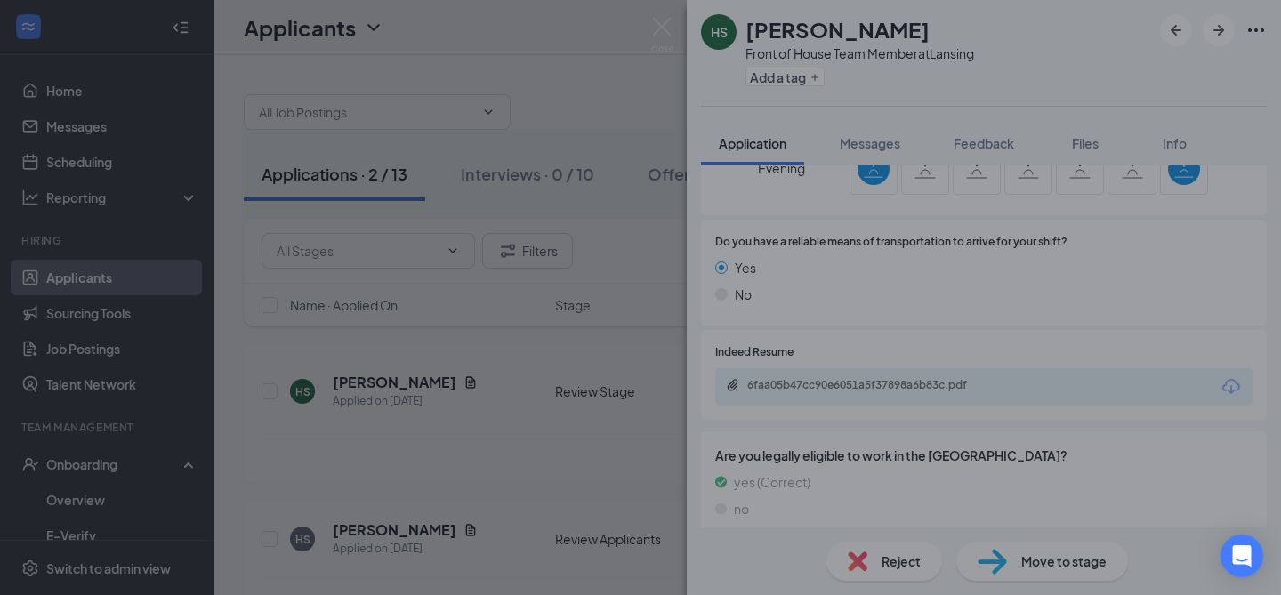
scroll to position [1195, 0]
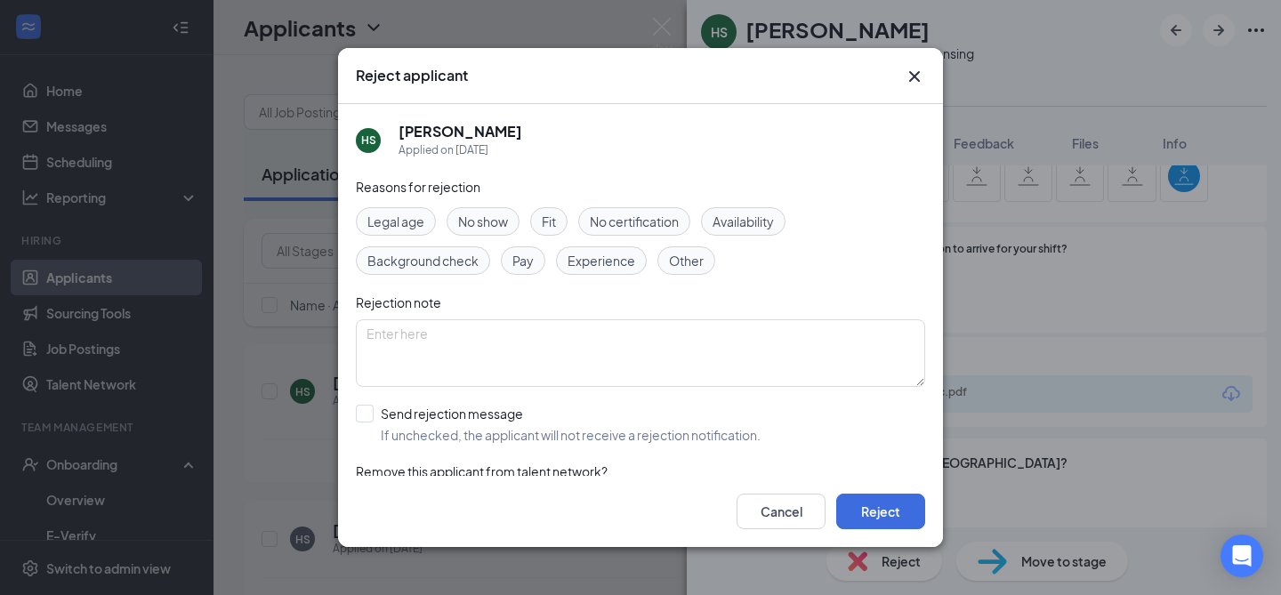
click at [760, 215] on span "Availability" at bounding box center [742, 222] width 61 height 20
click at [507, 420] on input "Send rejection message If unchecked, the applicant will not receive a rejection…" at bounding box center [558, 424] width 405 height 39
checkbox input "true"
click at [898, 519] on button "Reject" at bounding box center [880, 512] width 89 height 36
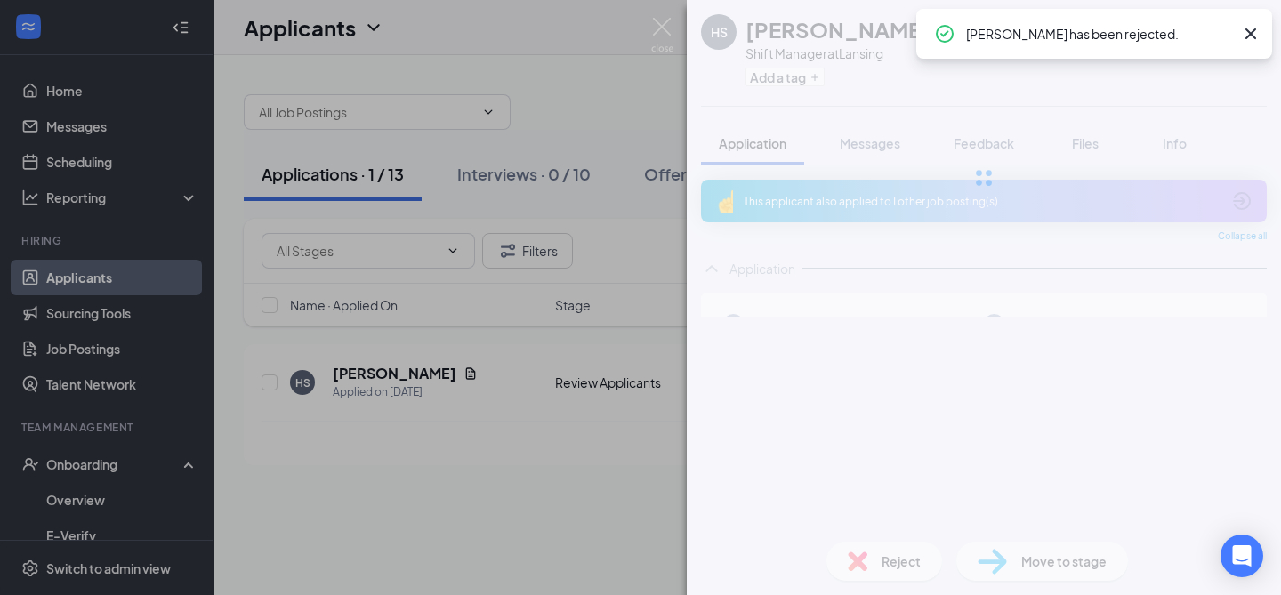
click at [889, 567] on span "Reject" at bounding box center [900, 561] width 39 height 20
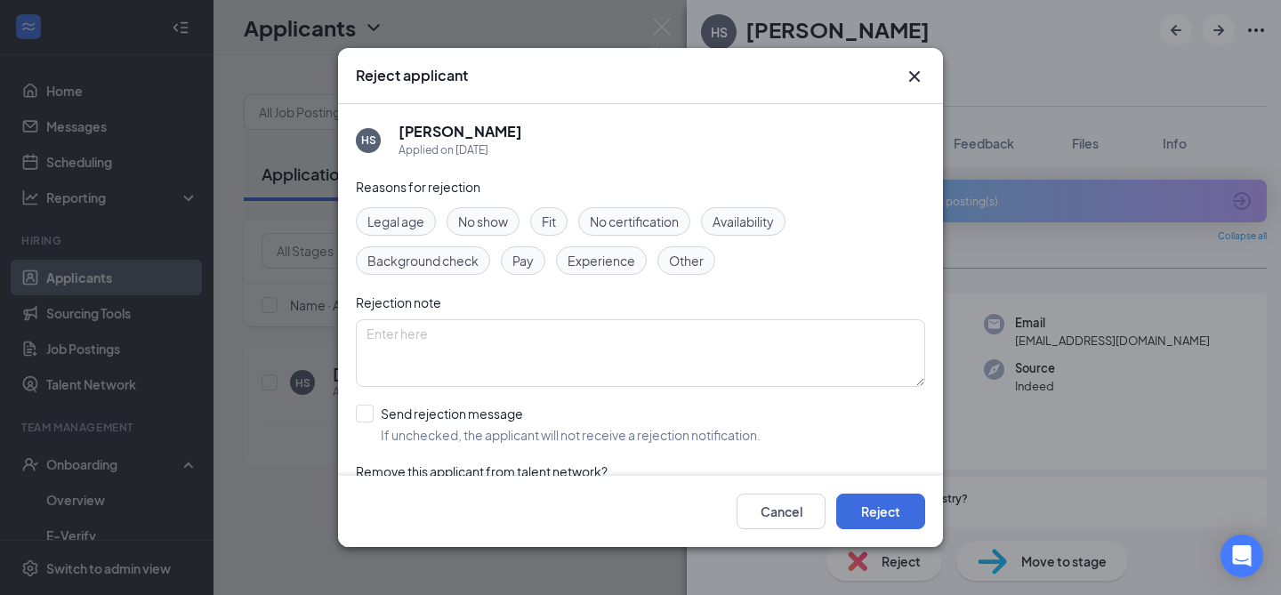
click at [760, 219] on span "Availability" at bounding box center [742, 222] width 61 height 20
click at [435, 410] on input "Send rejection message If unchecked, the applicant will not receive a rejection…" at bounding box center [558, 424] width 405 height 39
checkbox input "true"
click at [894, 519] on button "Reject" at bounding box center [880, 512] width 89 height 36
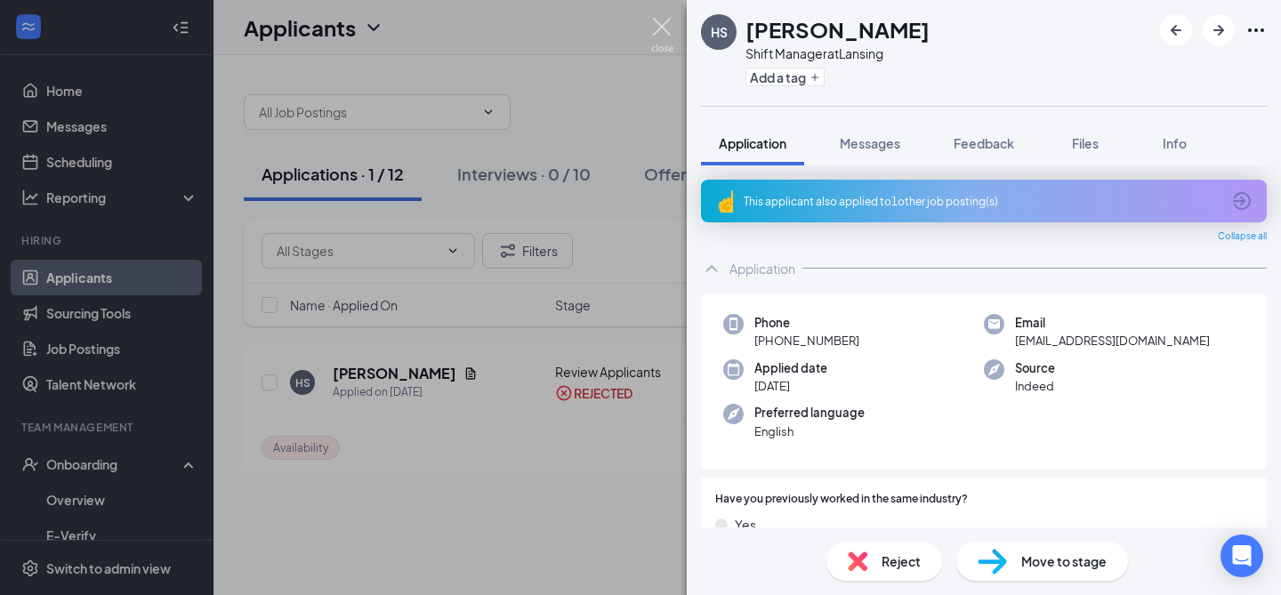
click at [659, 23] on img at bounding box center [662, 35] width 22 height 35
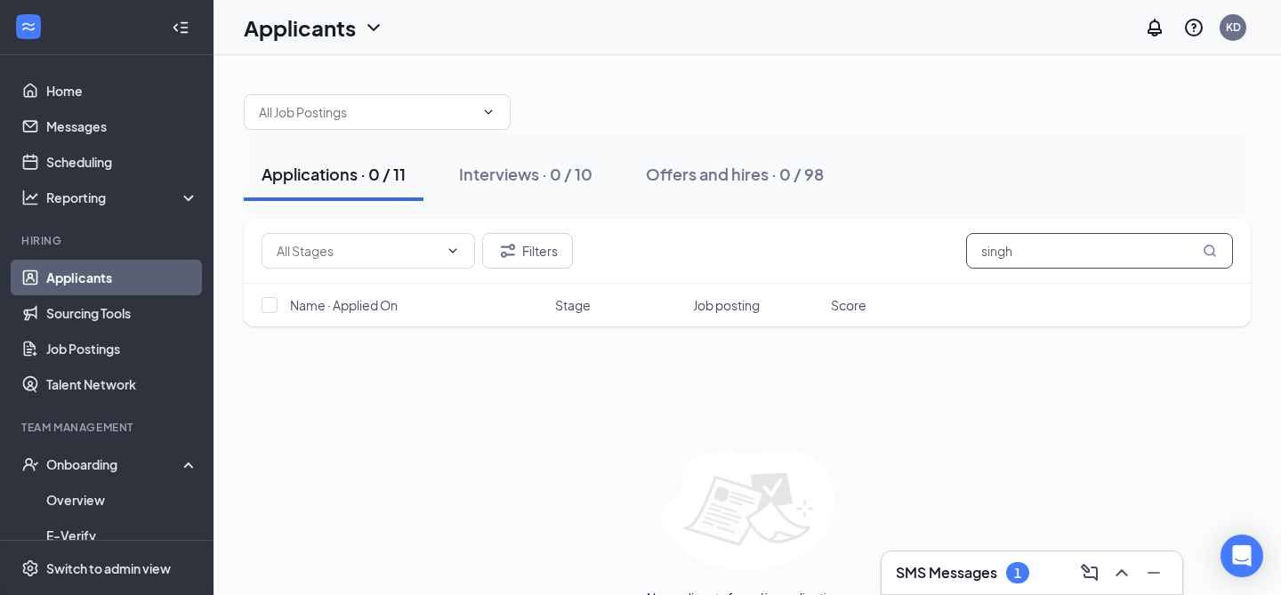
drag, startPoint x: 1026, startPoint y: 251, endPoint x: 827, endPoint y: 246, distance: 199.3
click at [827, 246] on div "[PERSON_NAME]" at bounding box center [747, 251] width 971 height 36
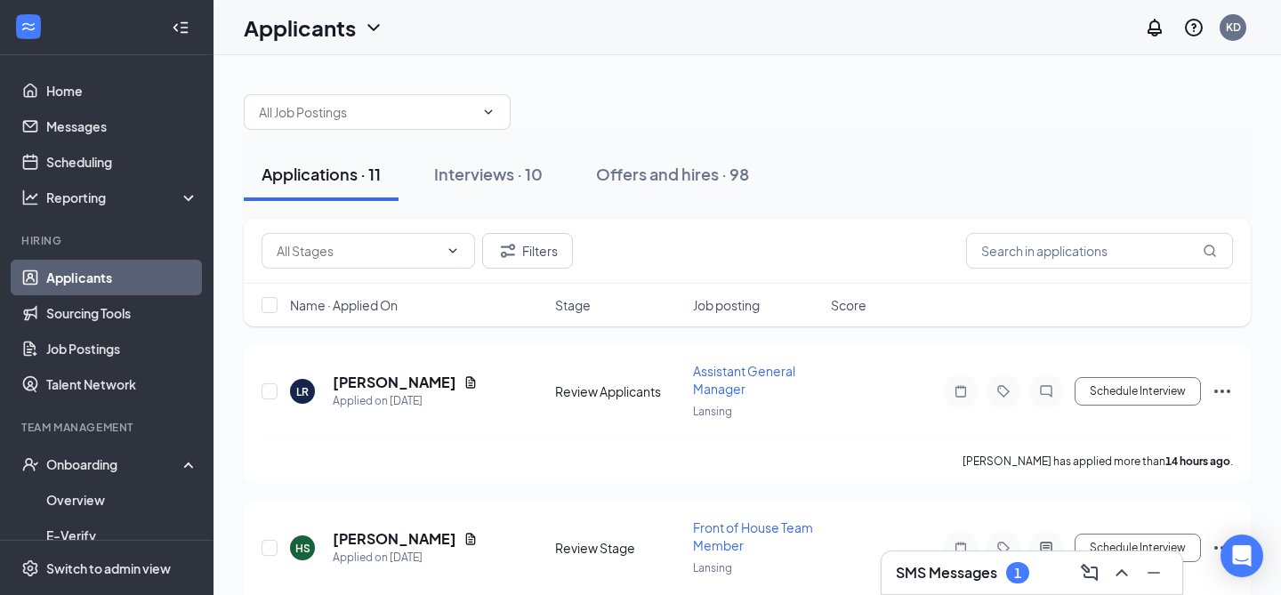
click at [955, 567] on h3 "SMS Messages" at bounding box center [946, 573] width 101 height 20
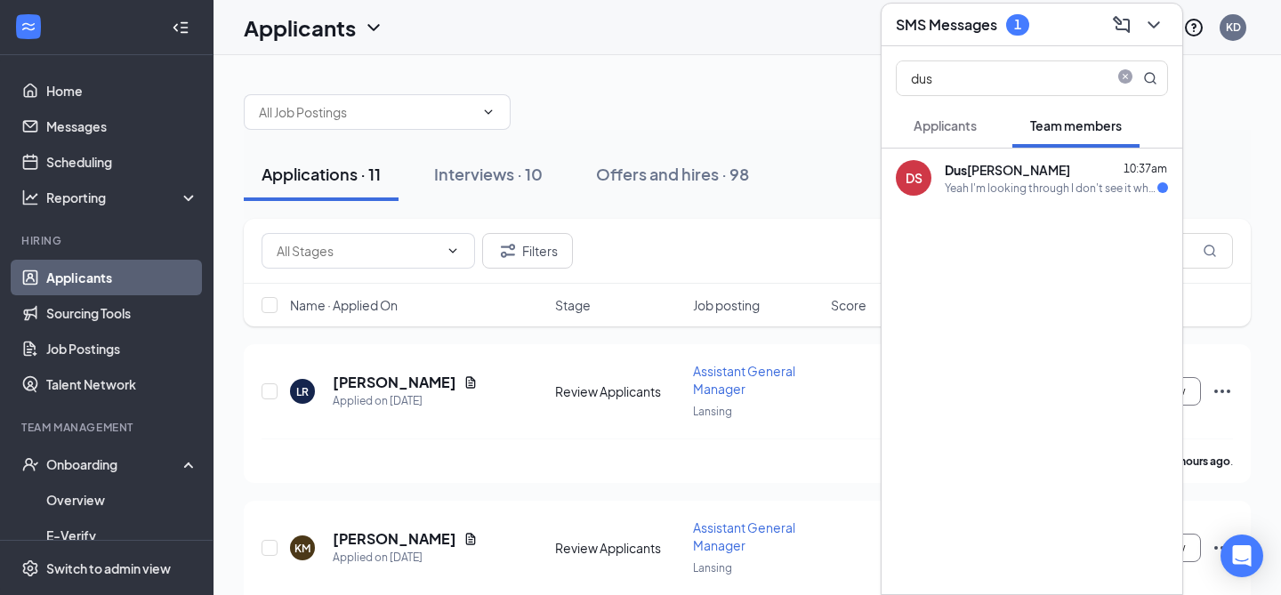
click at [1033, 185] on div "Yeah I'm looking through I don't see it what email did you send it too?" at bounding box center [1051, 188] width 213 height 15
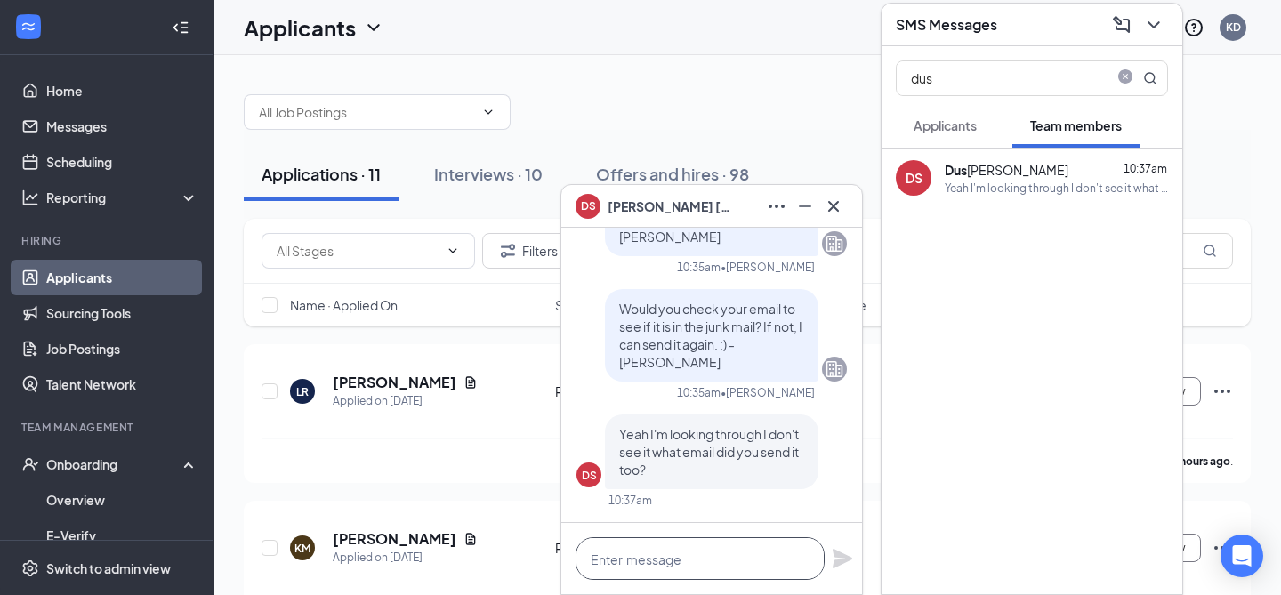
click at [685, 560] on textarea at bounding box center [699, 558] width 249 height 43
click at [685, 558] on textarea "To enrich screen reader interactions, please activate Accessibility in Grammarl…" at bounding box center [699, 558] width 249 height 43
click at [675, 208] on span "[PERSON_NAME]" at bounding box center [670, 207] width 125 height 20
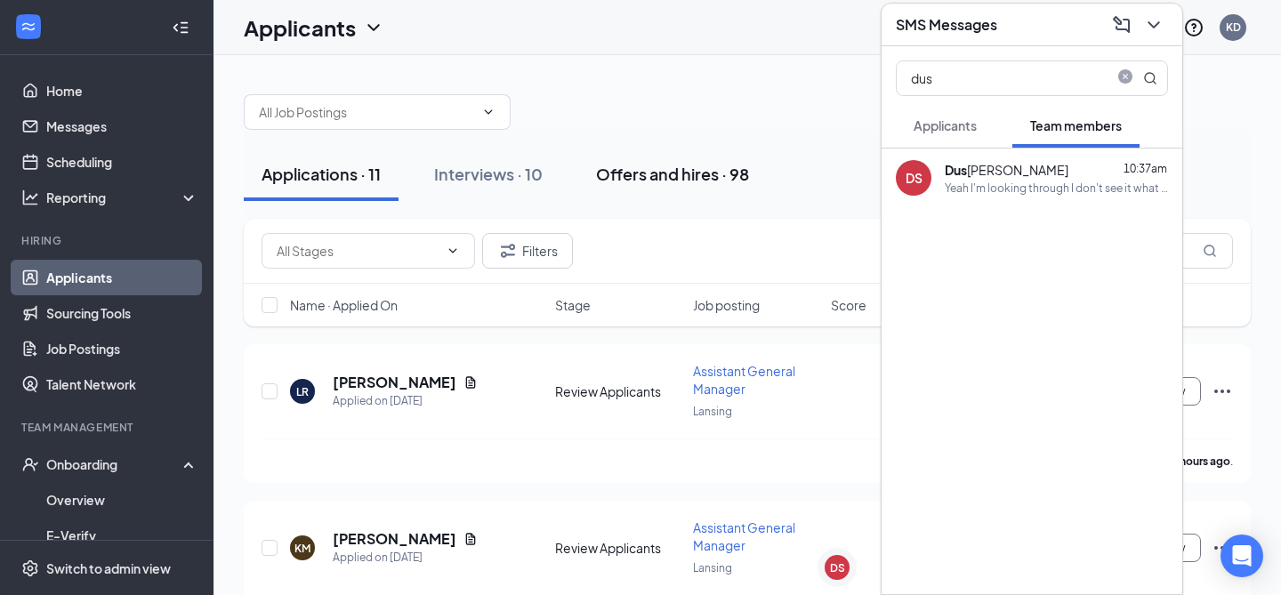
click at [696, 174] on div "Offers and hires · 98" at bounding box center [672, 174] width 153 height 22
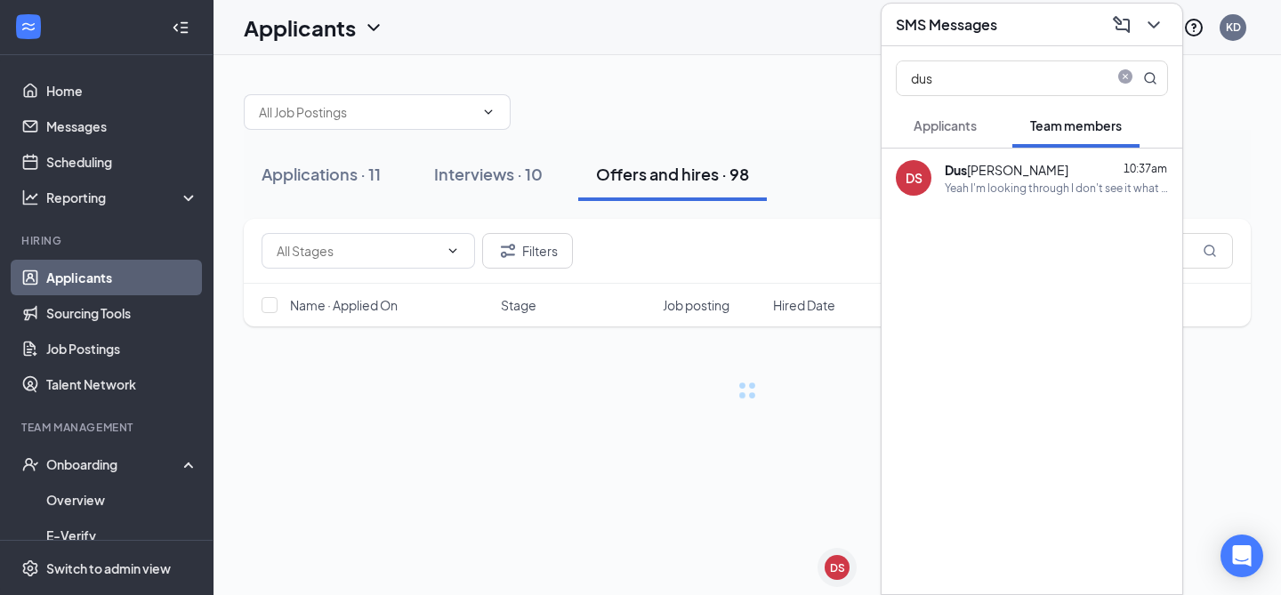
click at [1153, 28] on icon "ChevronDown" at bounding box center [1153, 24] width 21 height 21
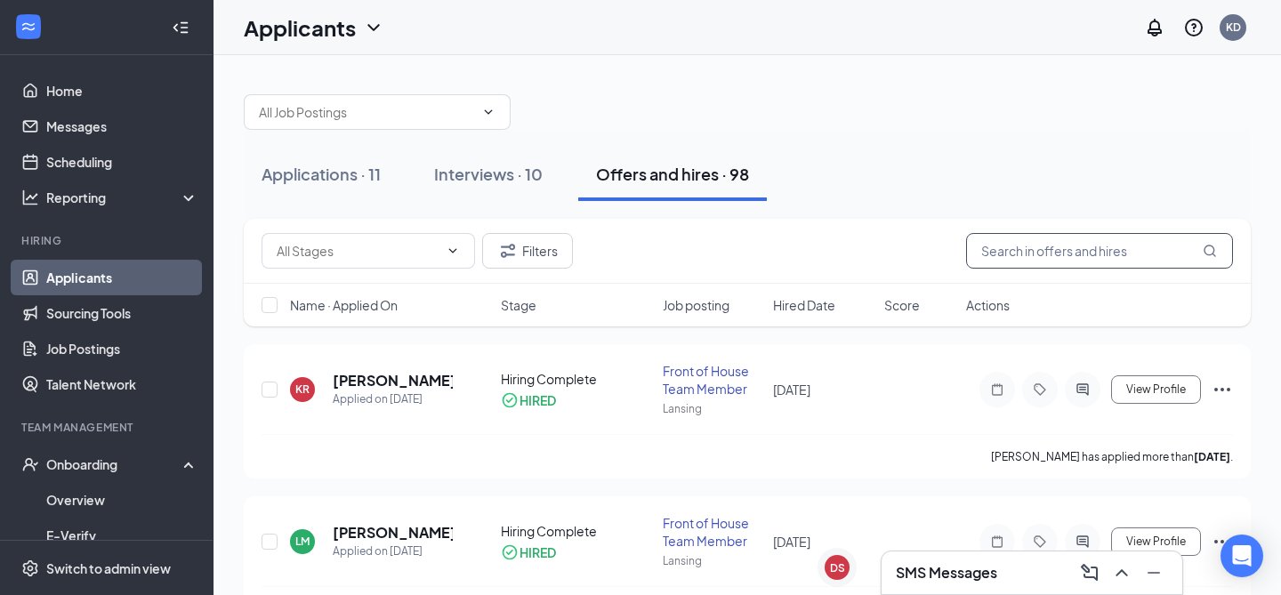
click at [1192, 253] on input "text" at bounding box center [1099, 251] width 267 height 36
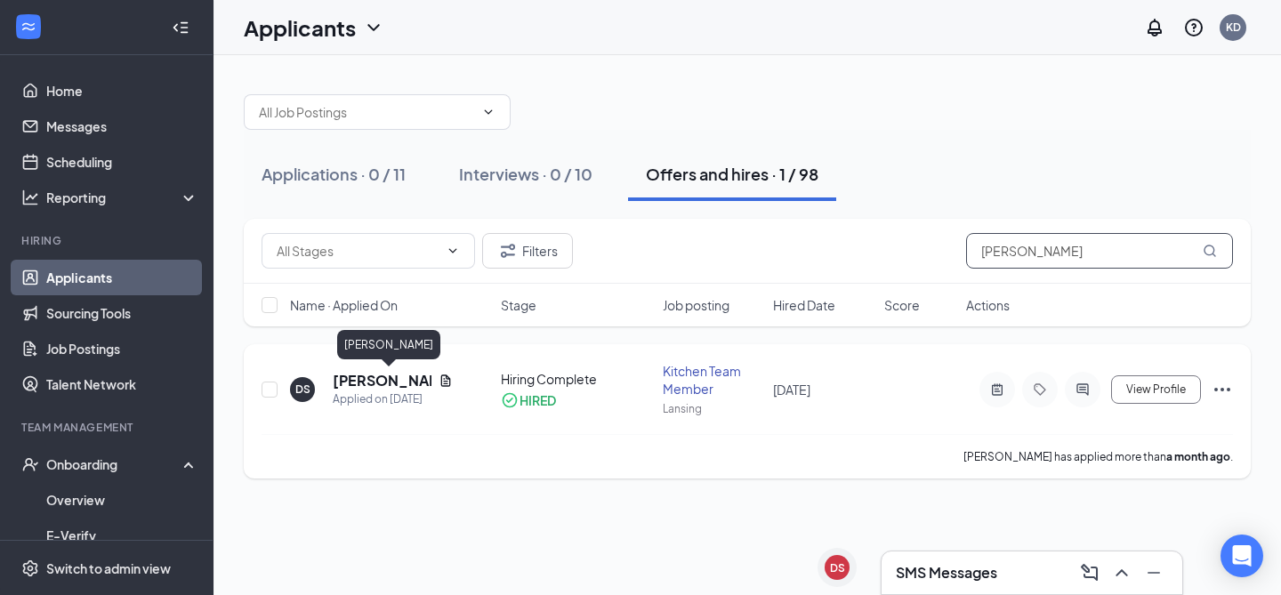
type input "[PERSON_NAME]"
click at [370, 377] on h5 "[PERSON_NAME]" at bounding box center [382, 381] width 99 height 20
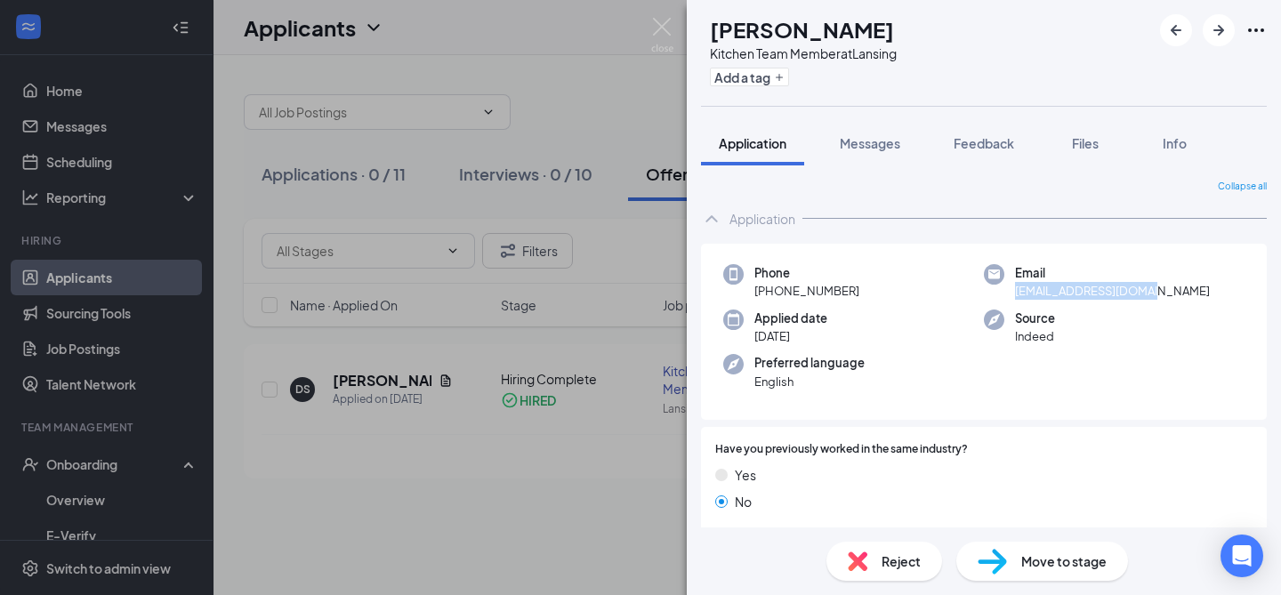
drag, startPoint x: 1183, startPoint y: 290, endPoint x: 1014, endPoint y: 293, distance: 169.0
click at [1014, 293] on div "Email [EMAIL_ADDRESS][DOMAIN_NAME]" at bounding box center [1114, 282] width 261 height 36
copy span "[EMAIL_ADDRESS][DOMAIN_NAME]"
click at [669, 22] on img at bounding box center [662, 35] width 22 height 35
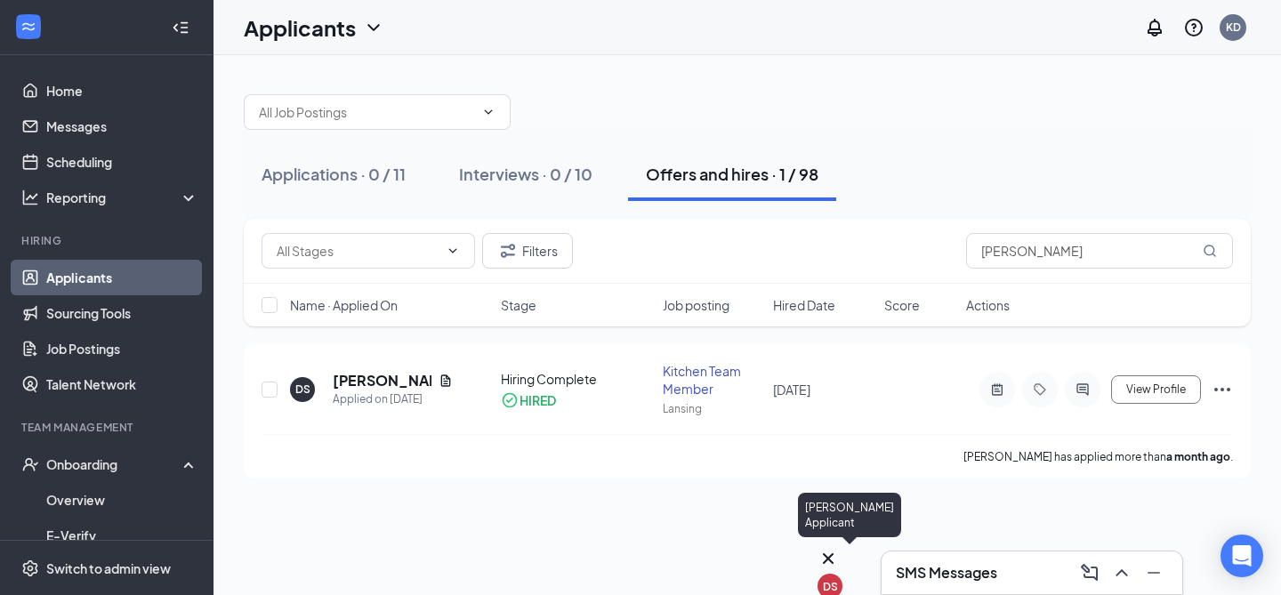
click at [836, 579] on div "DS" at bounding box center [830, 586] width 15 height 15
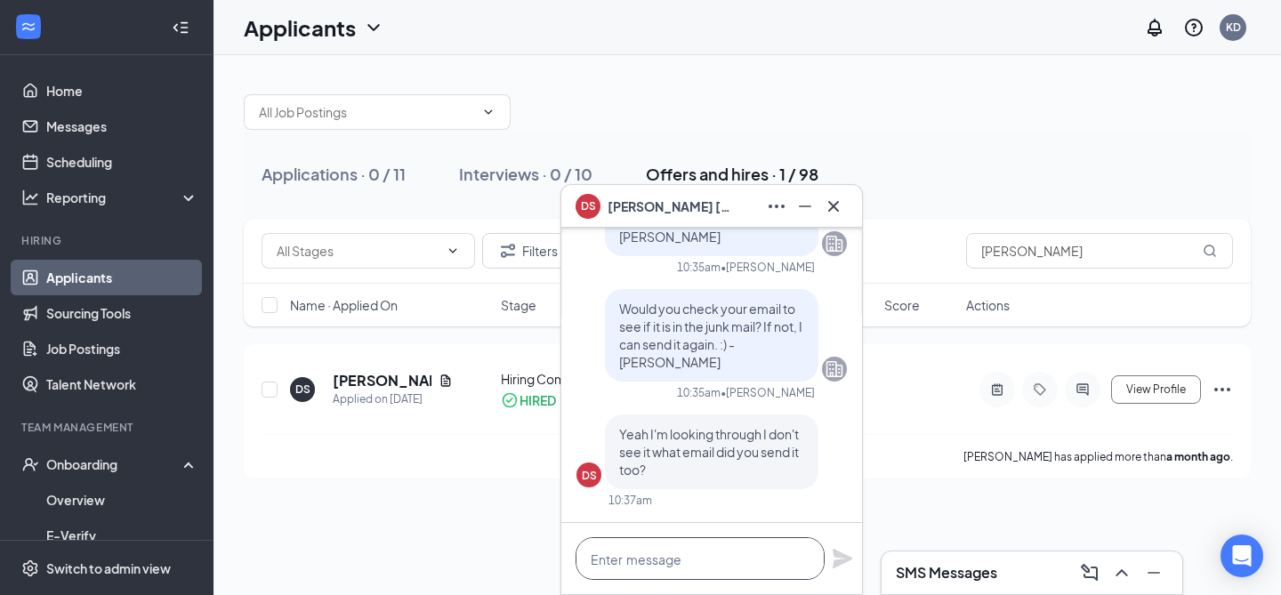
click at [732, 564] on textarea at bounding box center [699, 558] width 249 height 43
paste textarea "[EMAIL_ADDRESS][DOMAIN_NAME]"
type textarea "[EMAIL_ADDRESS][DOMAIN_NAME] on [DATE]."
click at [845, 559] on icon "Plane" at bounding box center [843, 559] width 20 height 20
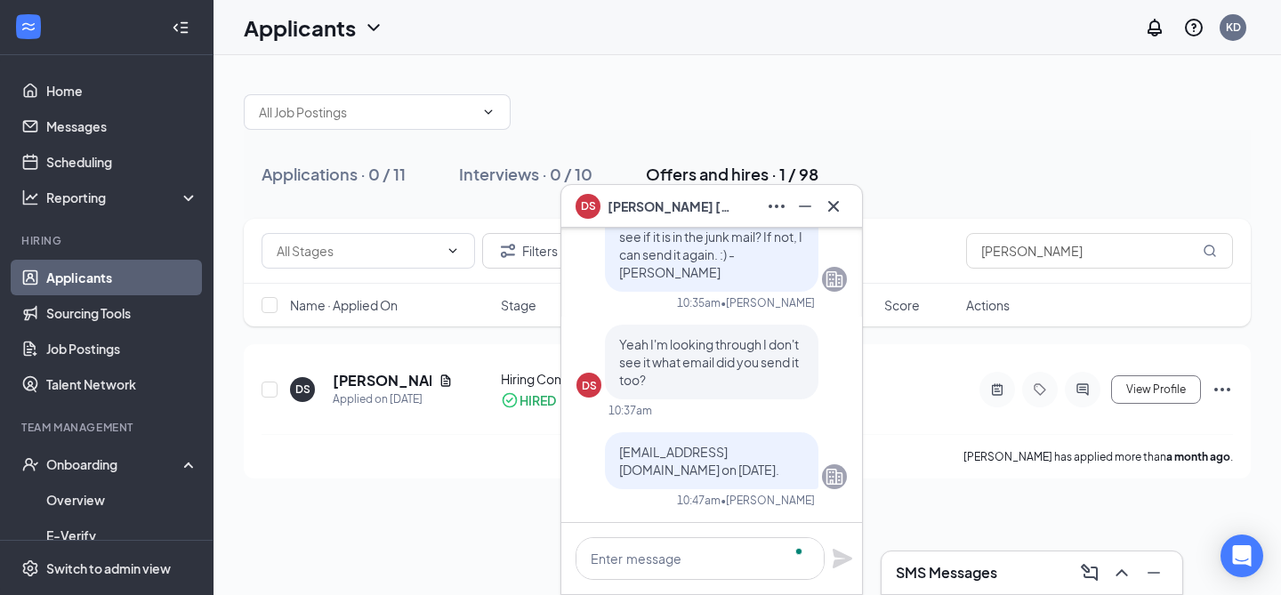
scroll to position [0, 0]
click at [690, 527] on div at bounding box center [711, 558] width 301 height 71
click at [691, 559] on textarea "To enrich screen reader interactions, please activate Accessibility in Grammarl…" at bounding box center [699, 558] width 249 height 43
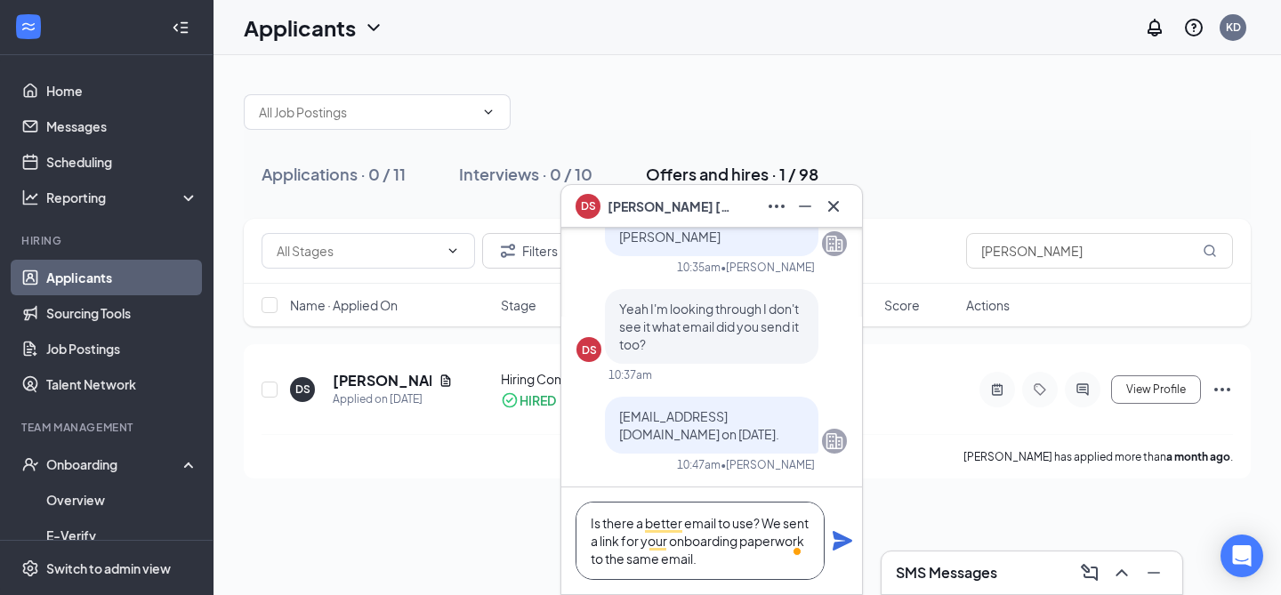
type textarea "Is there a better email to use? We sent a link for your onboarding paperwork to…"
click at [841, 553] on div "Is there a better email to use? We sent a link for your onboarding paperwork to…" at bounding box center [711, 540] width 301 height 107
click at [838, 531] on icon "Plane" at bounding box center [842, 540] width 21 height 21
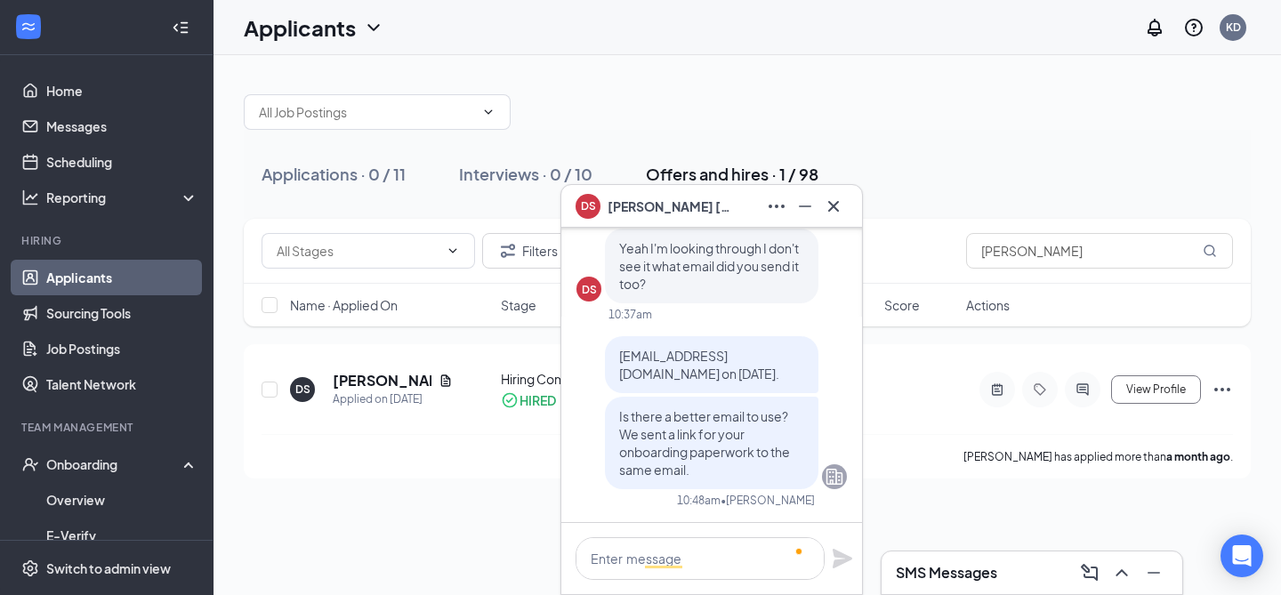
scroll to position [0, 0]
click at [833, 216] on button at bounding box center [833, 206] width 28 height 28
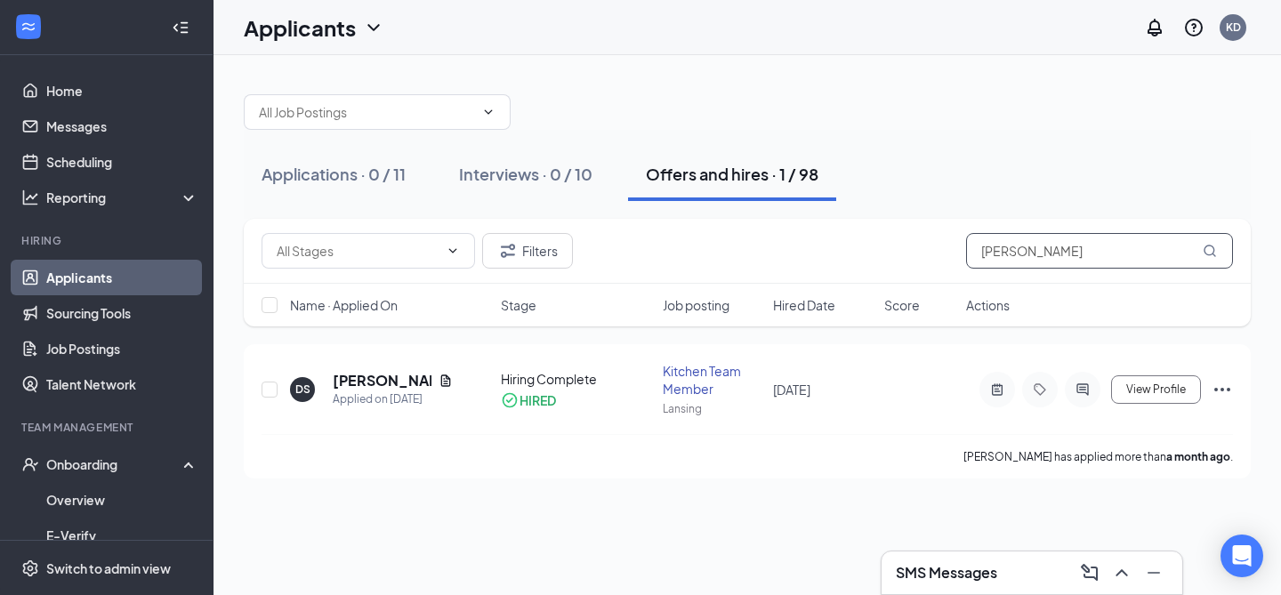
drag, startPoint x: 1054, startPoint y: 265, endPoint x: 910, endPoint y: 265, distance: 144.1
click at [910, 265] on div "Filters [PERSON_NAME]" at bounding box center [747, 251] width 971 height 36
type input "d"
click at [372, 168] on div "Applications · 0 / 11" at bounding box center [334, 174] width 144 height 22
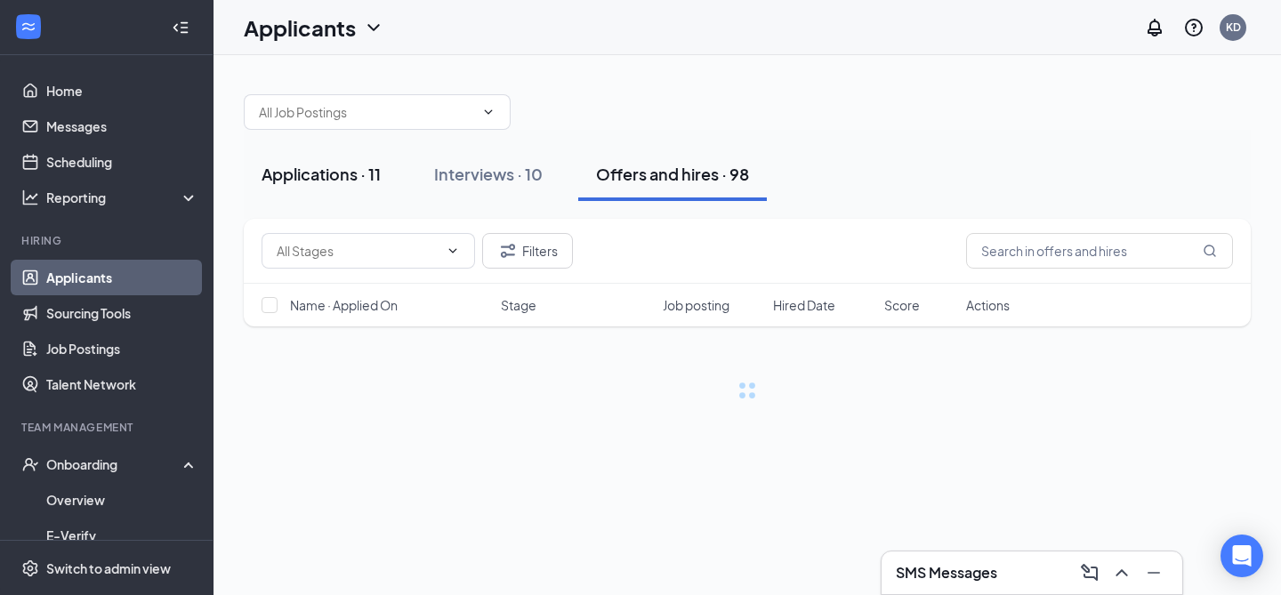
click at [373, 178] on div "Applications · 11" at bounding box center [321, 174] width 119 height 22
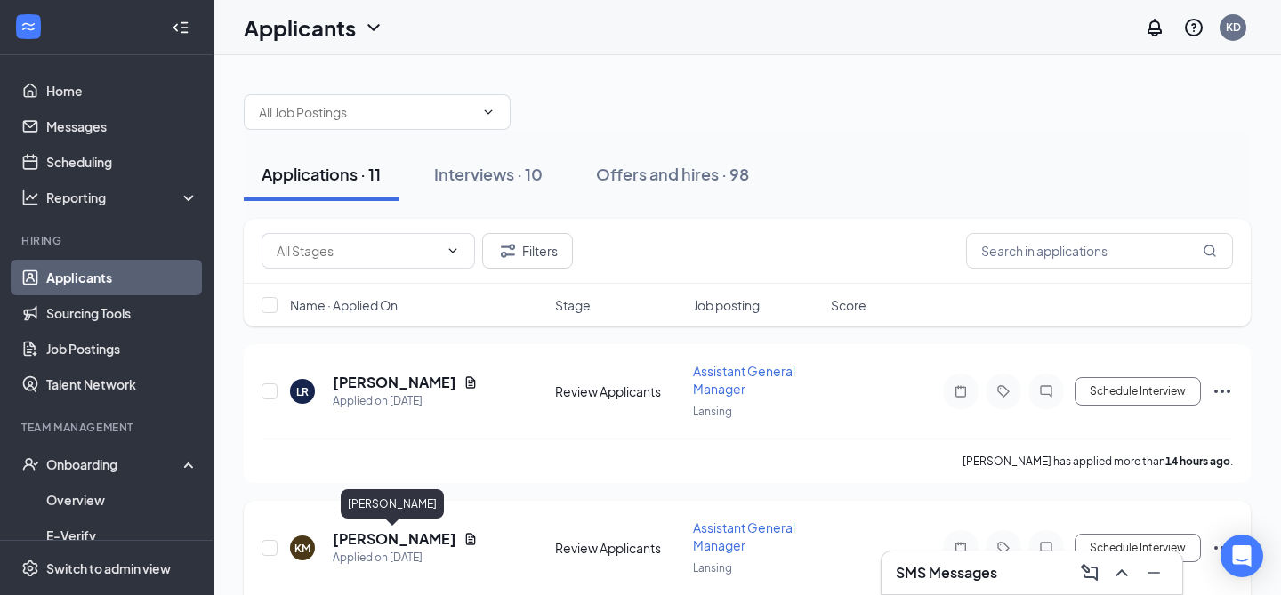
click at [413, 544] on h5 "[PERSON_NAME]" at bounding box center [395, 539] width 124 height 20
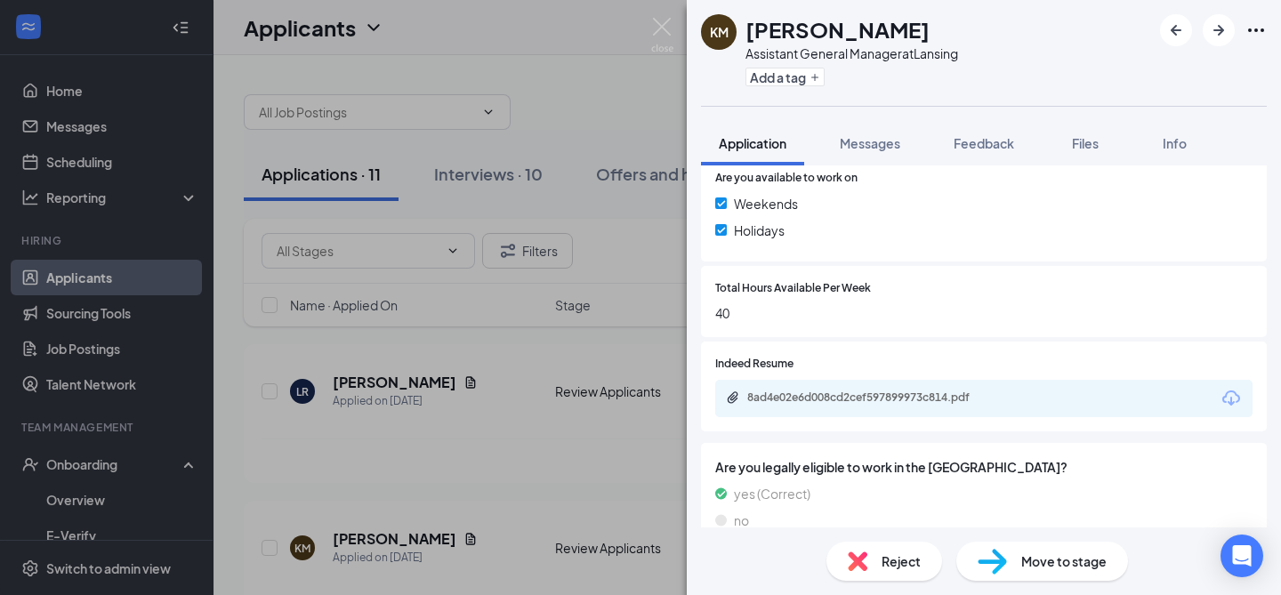
scroll to position [684, 0]
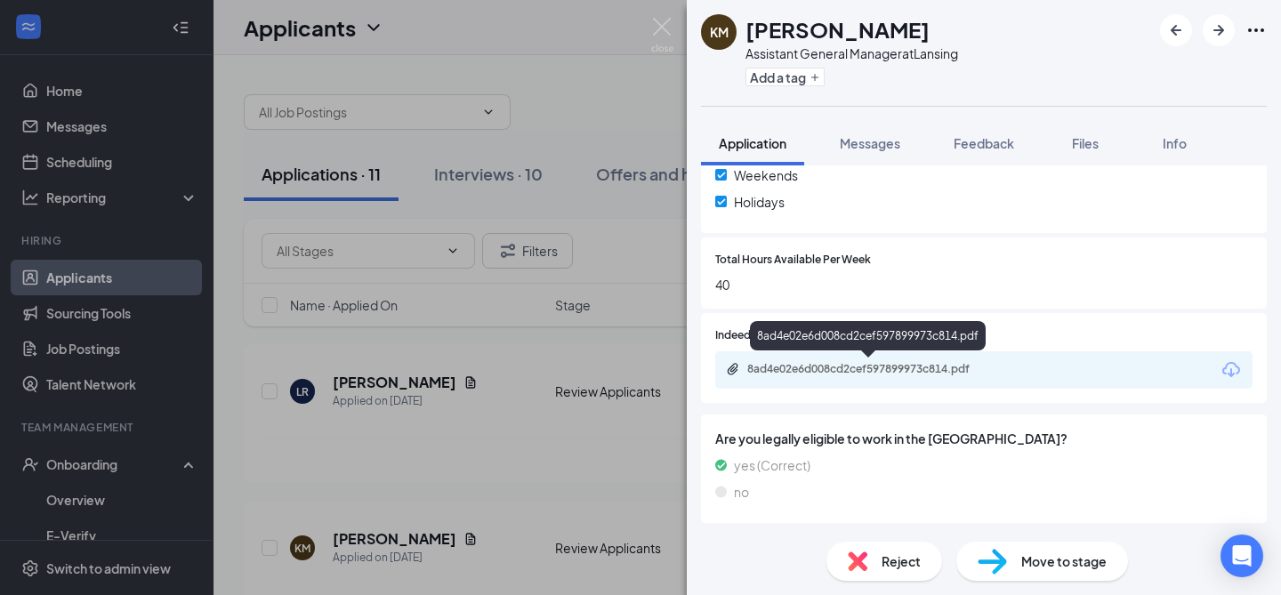
click at [967, 368] on div "8ad4e02e6d008cd2cef597899973c814.pdf" at bounding box center [871, 369] width 249 height 14
click at [1219, 20] on icon "ArrowRight" at bounding box center [1218, 30] width 21 height 21
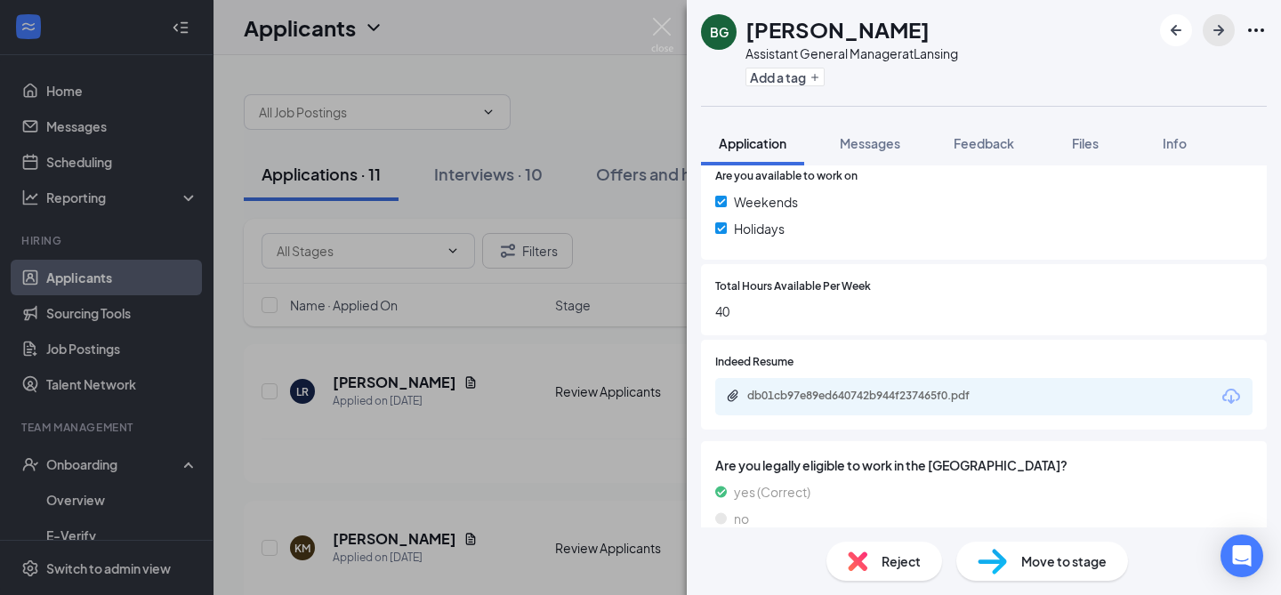
scroll to position [684, 0]
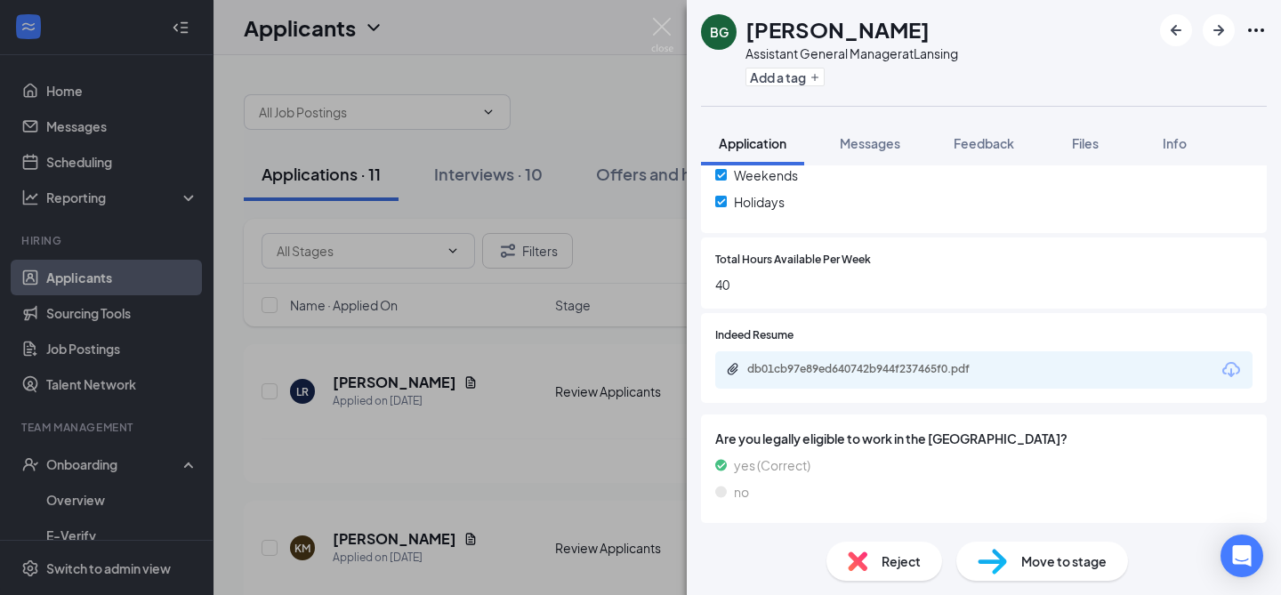
click at [962, 352] on div "db01cb97e89ed640742b944f237465f0.pdf" at bounding box center [983, 369] width 537 height 37
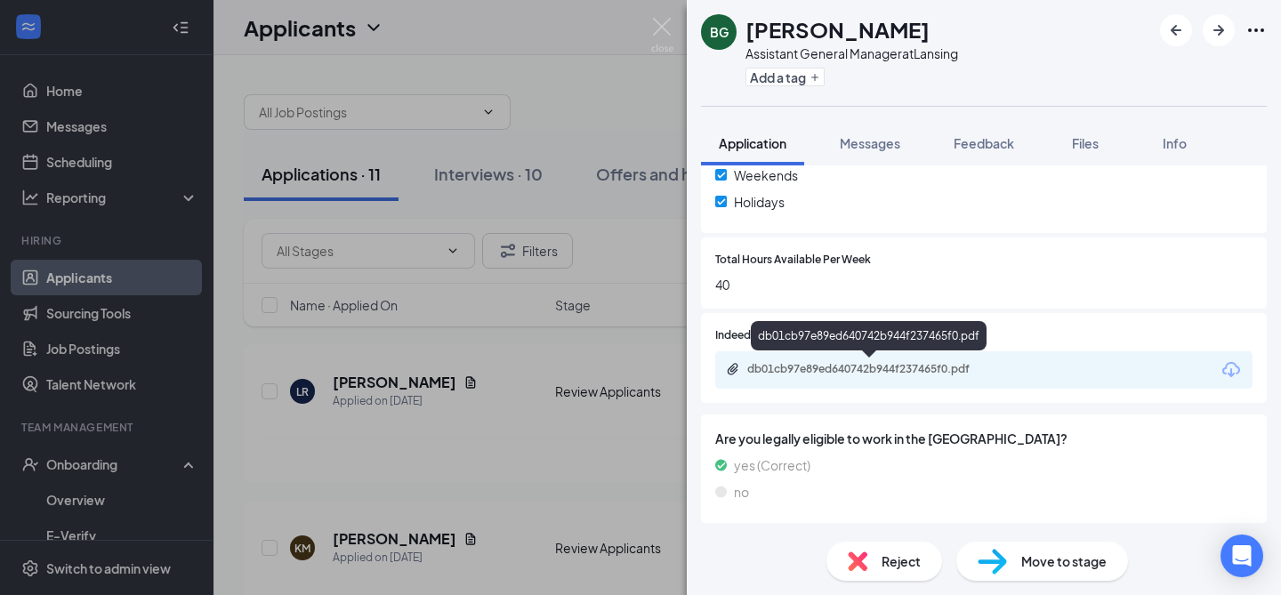
click at [962, 368] on div "db01cb97e89ed640742b944f237465f0.pdf" at bounding box center [871, 369] width 249 height 14
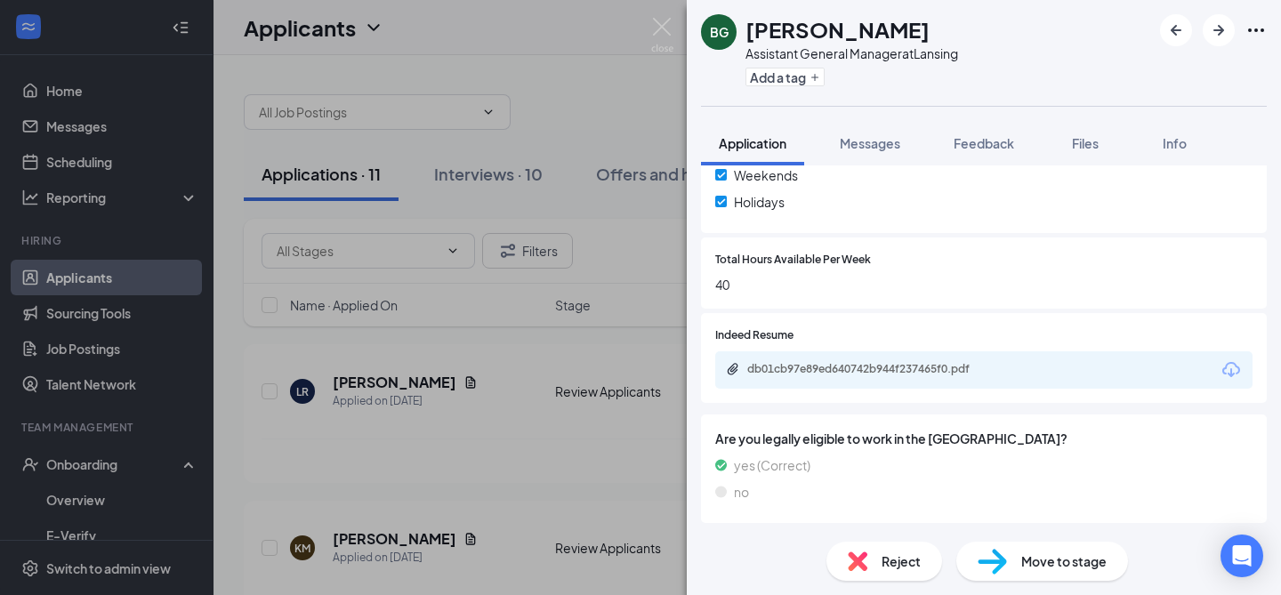
scroll to position [678, 0]
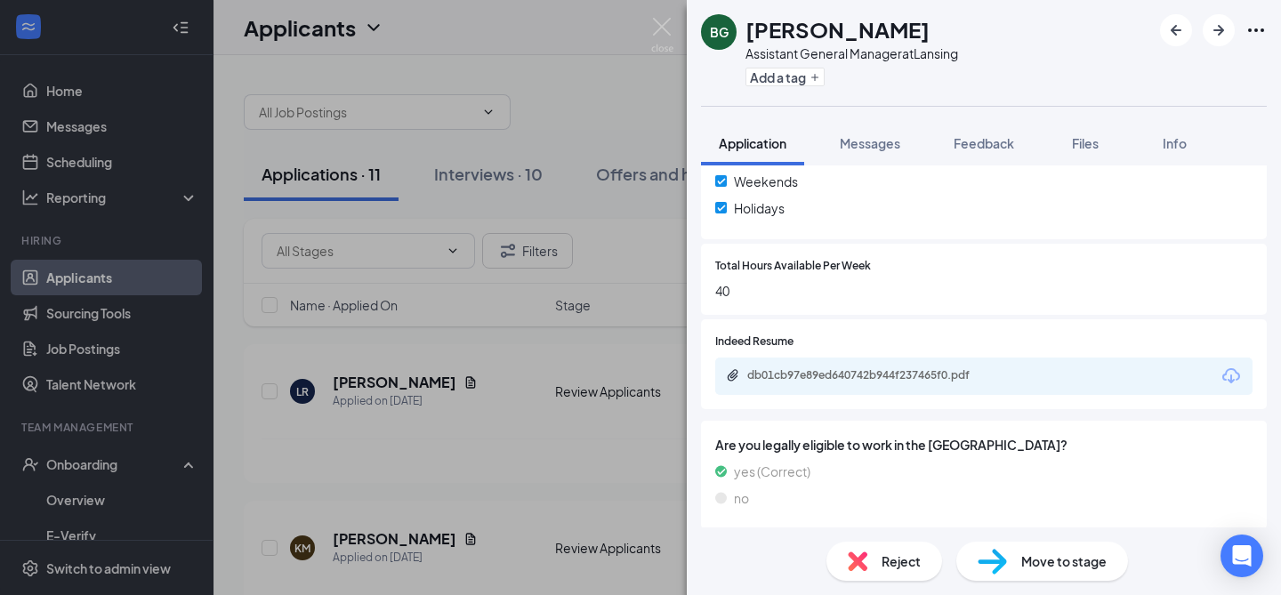
click at [893, 567] on span "Reject" at bounding box center [900, 561] width 39 height 20
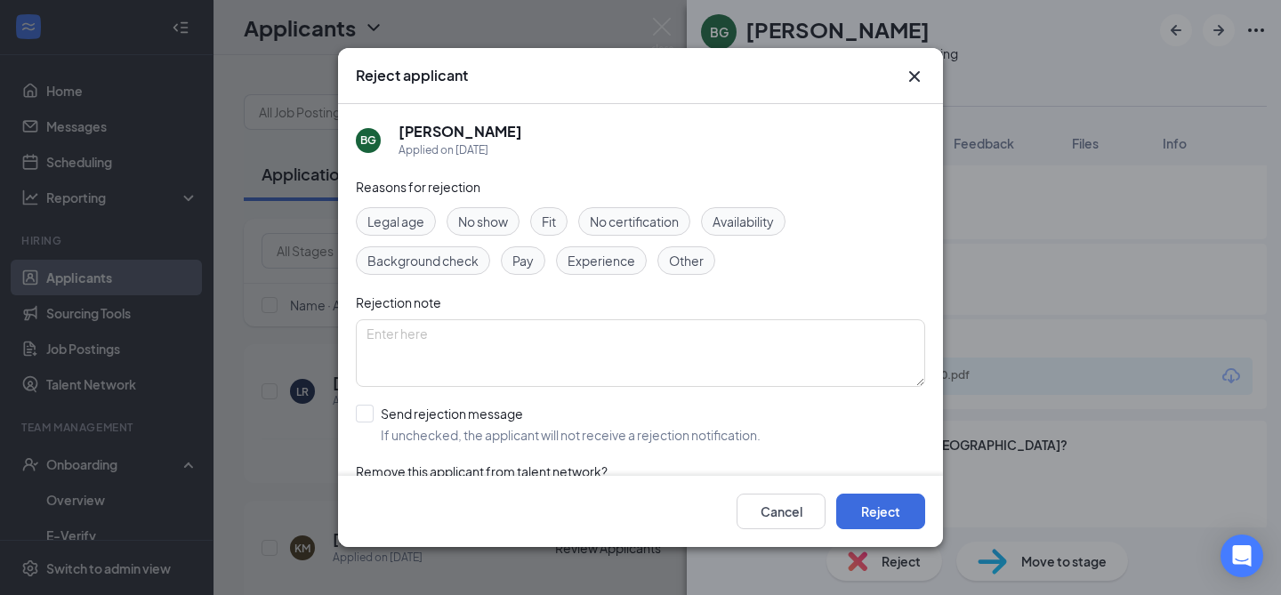
click at [622, 257] on span "Experience" at bounding box center [601, 261] width 68 height 20
click at [423, 414] on input "Send rejection message If unchecked, the applicant will not receive a rejection…" at bounding box center [558, 424] width 405 height 39
checkbox input "true"
click at [872, 508] on button "Reject" at bounding box center [880, 512] width 89 height 36
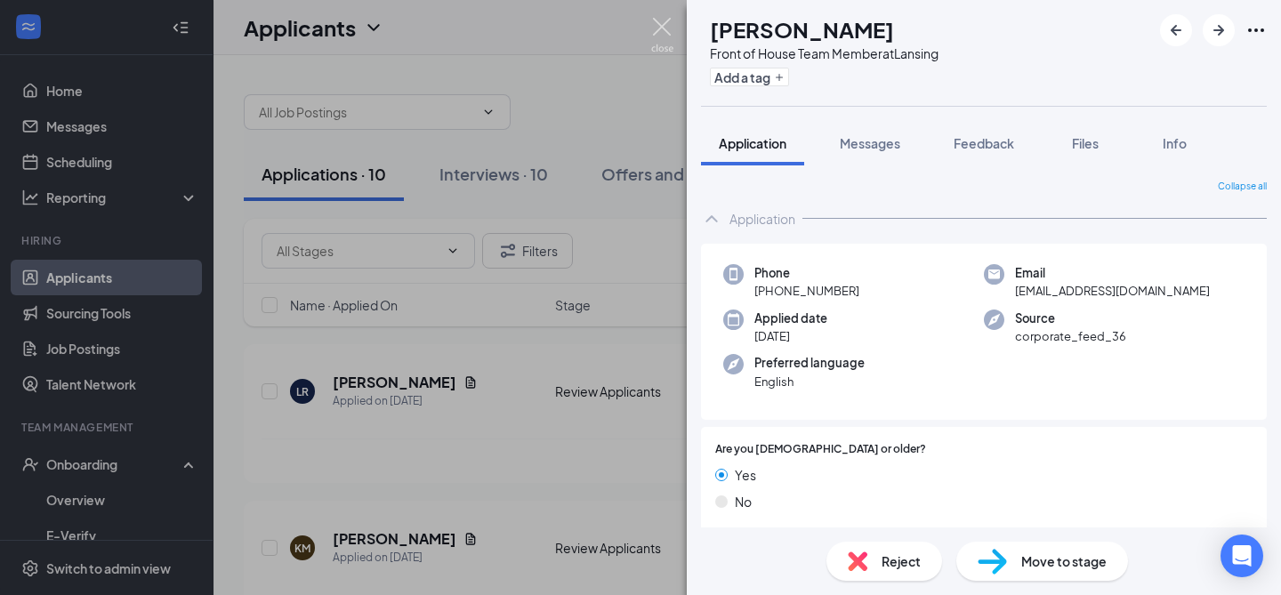
click at [663, 30] on img at bounding box center [662, 35] width 22 height 35
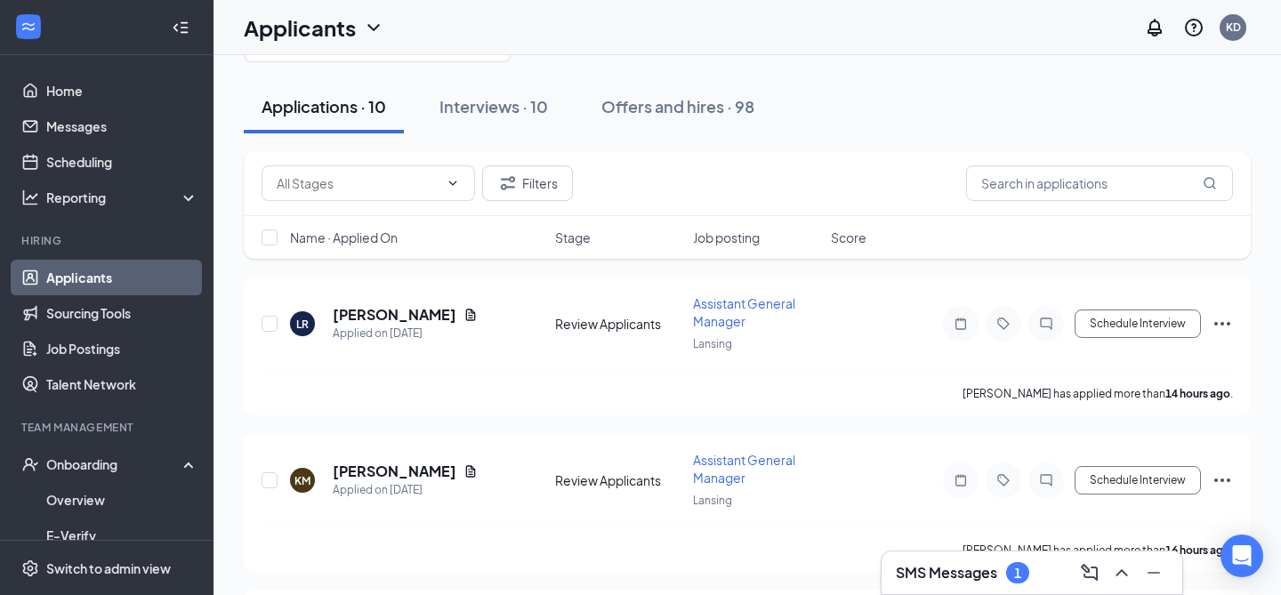
scroll to position [109, 0]
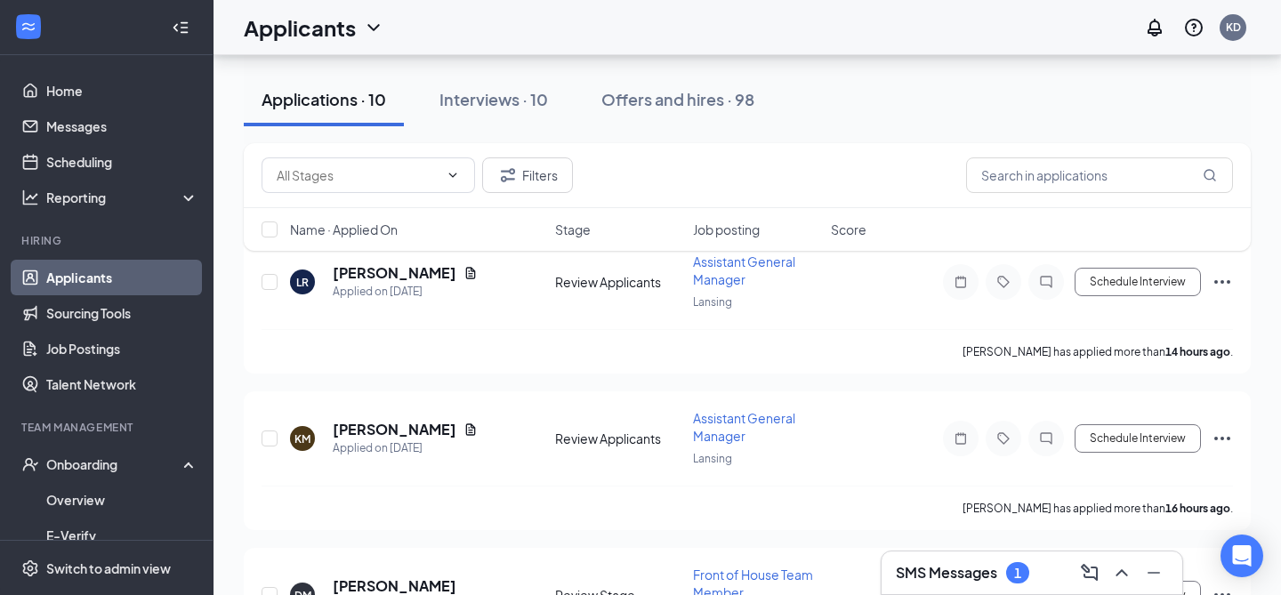
click at [941, 572] on h3 "SMS Messages" at bounding box center [946, 573] width 101 height 20
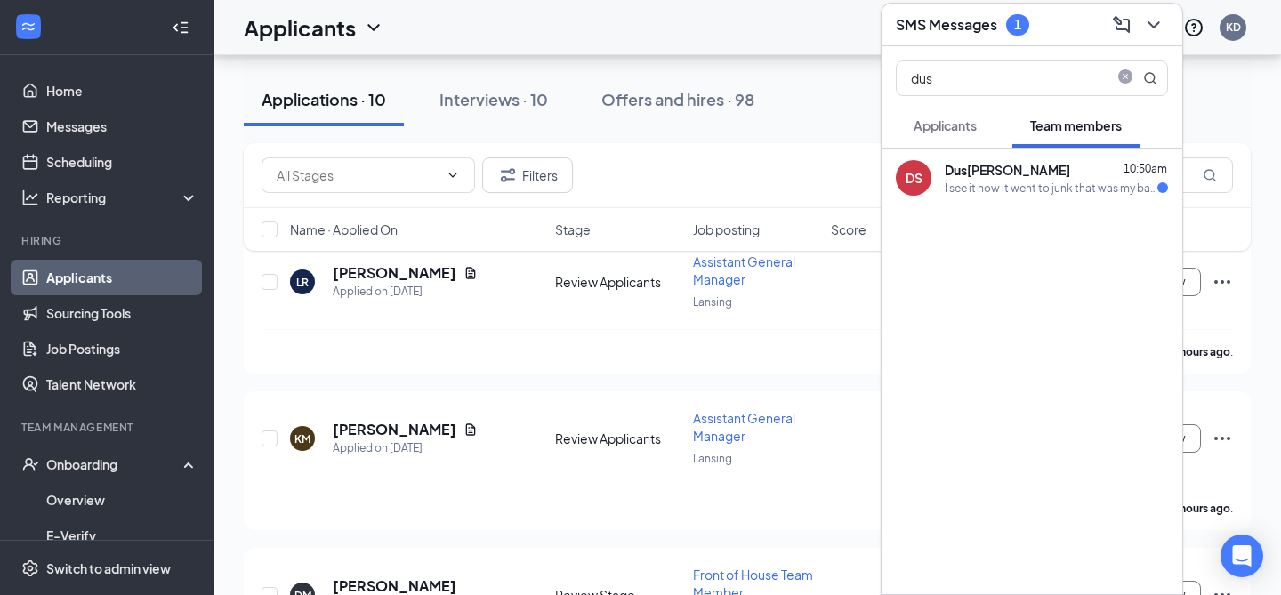
click at [1022, 191] on div "I see it now it went to junk that was my bad I didn't know it sent" at bounding box center [1051, 188] width 213 height 15
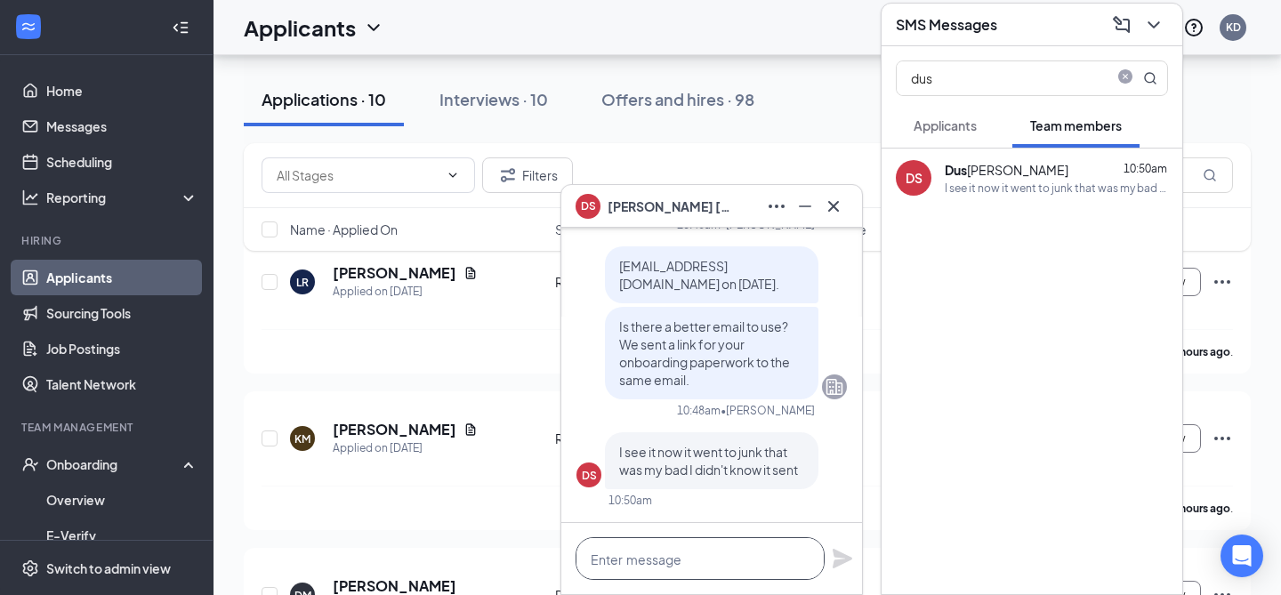
click at [708, 556] on textarea at bounding box center [699, 558] width 249 height 43
click at [708, 556] on textarea "To enrich screen reader interactions, please activate Accessibility in Grammarl…" at bounding box center [699, 558] width 249 height 43
click at [699, 552] on textarea "To enrich screen reader interactions, please activate Accessibility in Grammarl…" at bounding box center [699, 558] width 249 height 43
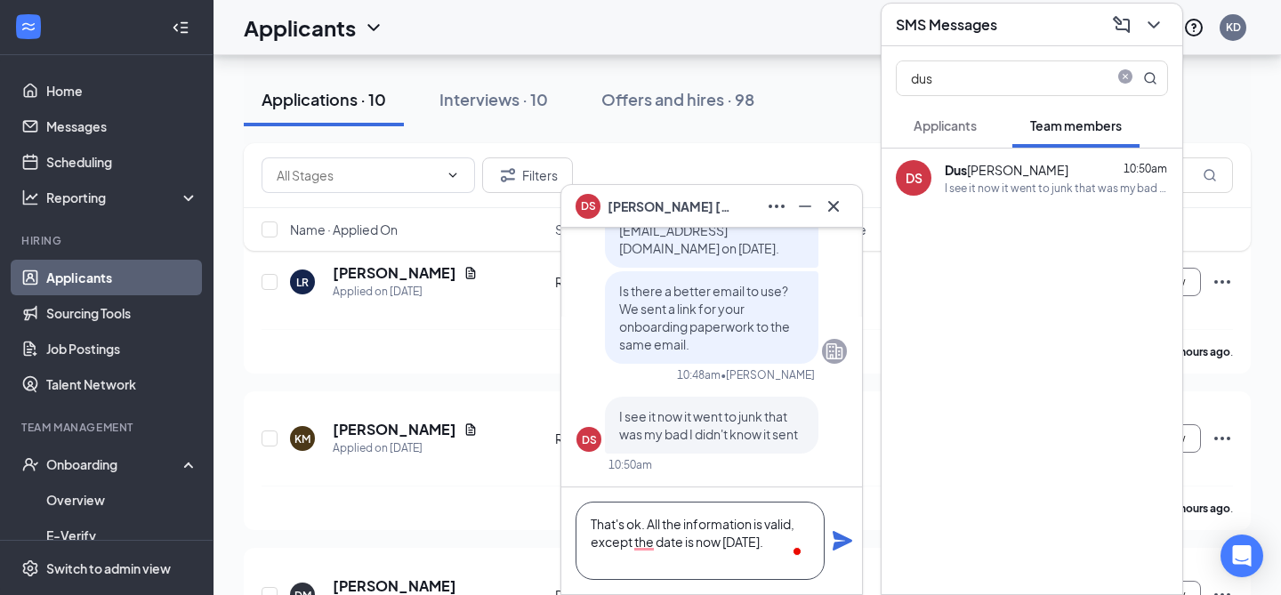
type textarea "That's ok. All the information is valid, except the date is now [DATE]."
click at [844, 540] on icon "Plane" at bounding box center [842, 540] width 21 height 21
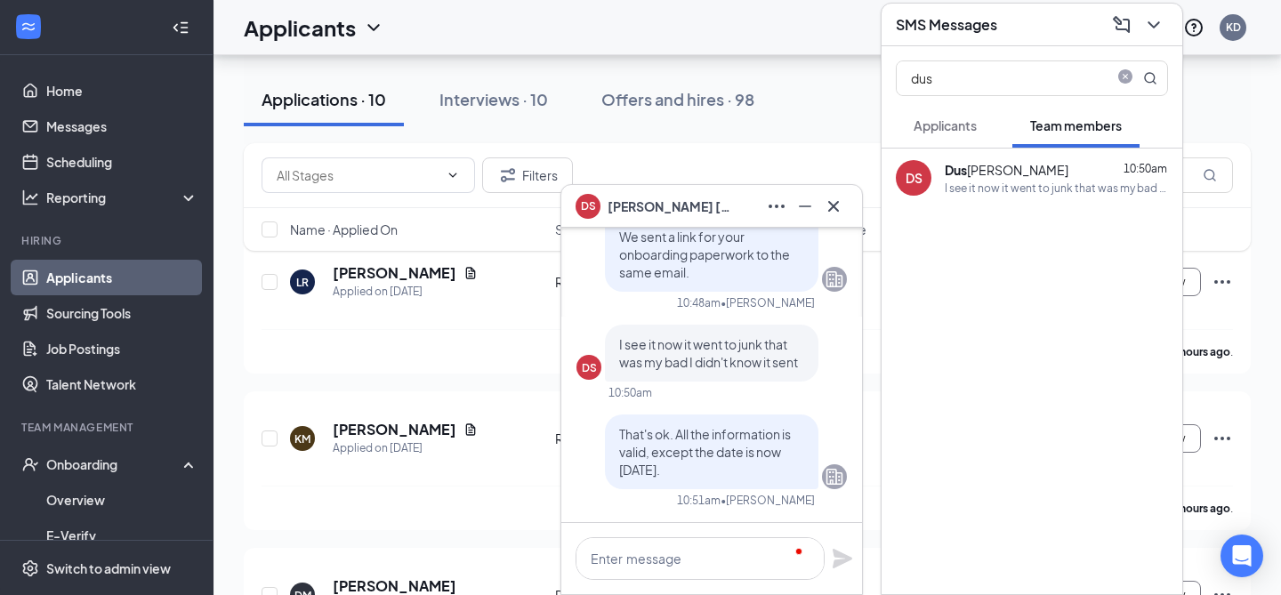
scroll to position [0, 0]
click at [827, 203] on icon "Cross" at bounding box center [833, 206] width 21 height 21
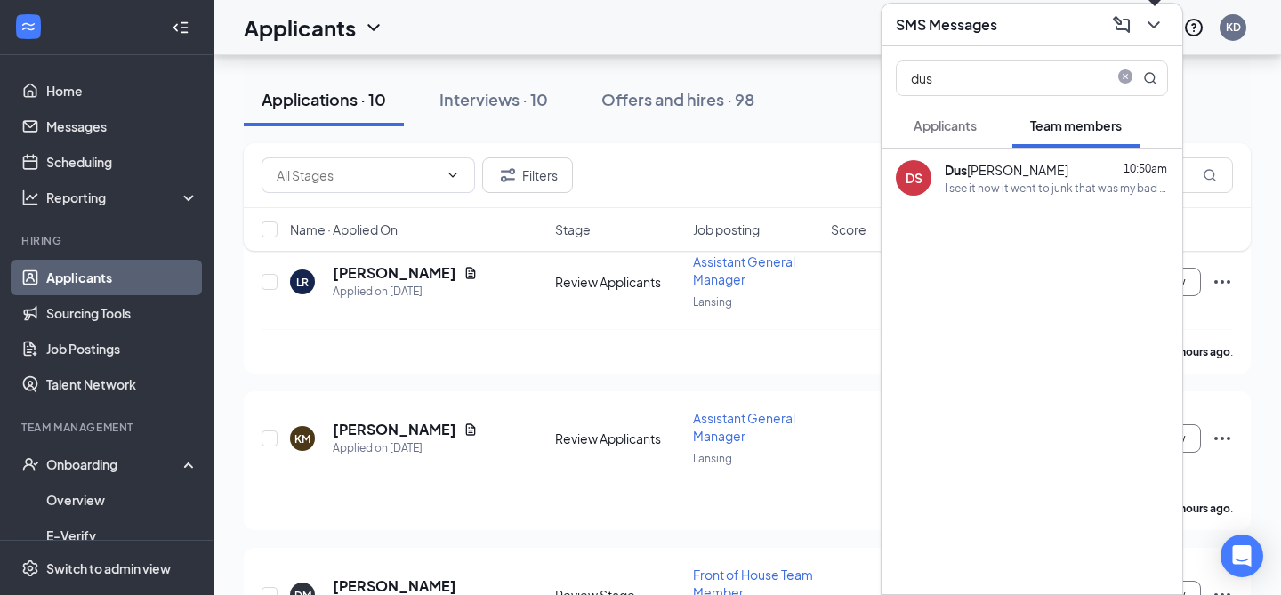
click at [1156, 23] on icon "ChevronDown" at bounding box center [1153, 24] width 12 height 7
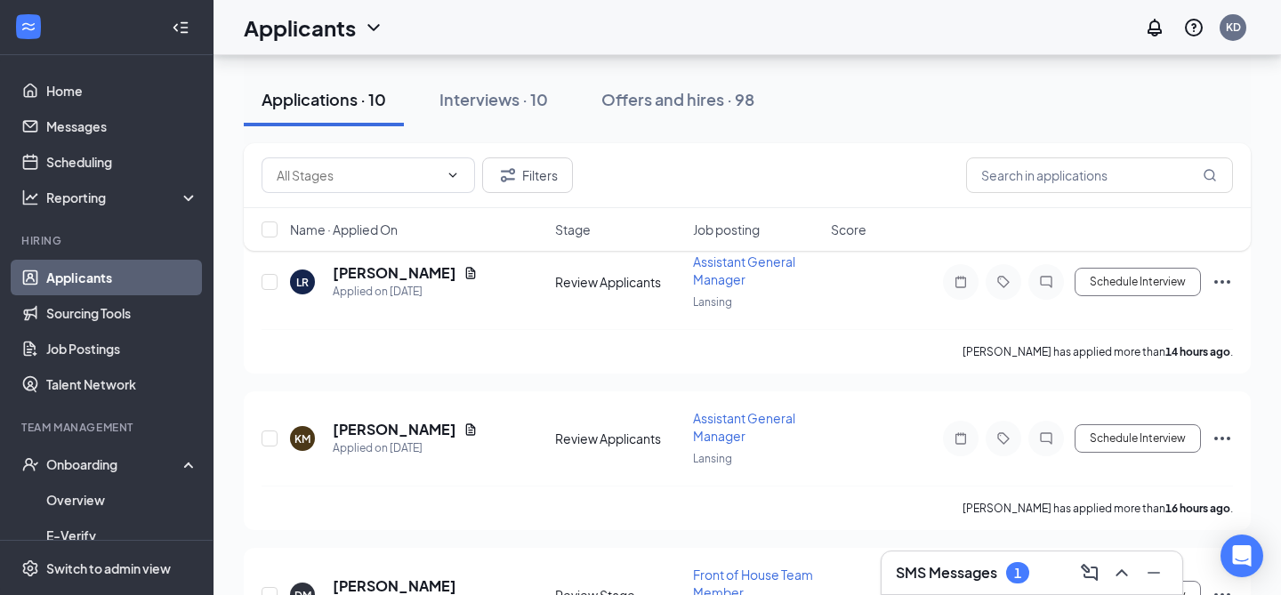
click at [969, 580] on h3 "SMS Messages" at bounding box center [946, 573] width 101 height 20
click at [967, 576] on div "SMS Messages 1" at bounding box center [1032, 573] width 302 height 44
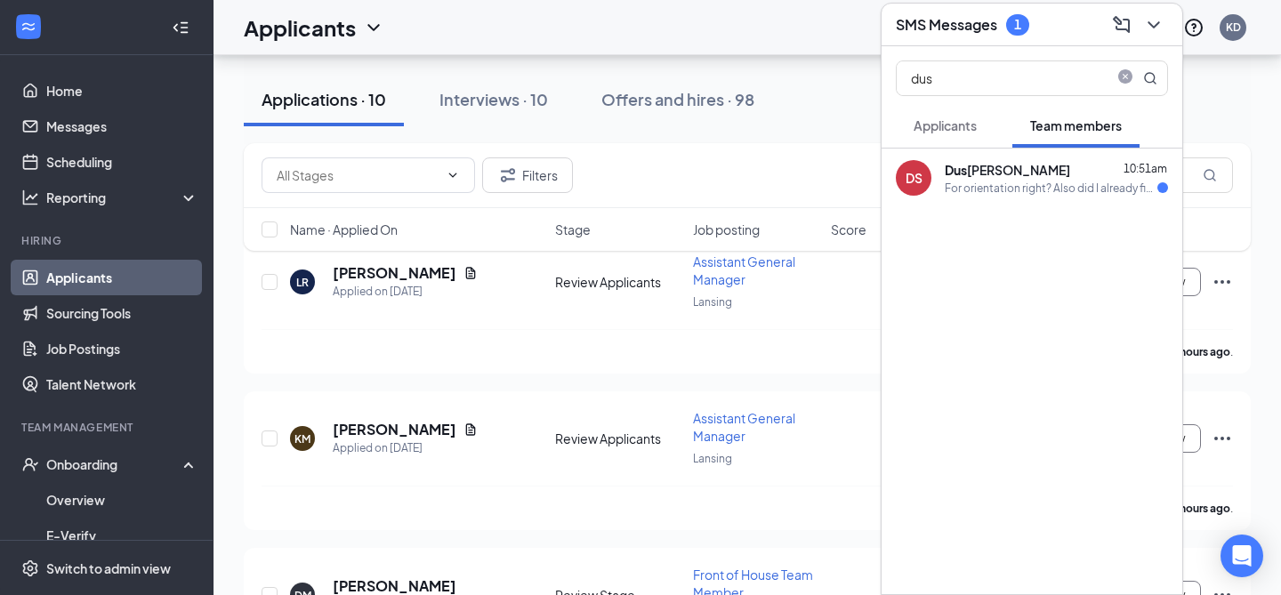
click at [1065, 188] on div "For orientation right? Also did I already finish the orientation paperwork?" at bounding box center [1051, 188] width 213 height 15
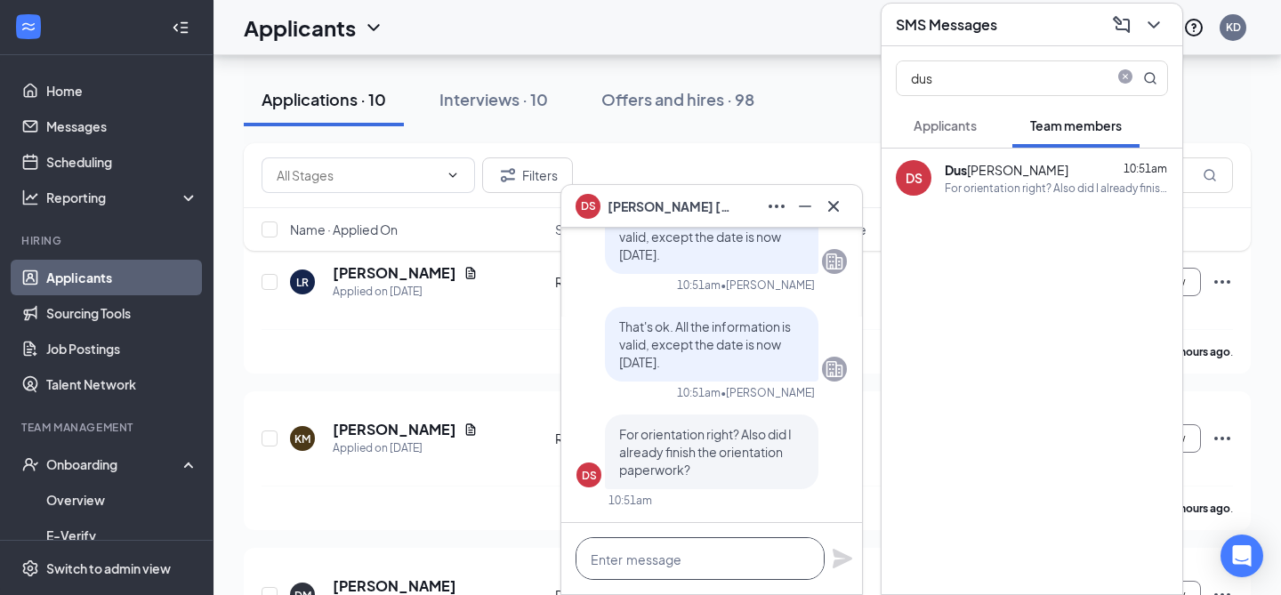
click at [687, 549] on textarea at bounding box center [699, 558] width 249 height 43
click at [688, 556] on textarea "To enrich screen reader interactions, please activate Accessibility in Grammarl…" at bounding box center [699, 558] width 249 height 43
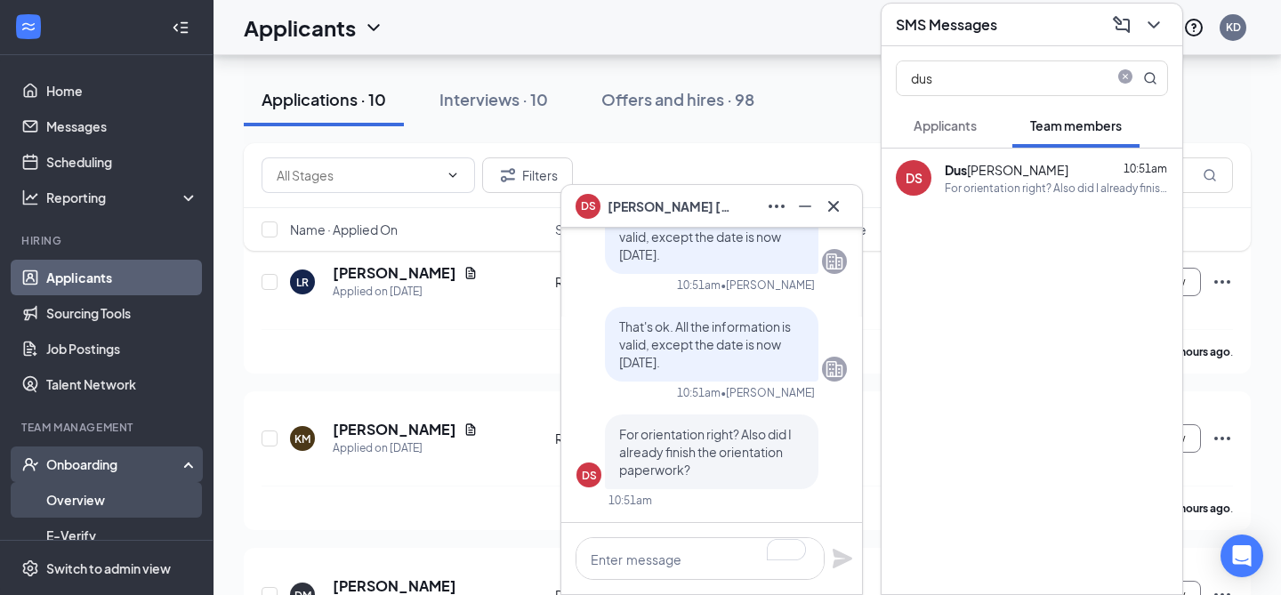
click at [84, 502] on link "Overview" at bounding box center [122, 500] width 152 height 36
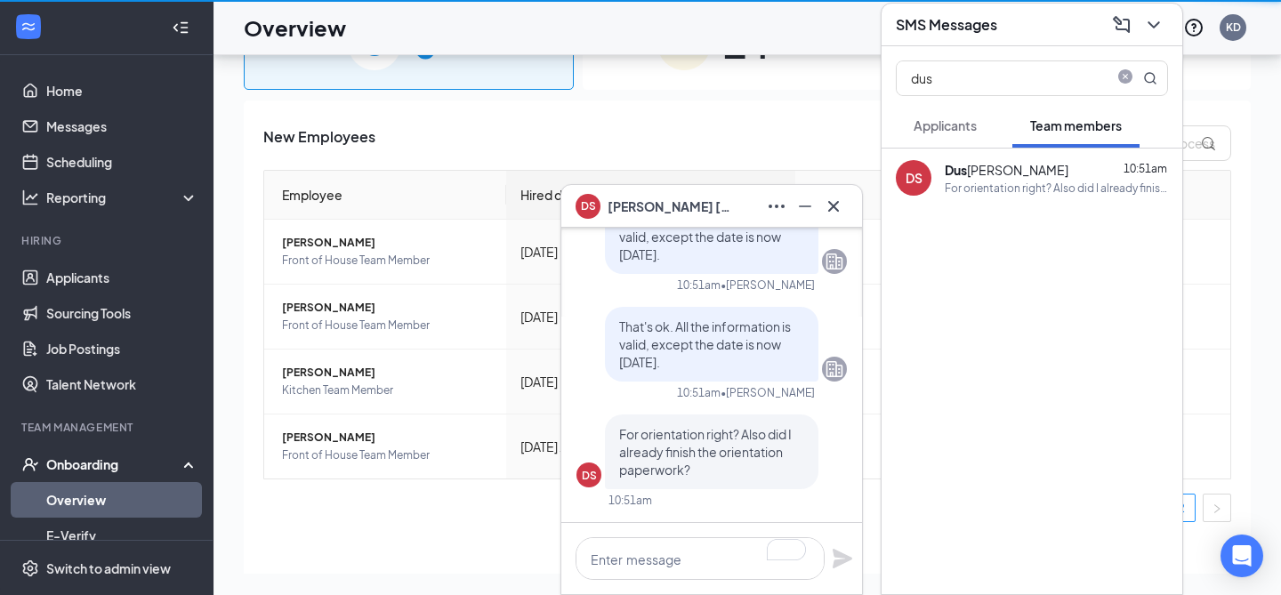
scroll to position [80, 0]
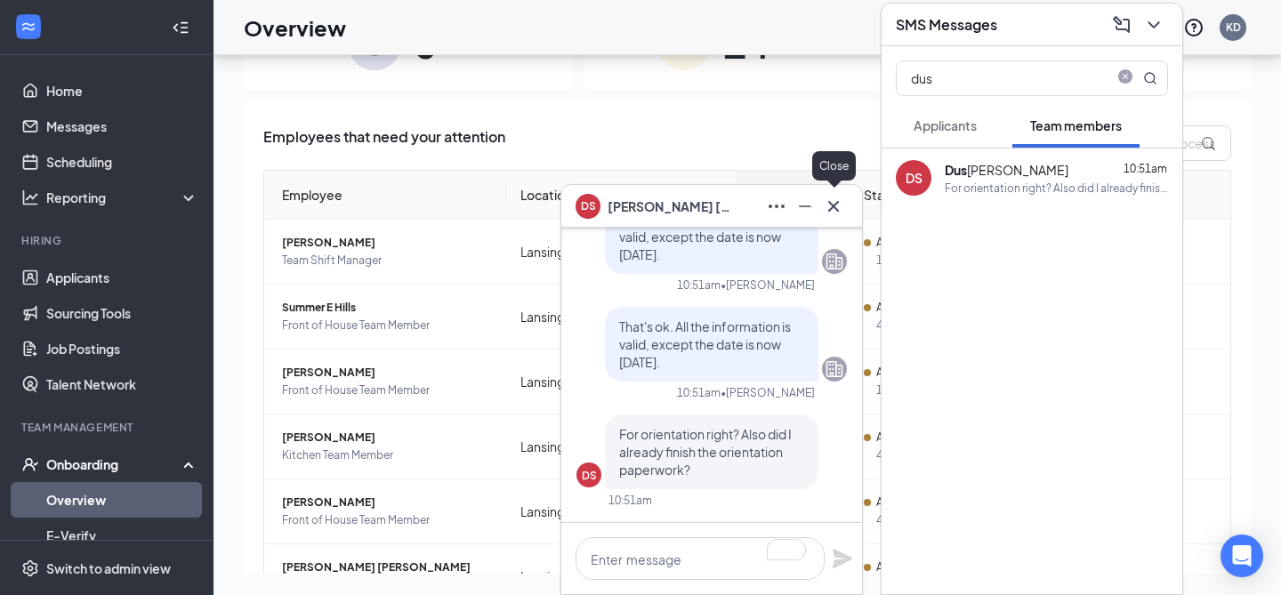
click at [830, 214] on icon "Cross" at bounding box center [833, 206] width 21 height 21
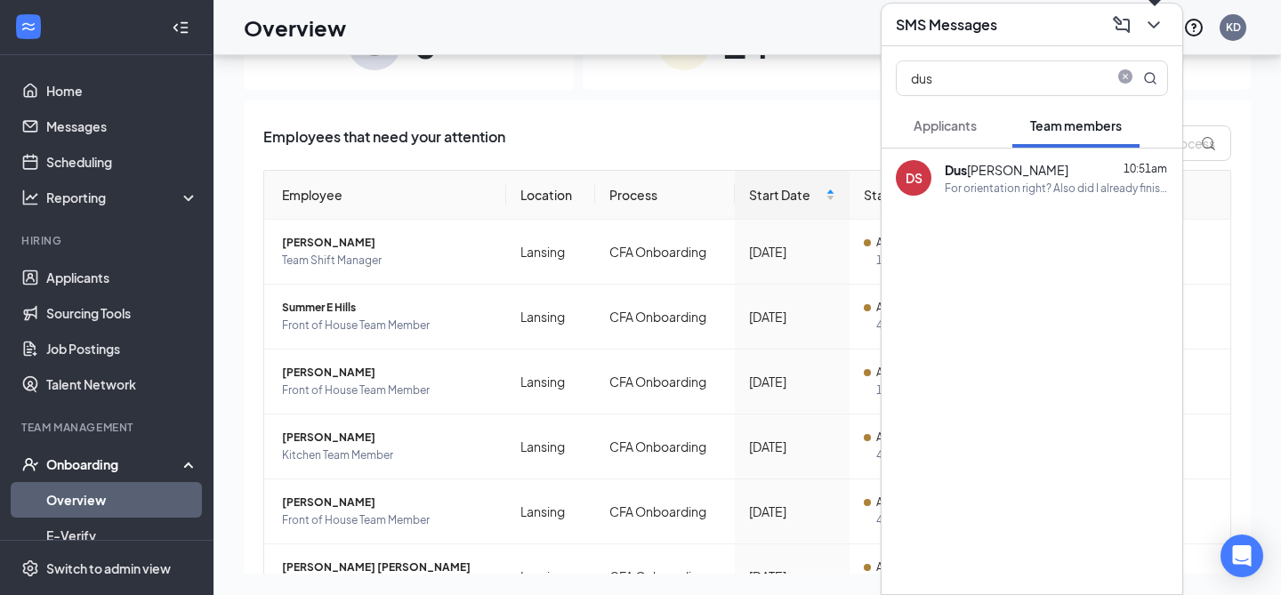
click at [1143, 24] on icon "ChevronDown" at bounding box center [1153, 24] width 21 height 21
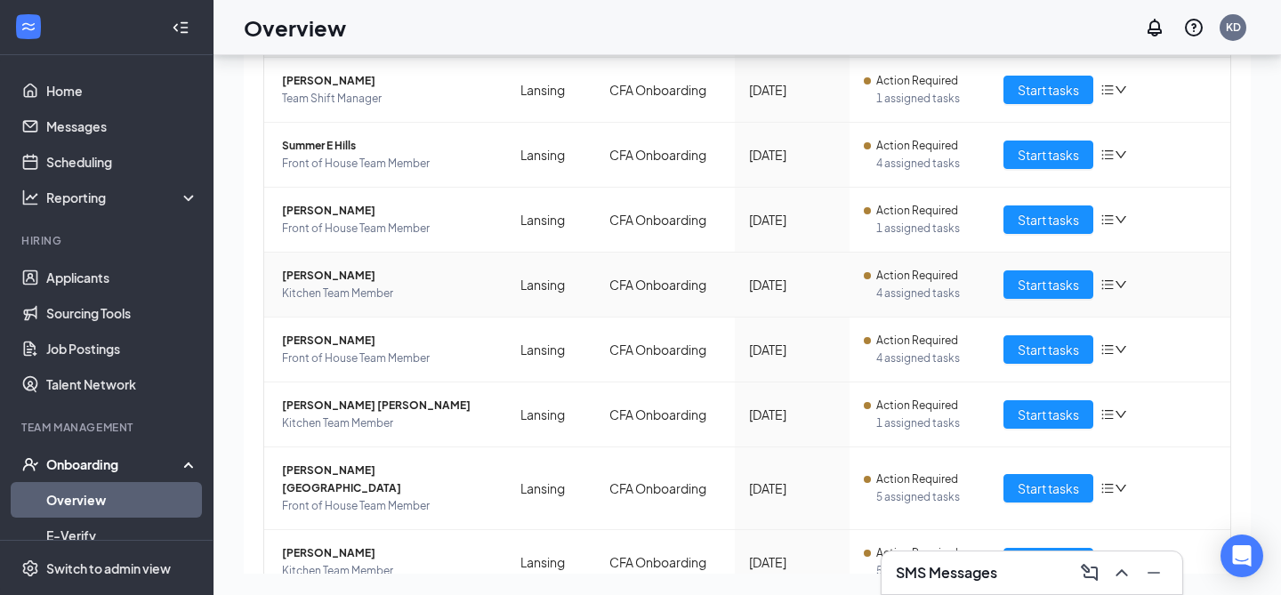
scroll to position [415, 0]
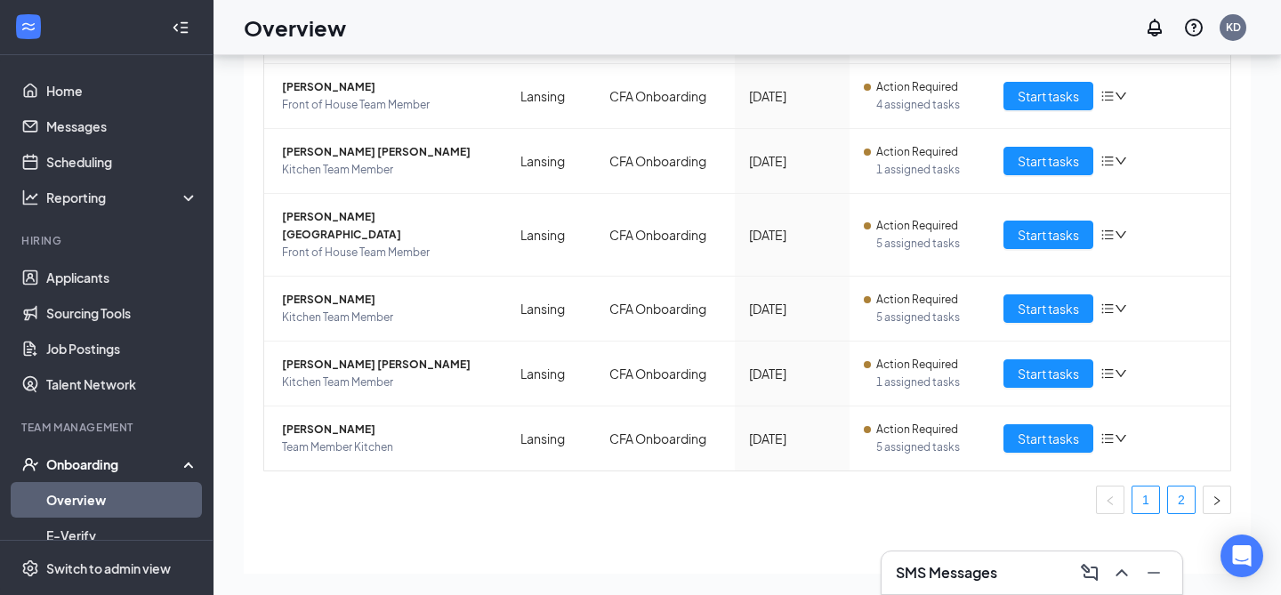
click at [1177, 487] on link "2" at bounding box center [1181, 500] width 27 height 27
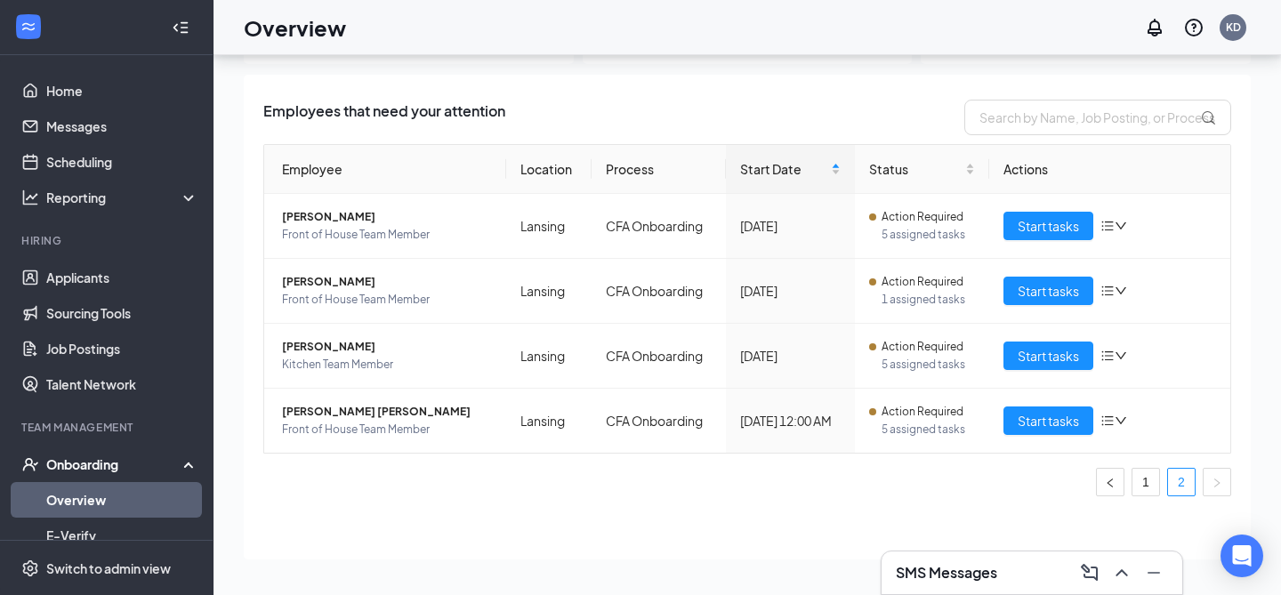
scroll to position [26, 0]
click at [965, 569] on h3 "SMS Messages" at bounding box center [946, 573] width 101 height 20
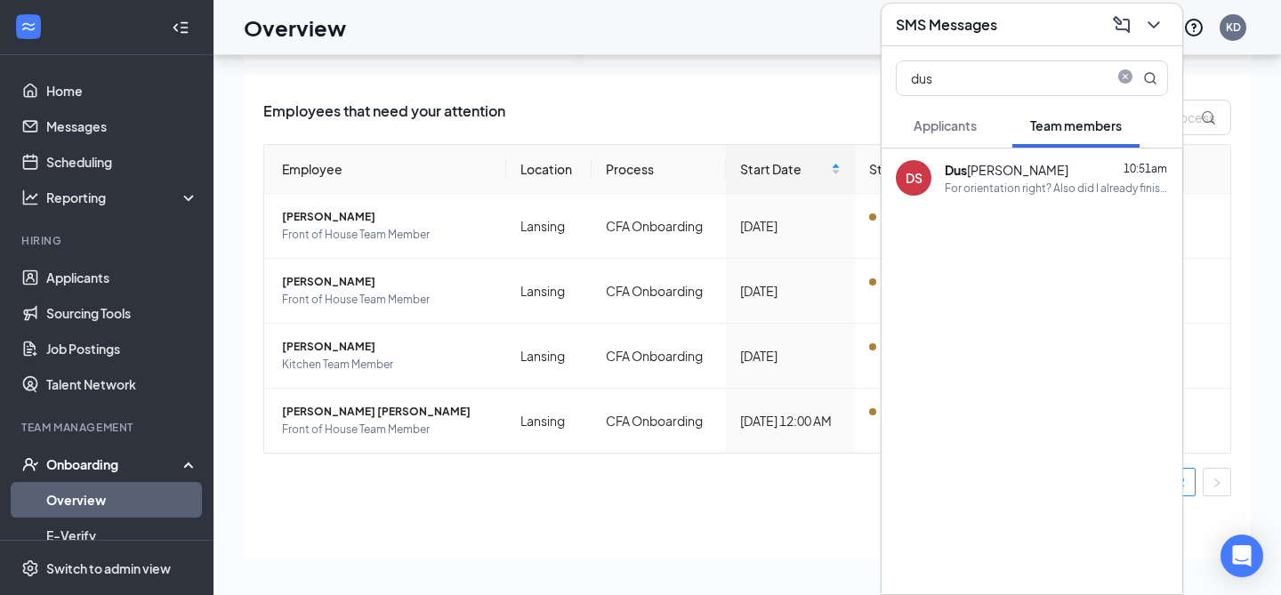
click at [1059, 189] on div "For orientation right? Also did I already finish the orientation paperwork?" at bounding box center [1056, 188] width 223 height 15
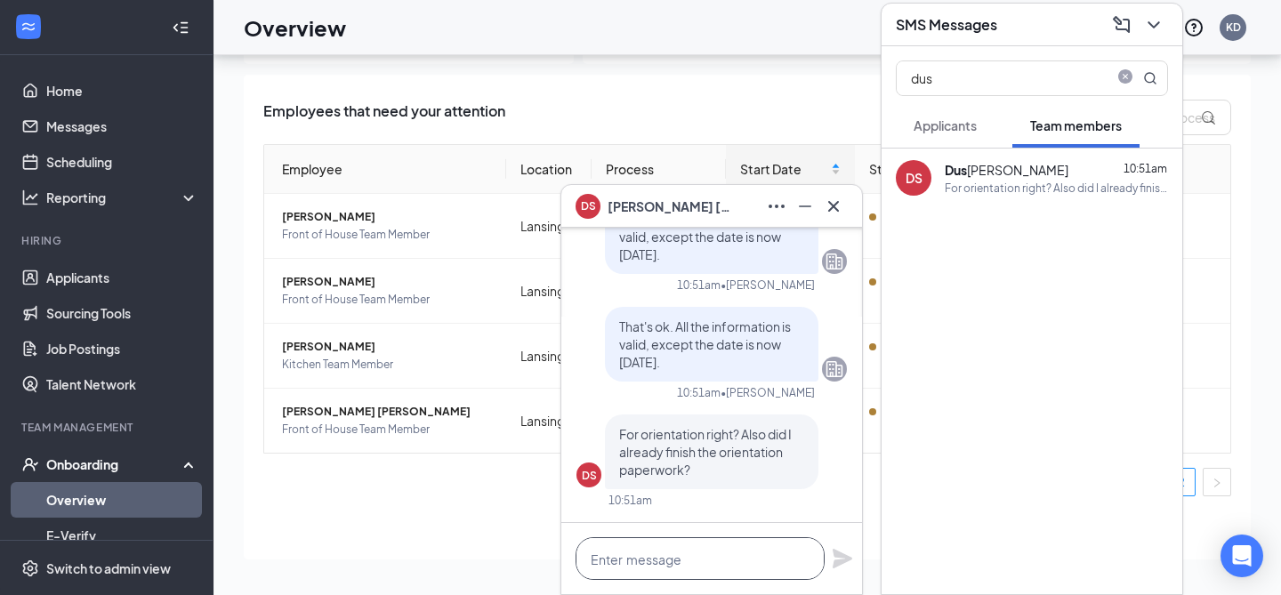
click at [655, 565] on textarea at bounding box center [699, 558] width 249 height 43
type textarea "Yes, your orientatino"
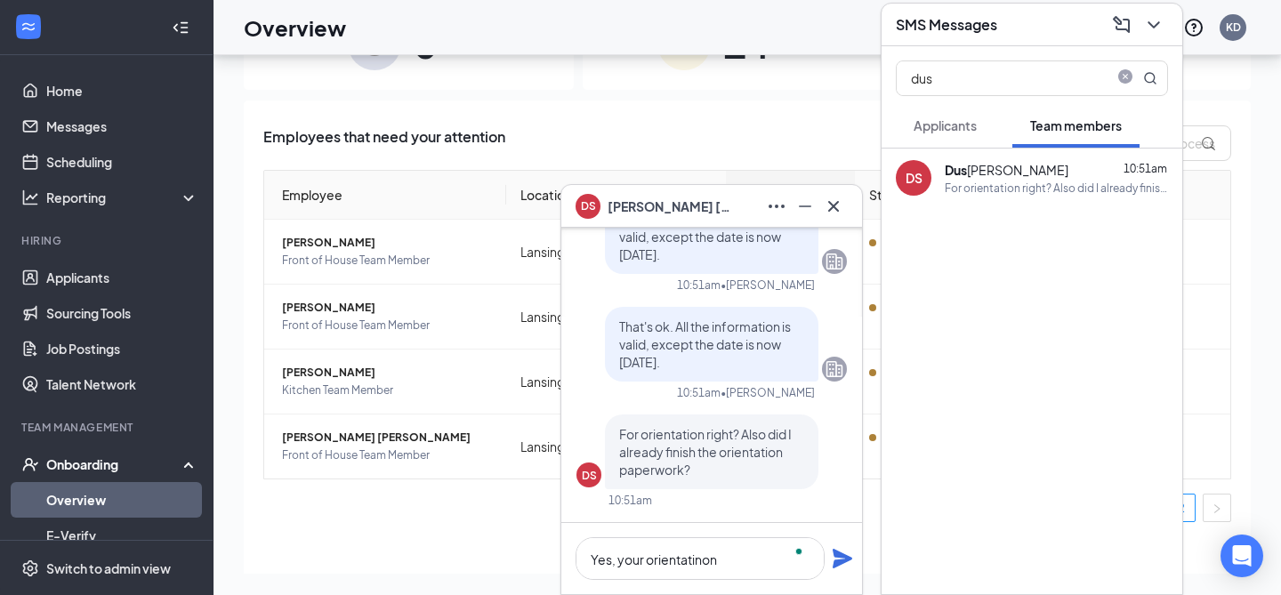
scroll to position [1, 0]
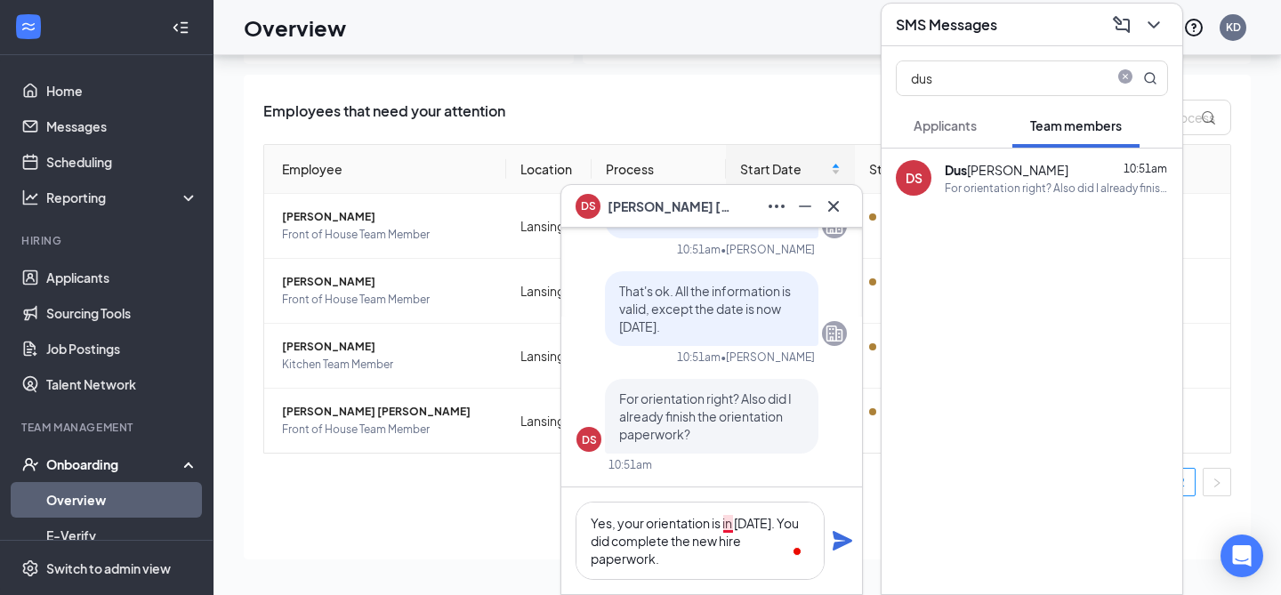
click at [725, 519] on textarea "Yes, your orientation is in September 23. You did complete the new hire paperwo…" at bounding box center [699, 541] width 249 height 78
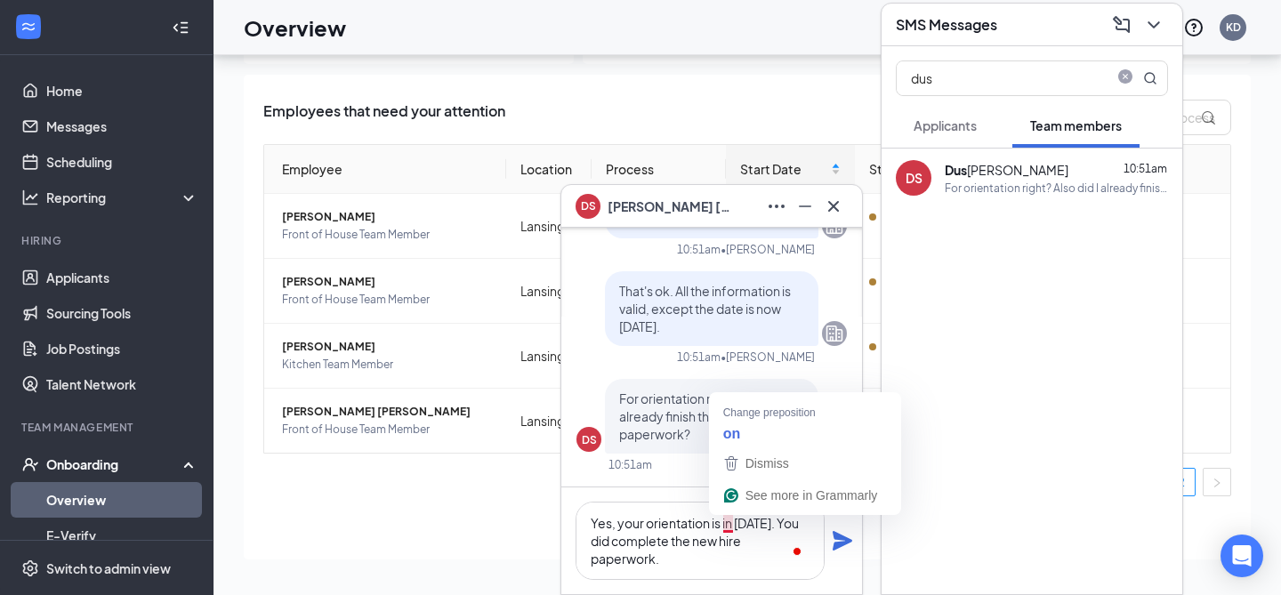
click at [728, 519] on textarea "Yes, your orientation is in September 23. You did complete the new hire paperwo…" at bounding box center [699, 541] width 249 height 78
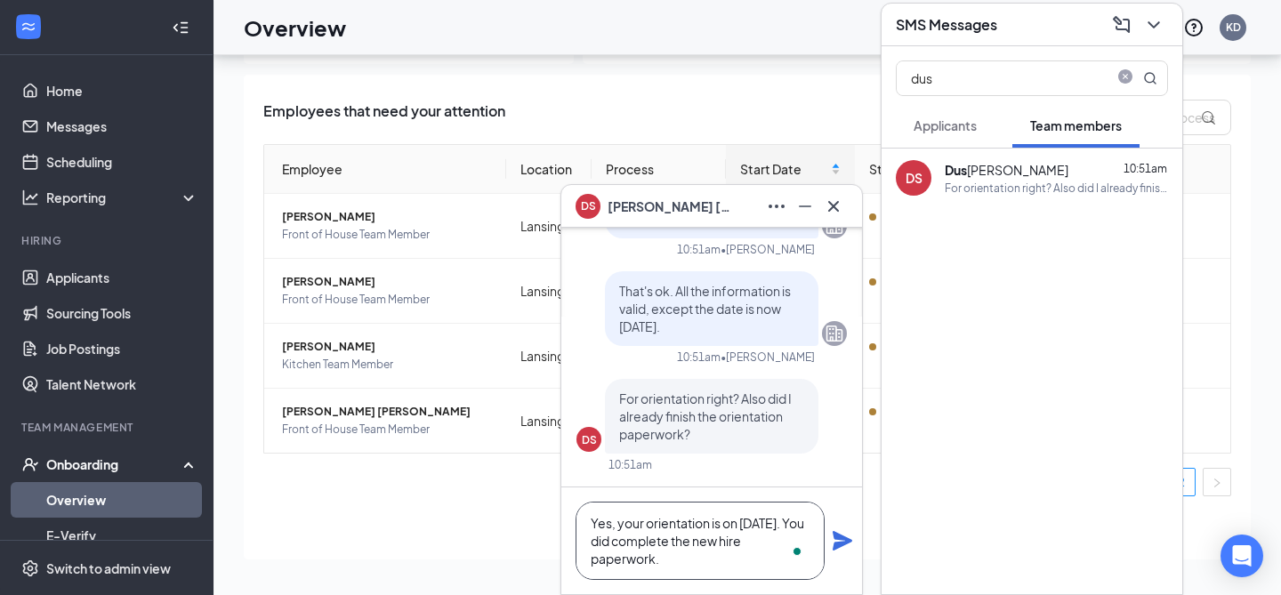
type textarea "Yes, your orientation is on September 23. You did complete the new hire paperwo…"
click at [849, 540] on icon "Plane" at bounding box center [843, 541] width 20 height 20
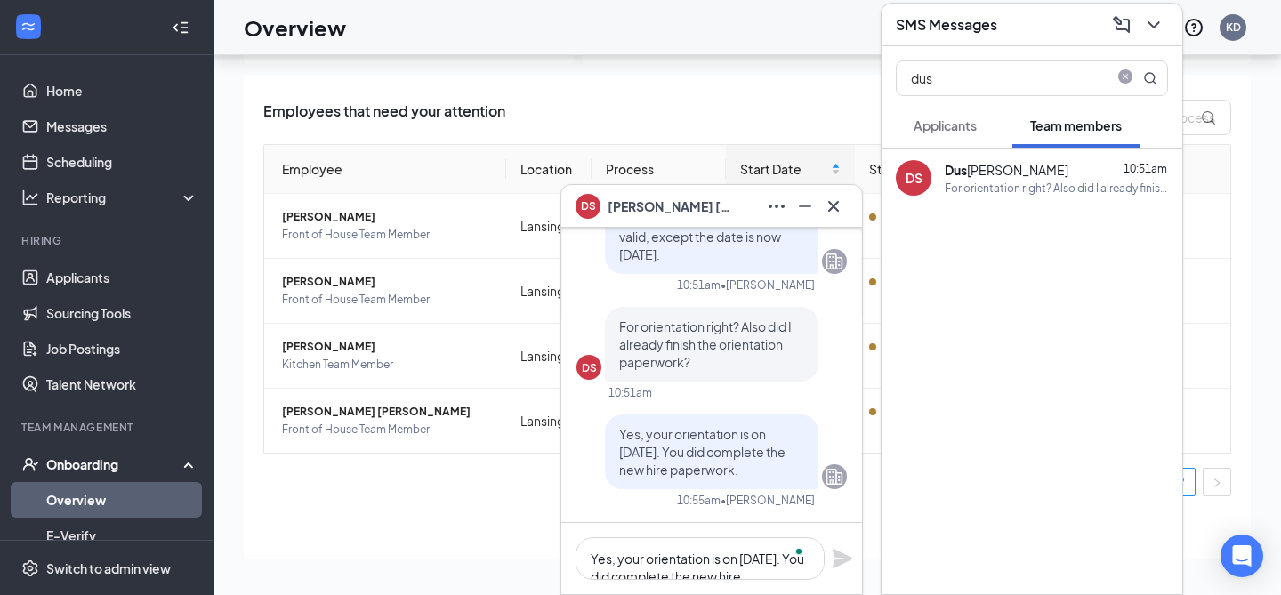
scroll to position [0, 0]
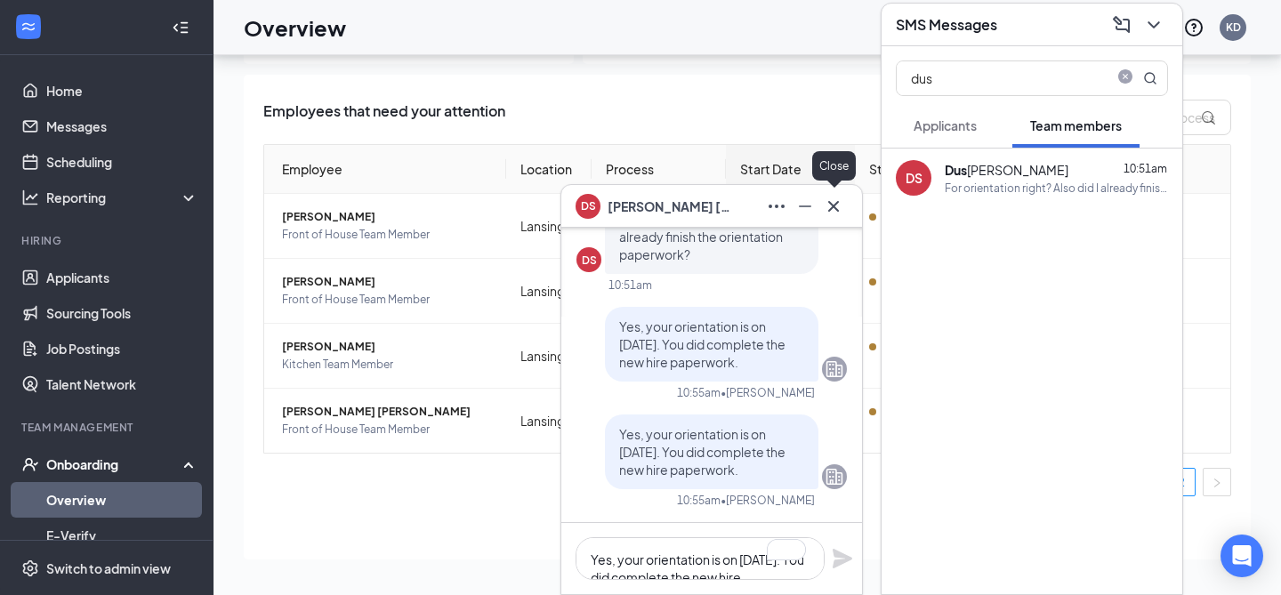
click at [845, 206] on button at bounding box center [833, 206] width 28 height 28
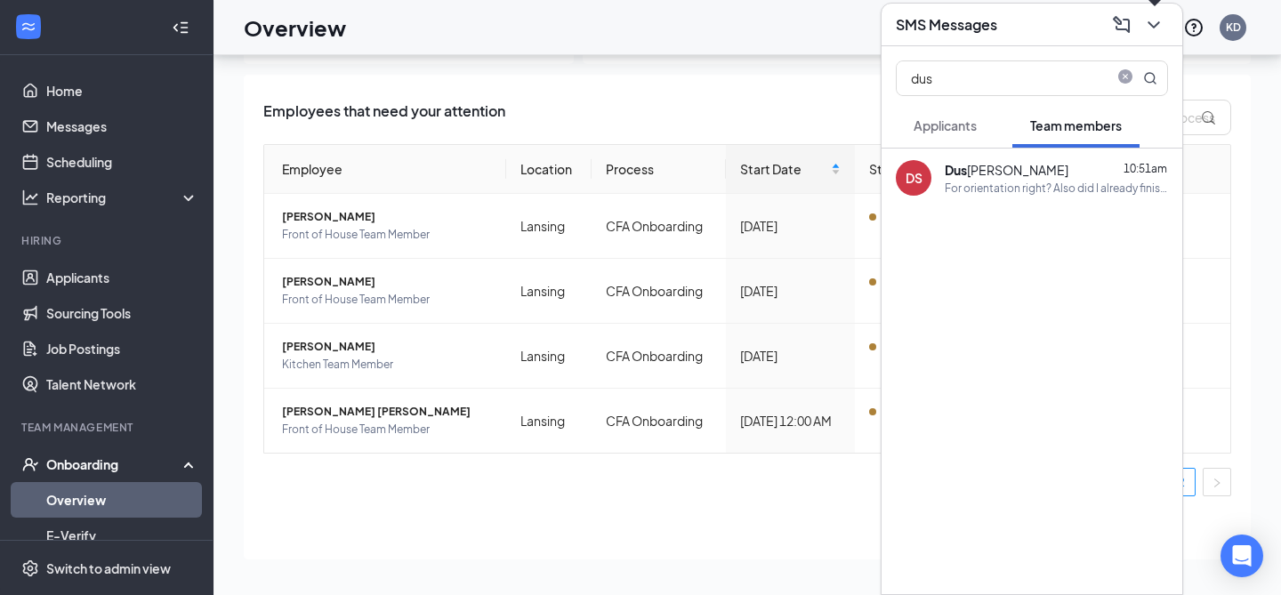
click at [1147, 20] on icon "ChevronDown" at bounding box center [1153, 24] width 21 height 21
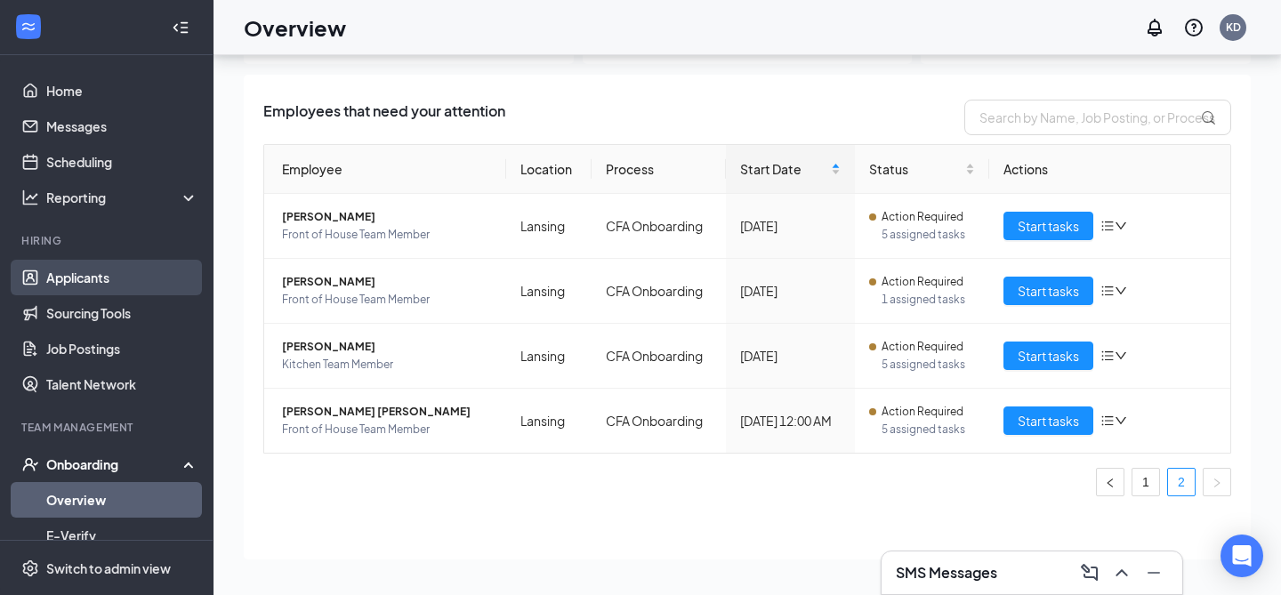
click at [79, 277] on link "Applicants" at bounding box center [122, 278] width 152 height 36
